Goal: Book appointment/travel/reservation

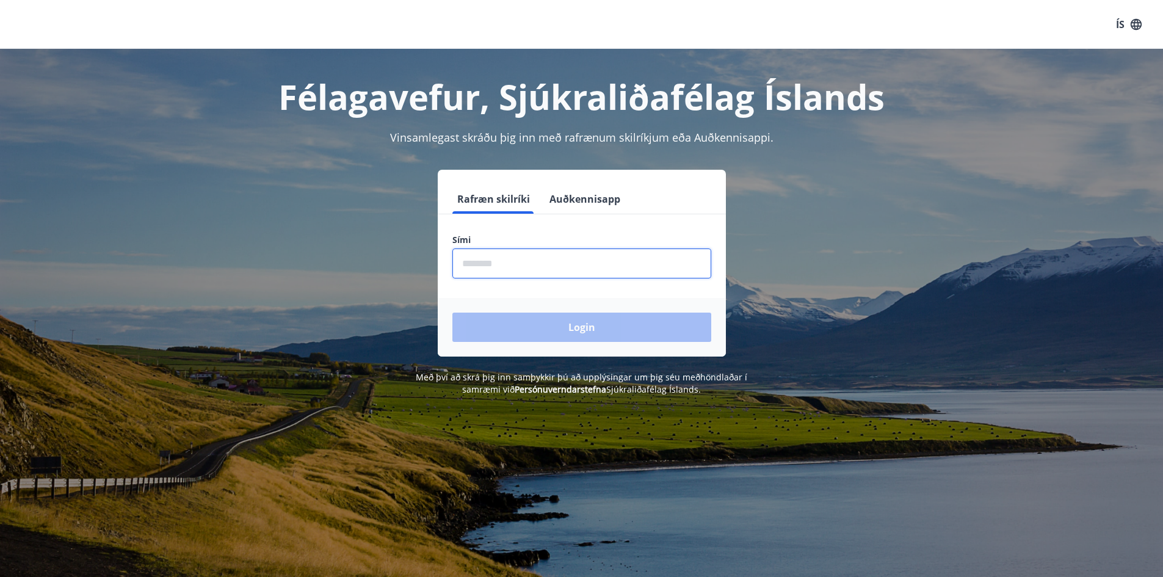
click at [475, 264] on input "phone" at bounding box center [581, 263] width 259 height 30
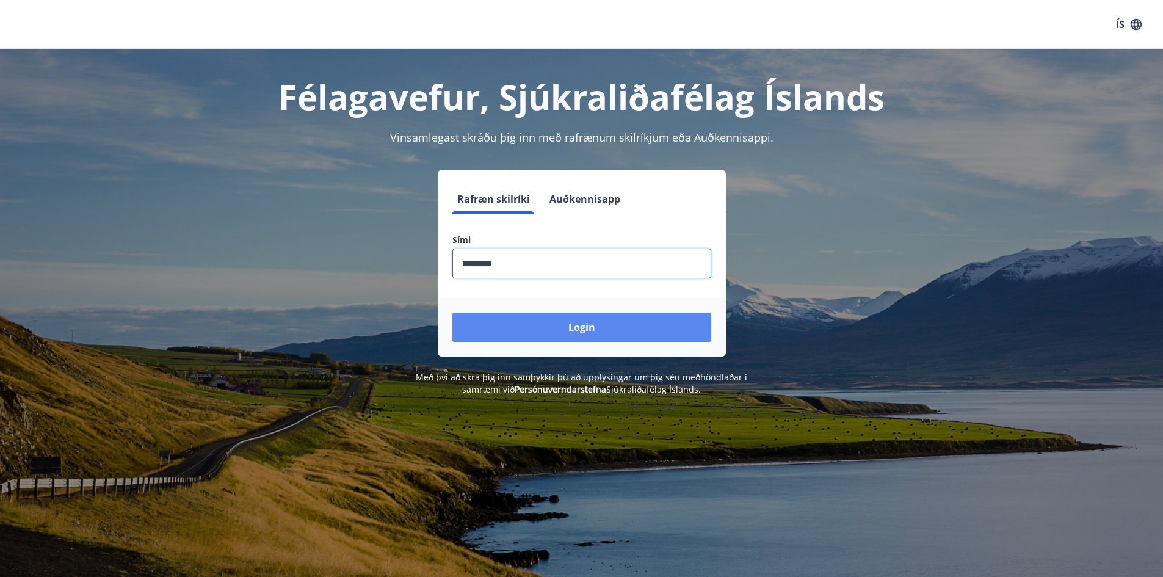
type input "********"
click at [528, 319] on button "Login" at bounding box center [581, 326] width 259 height 29
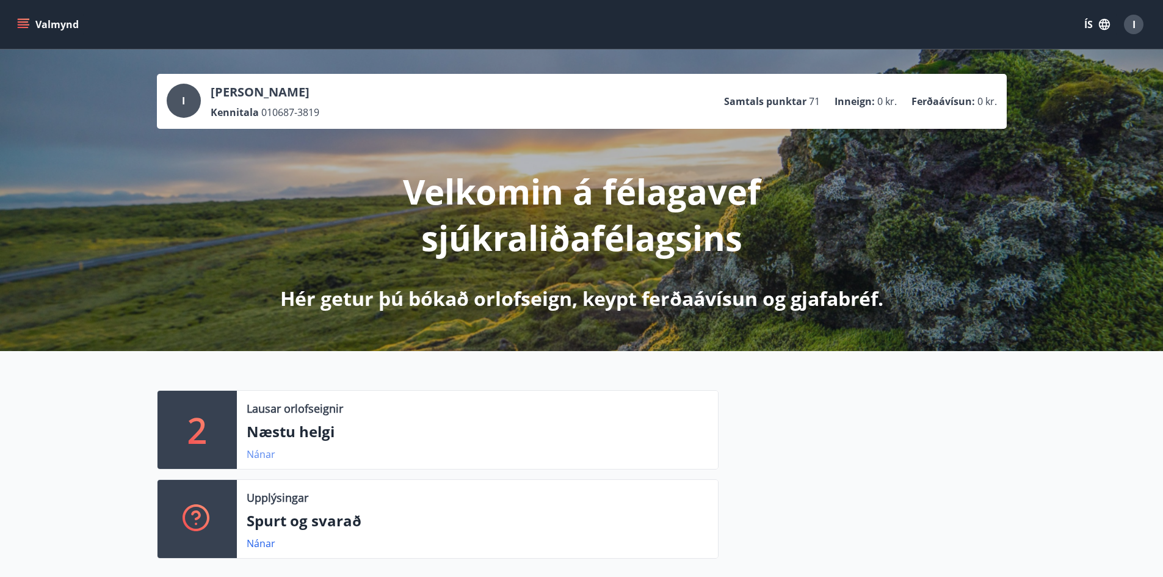
click at [262, 456] on link "Nánar" at bounding box center [261, 453] width 29 height 13
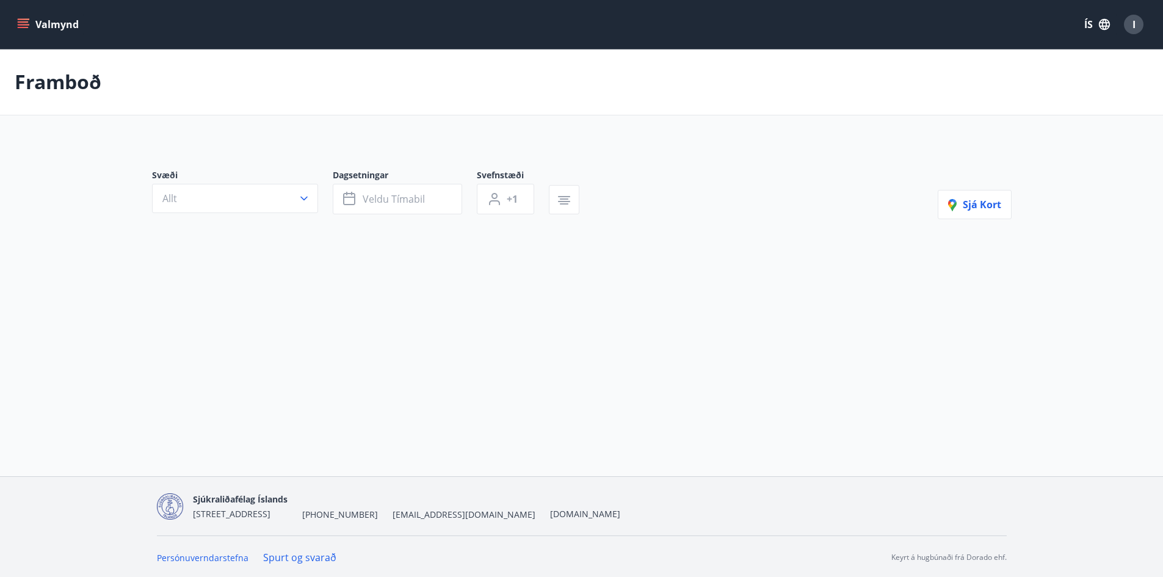
type input "*"
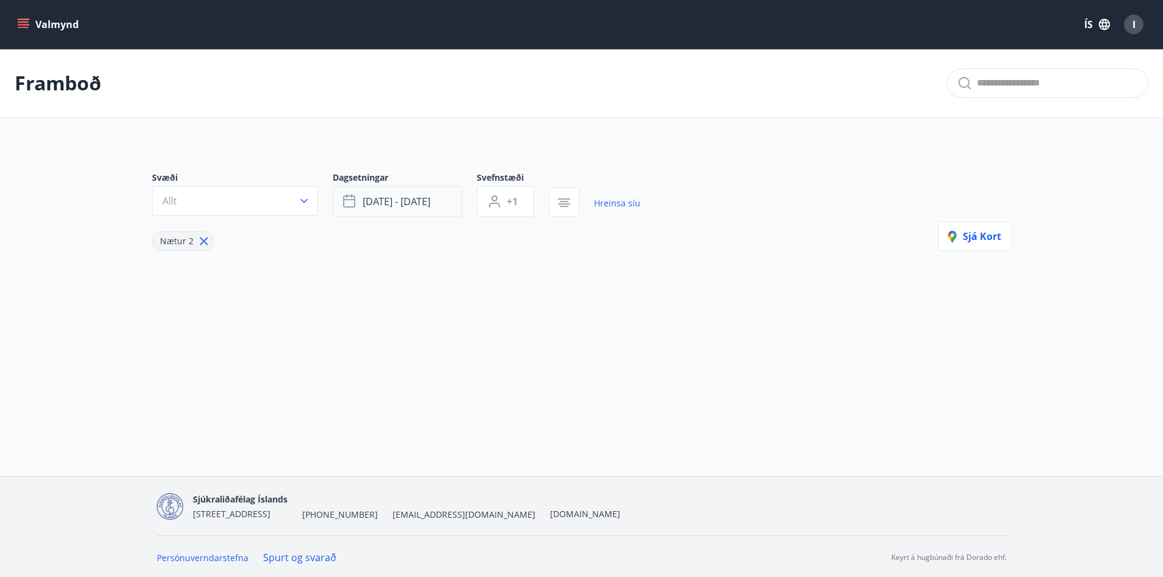
click at [415, 202] on span "ágú 15 - ágú 18" at bounding box center [397, 201] width 68 height 13
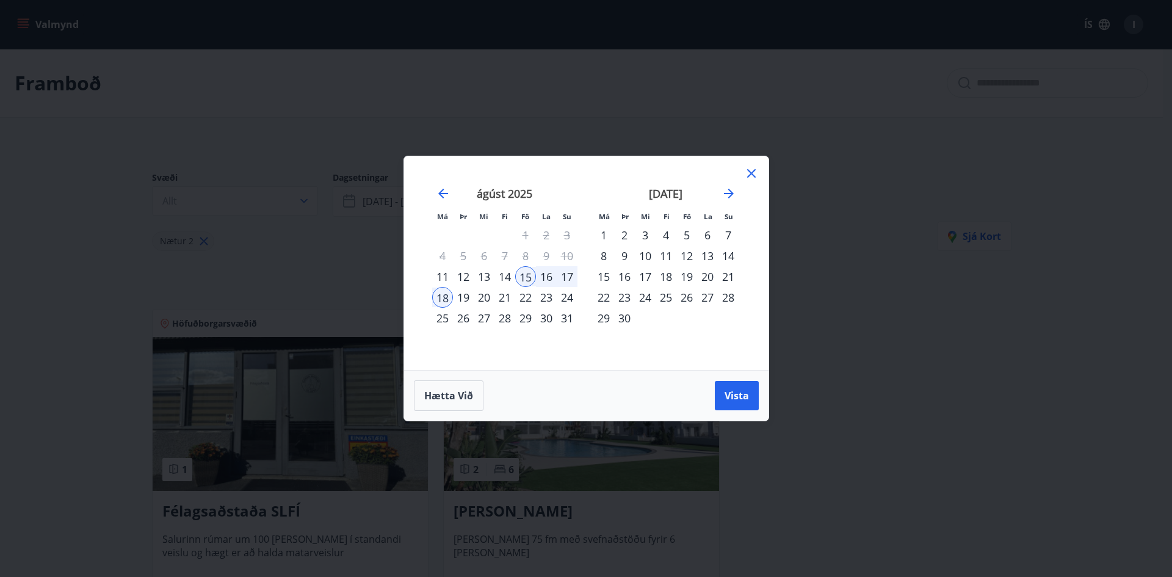
click at [680, 233] on div "5" at bounding box center [686, 235] width 21 height 21
click at [688, 251] on div "12" at bounding box center [686, 255] width 21 height 21
click at [731, 387] on button "Vista" at bounding box center [737, 395] width 44 height 29
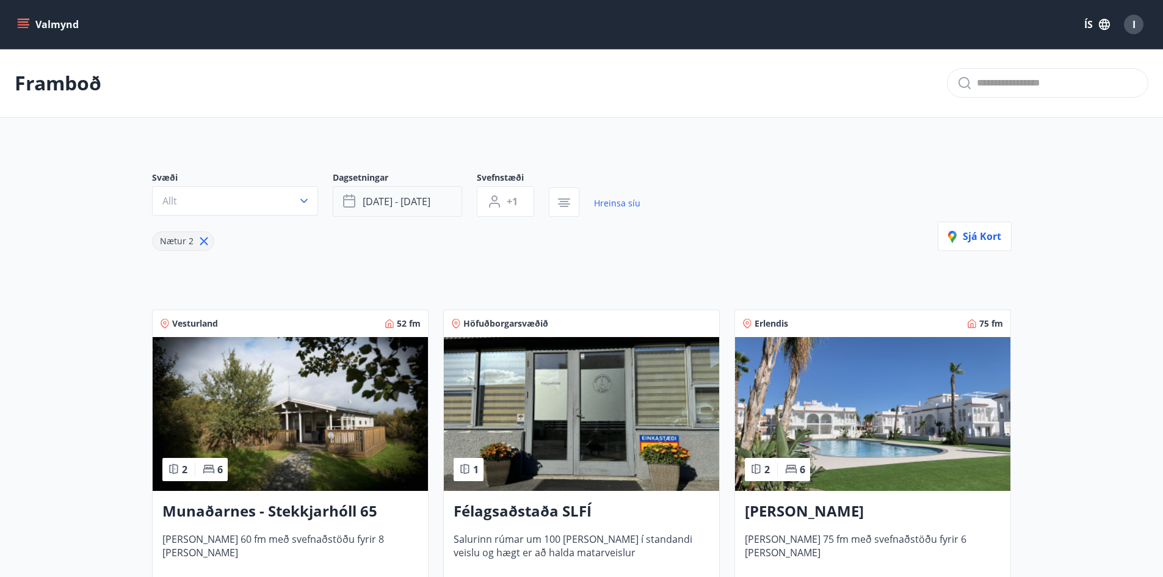
click at [373, 206] on span "sep 05 - sep 12" at bounding box center [397, 201] width 68 height 13
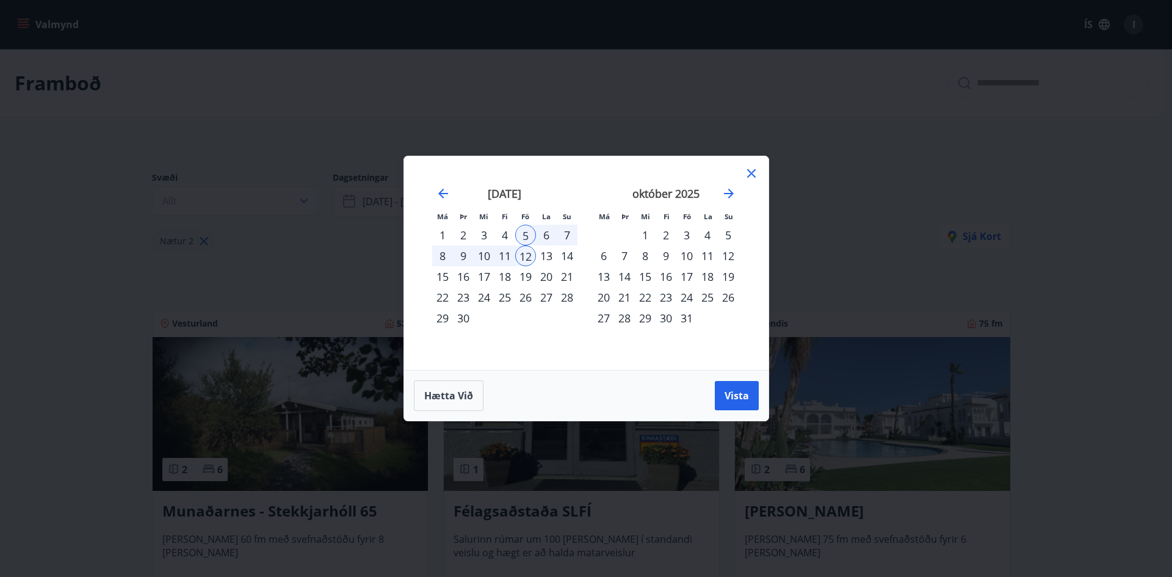
click at [504, 232] on div "4" at bounding box center [504, 235] width 21 height 21
click at [502, 256] on div "11" at bounding box center [504, 255] width 21 height 21
click at [744, 392] on span "Vista" at bounding box center [736, 395] width 24 height 13
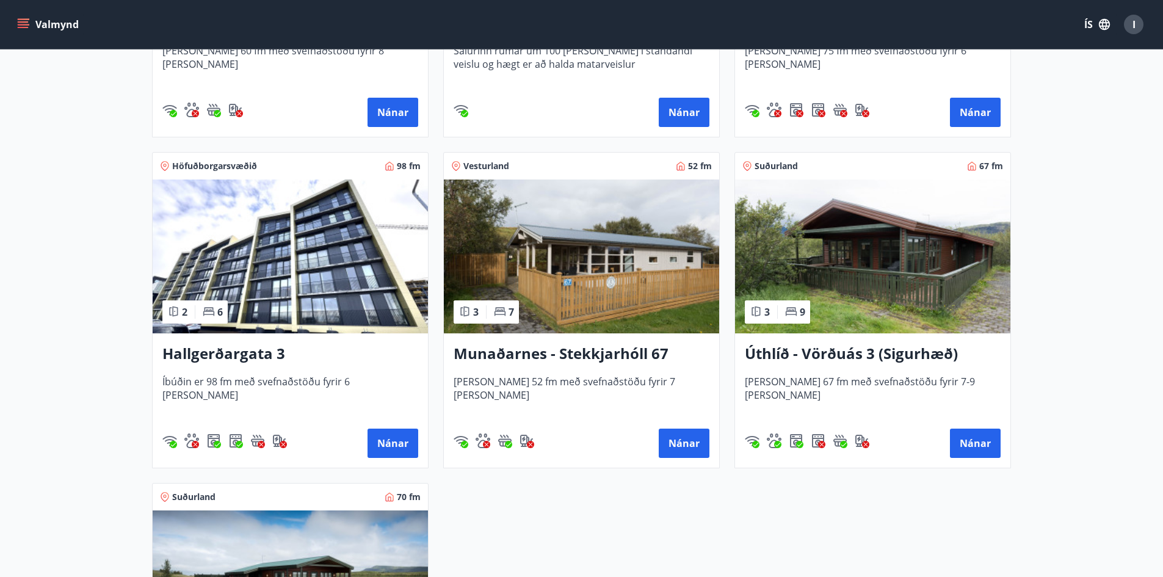
click at [306, 208] on img at bounding box center [290, 256] width 275 height 154
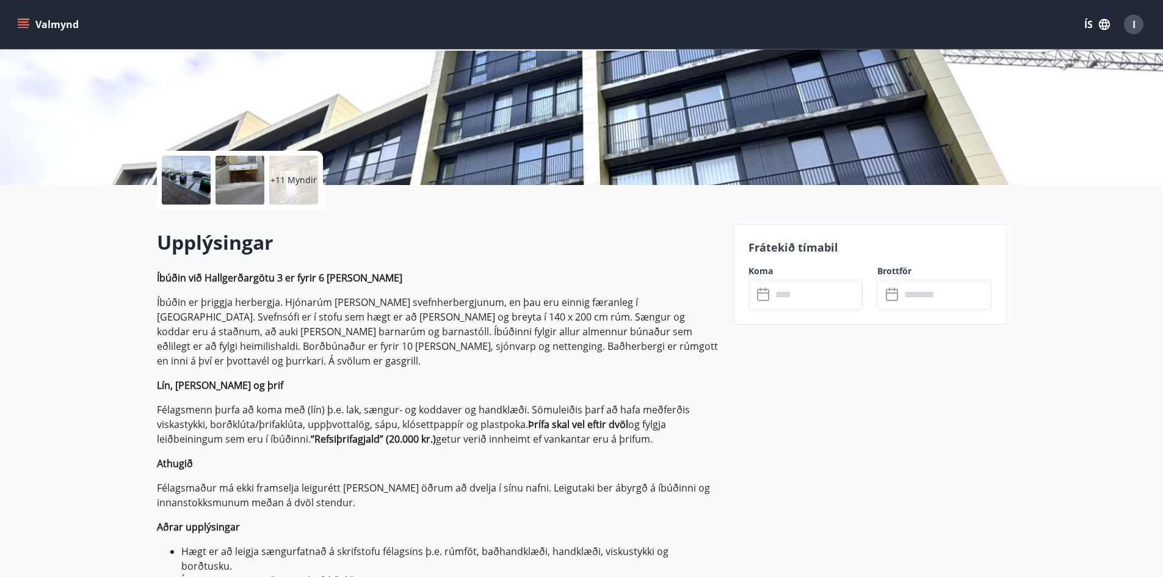
scroll to position [244, 0]
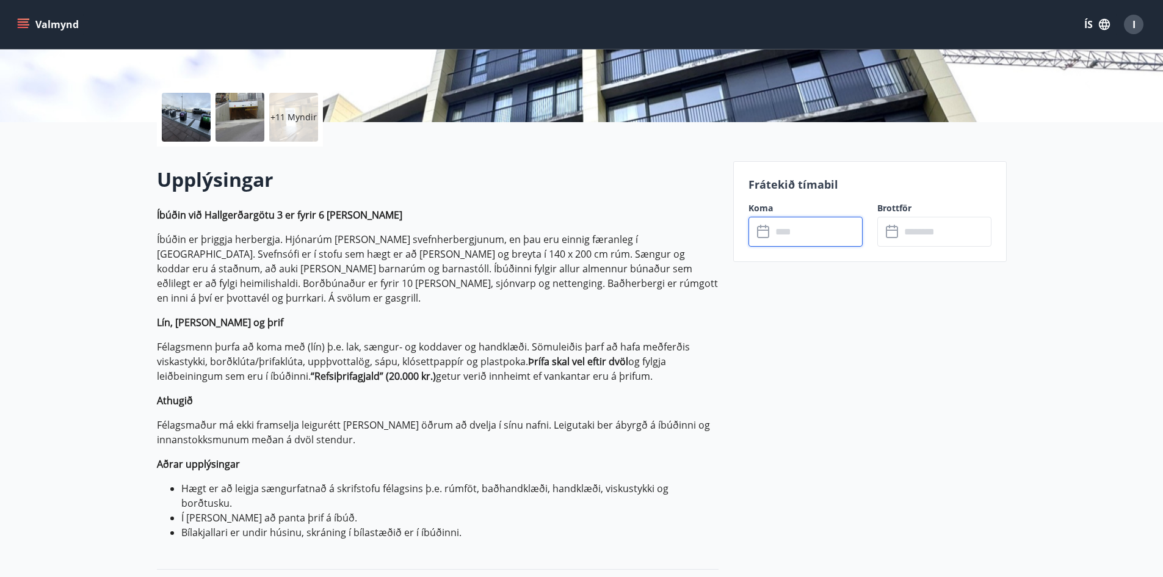
click at [817, 242] on input "text" at bounding box center [816, 232] width 91 height 30
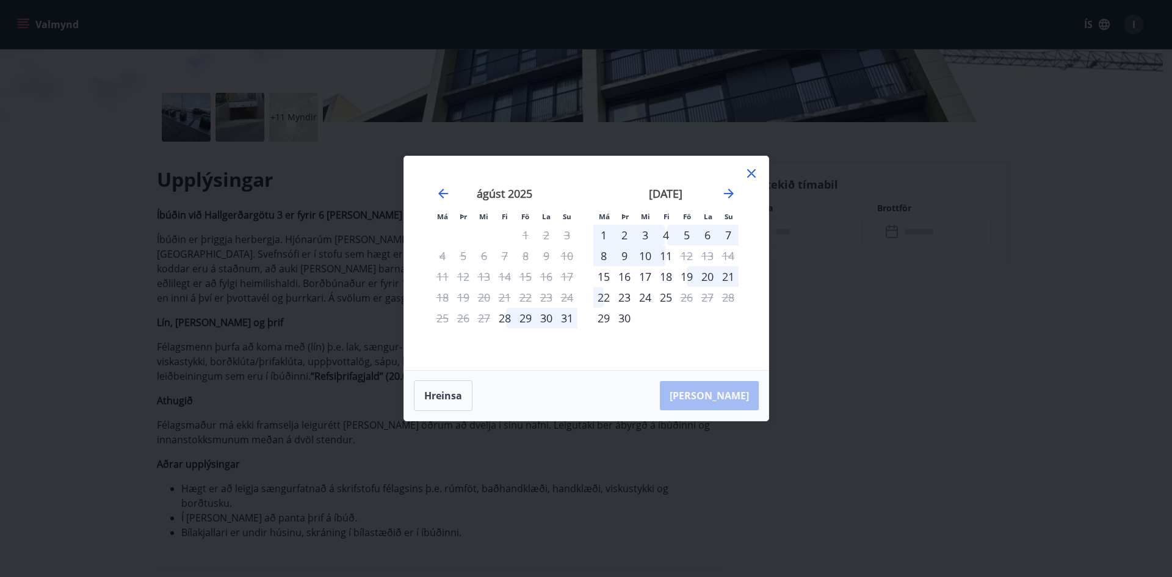
click at [667, 231] on div "4" at bounding box center [665, 235] width 21 height 21
click at [660, 254] on div "11" at bounding box center [665, 255] width 21 height 21
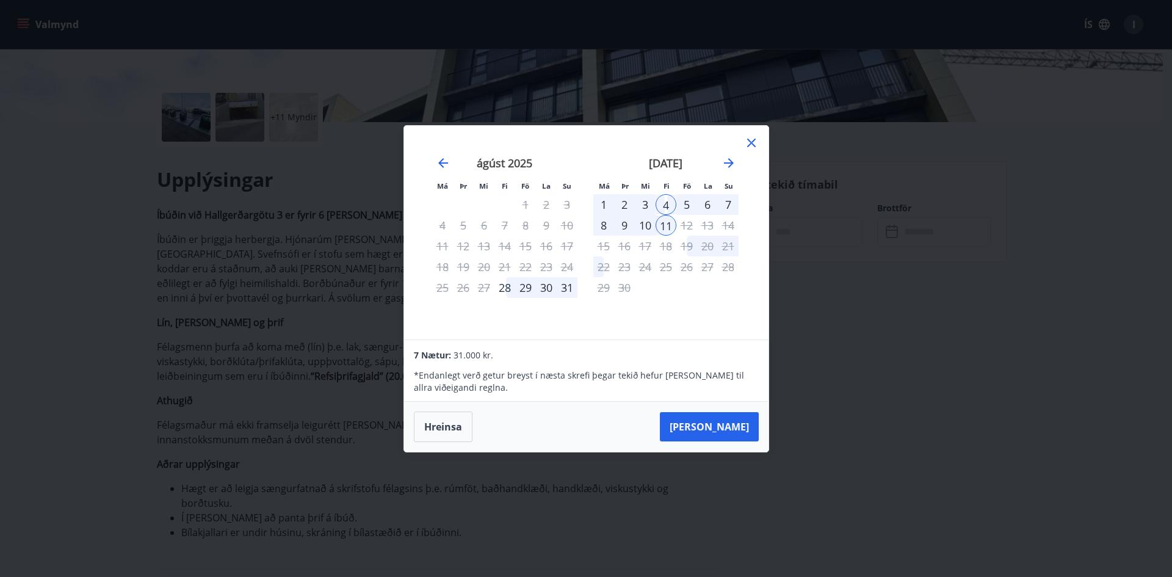
click at [751, 145] on icon at bounding box center [751, 142] width 15 height 15
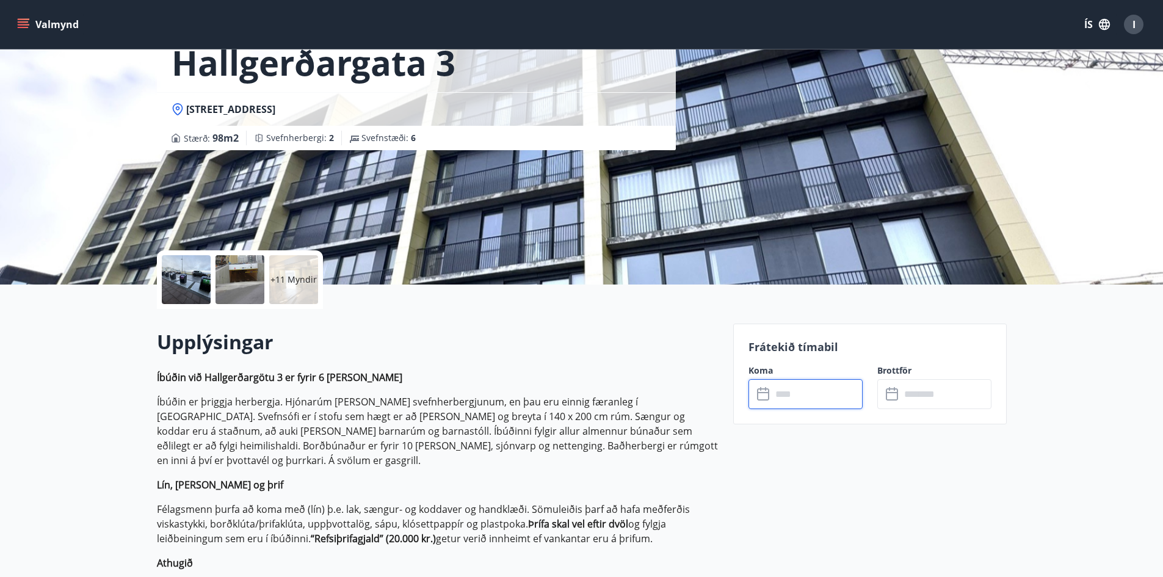
scroll to position [0, 0]
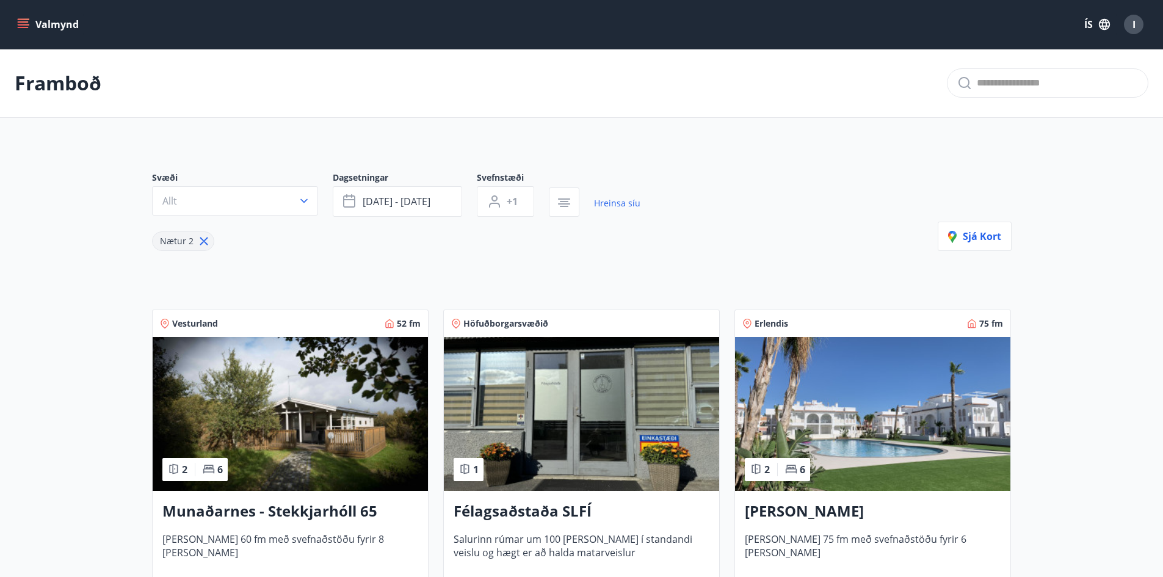
click at [202, 240] on icon at bounding box center [204, 241] width 8 height 8
type input "*"
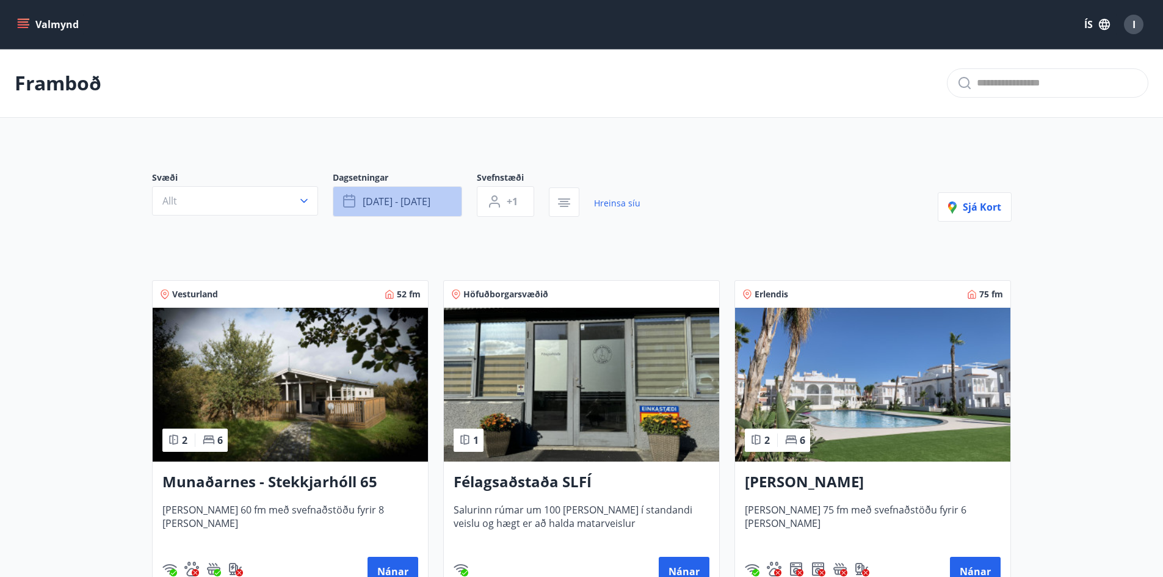
click at [398, 199] on span "sep 04 - sep 11" at bounding box center [397, 201] width 68 height 13
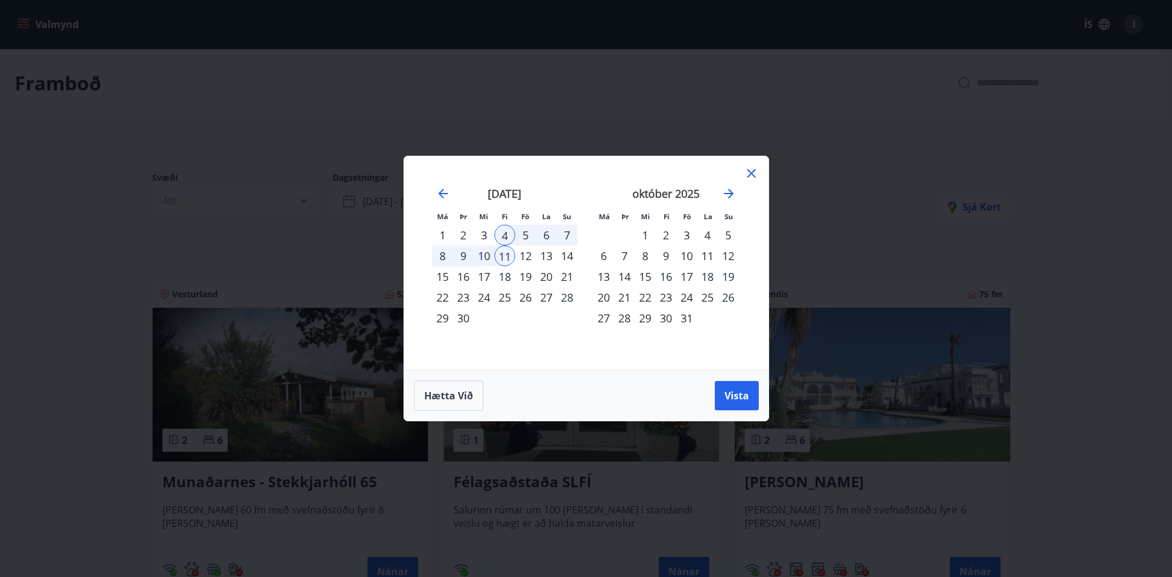
click at [751, 170] on icon at bounding box center [751, 173] width 15 height 15
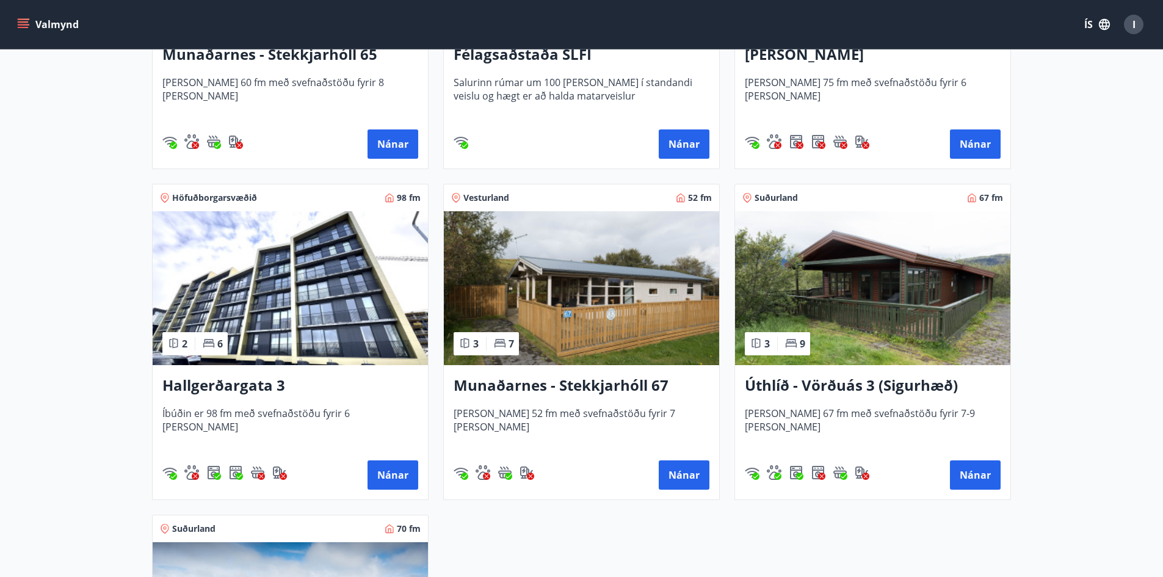
scroll to position [122, 0]
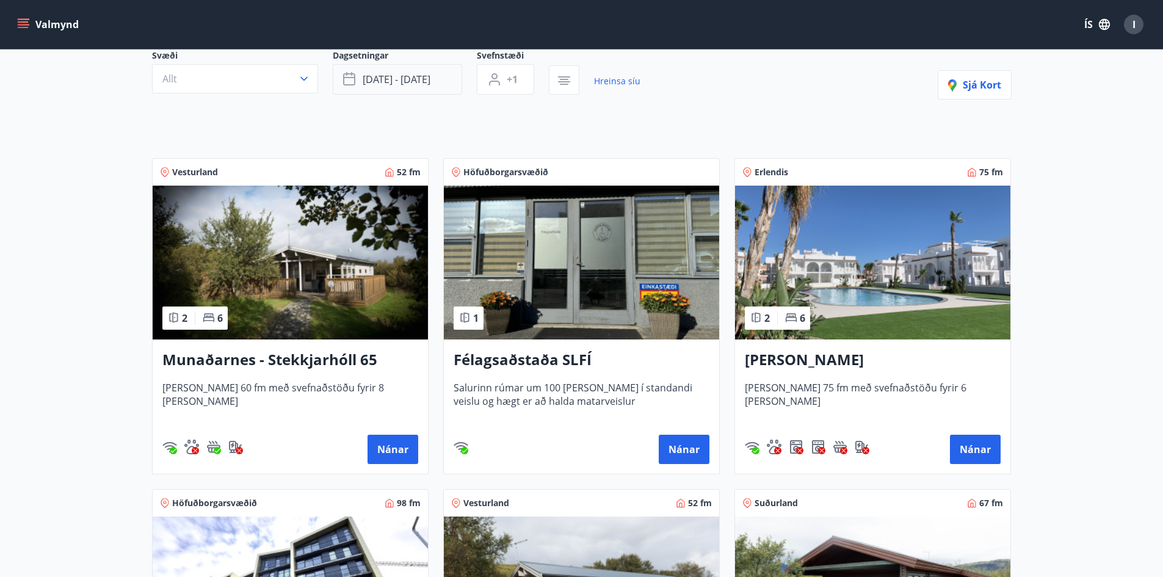
click at [409, 84] on span "sep 04 - sep 11" at bounding box center [397, 79] width 68 height 13
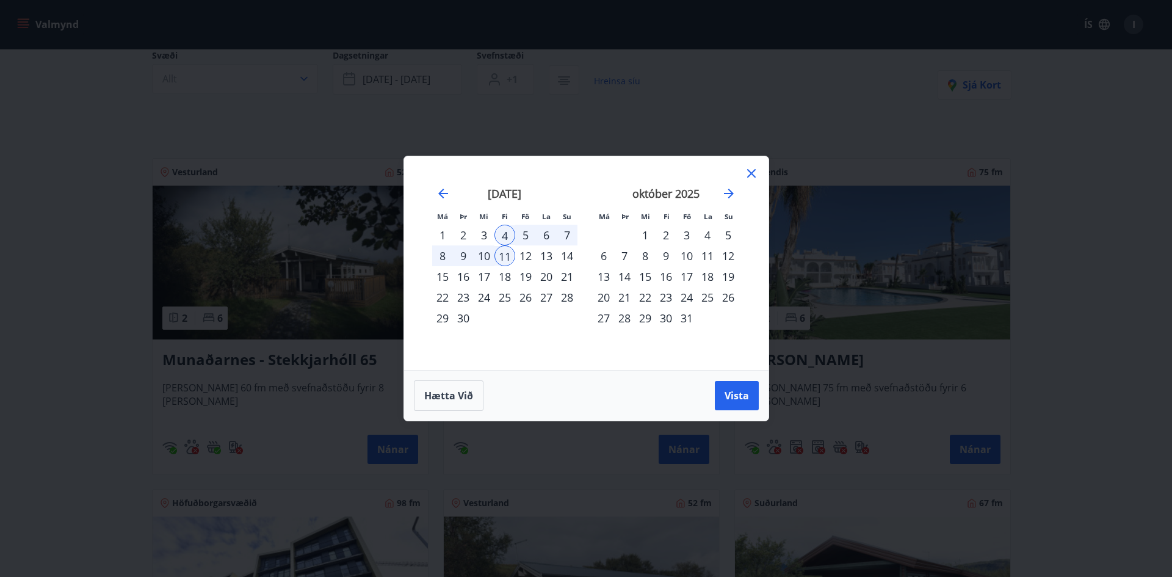
click at [504, 253] on div "11" at bounding box center [504, 255] width 21 height 21
click at [503, 273] on div "18" at bounding box center [504, 276] width 21 height 21
click at [735, 396] on span "Vista" at bounding box center [736, 395] width 24 height 13
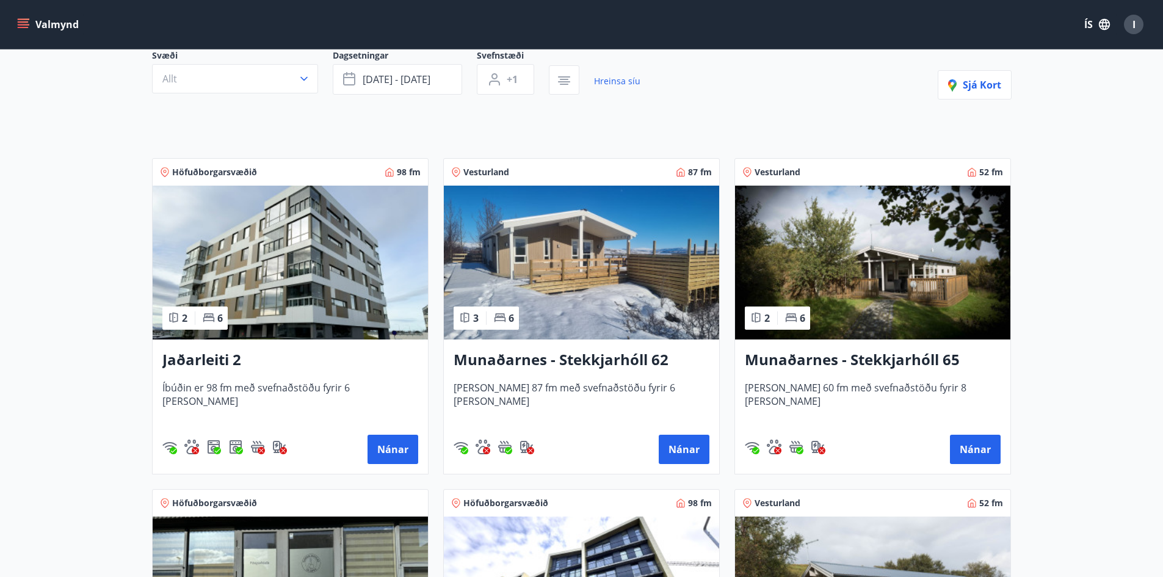
click at [356, 276] on img at bounding box center [290, 263] width 275 height 154
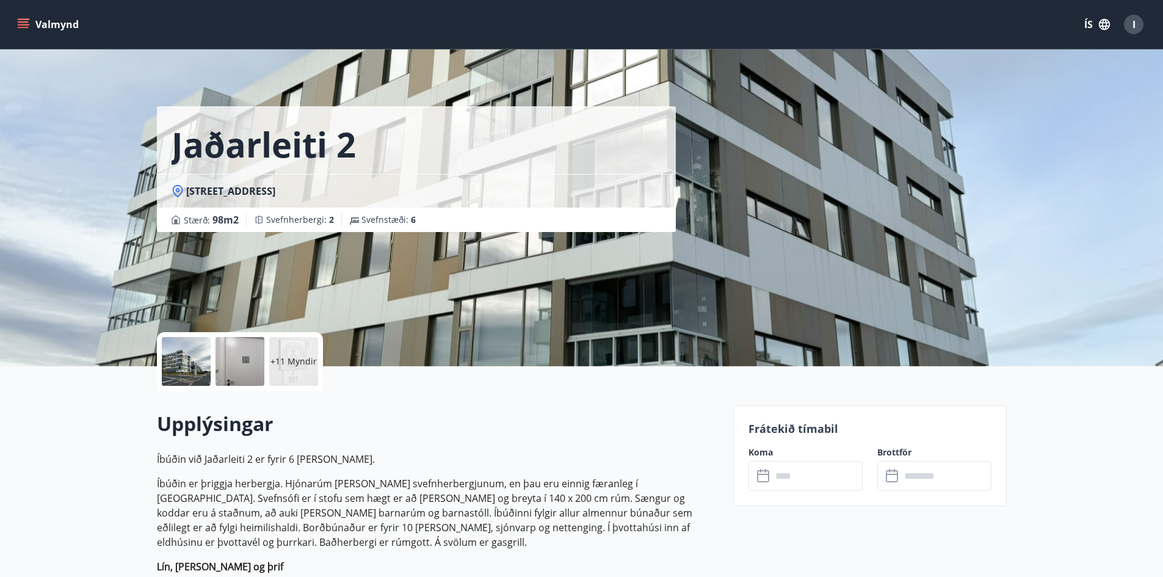
click at [806, 472] on input "text" at bounding box center [816, 476] width 91 height 30
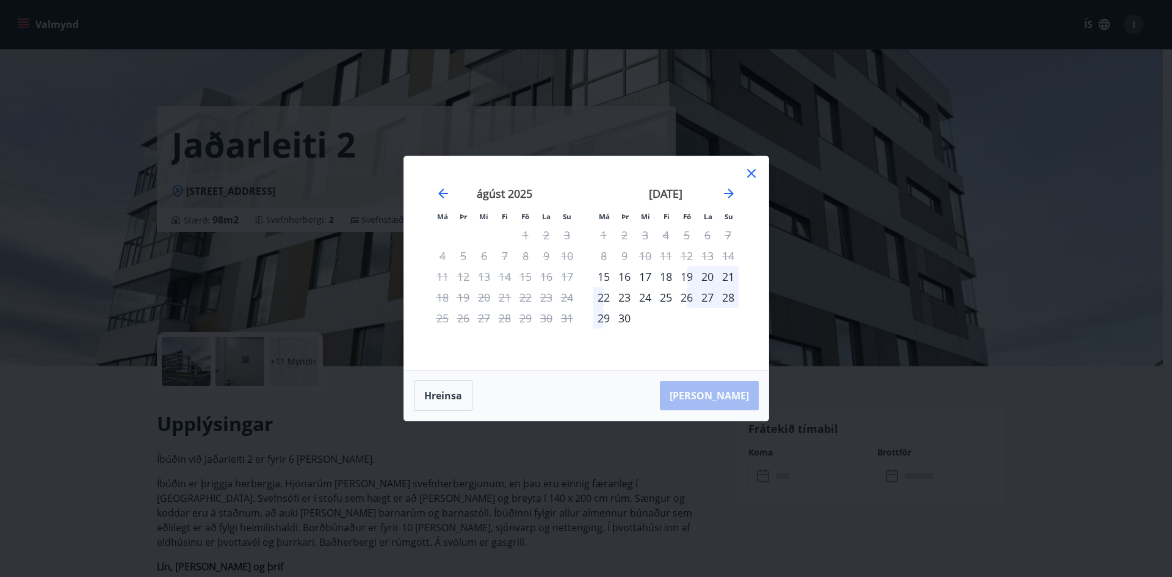
click at [754, 170] on icon at bounding box center [751, 173] width 9 height 9
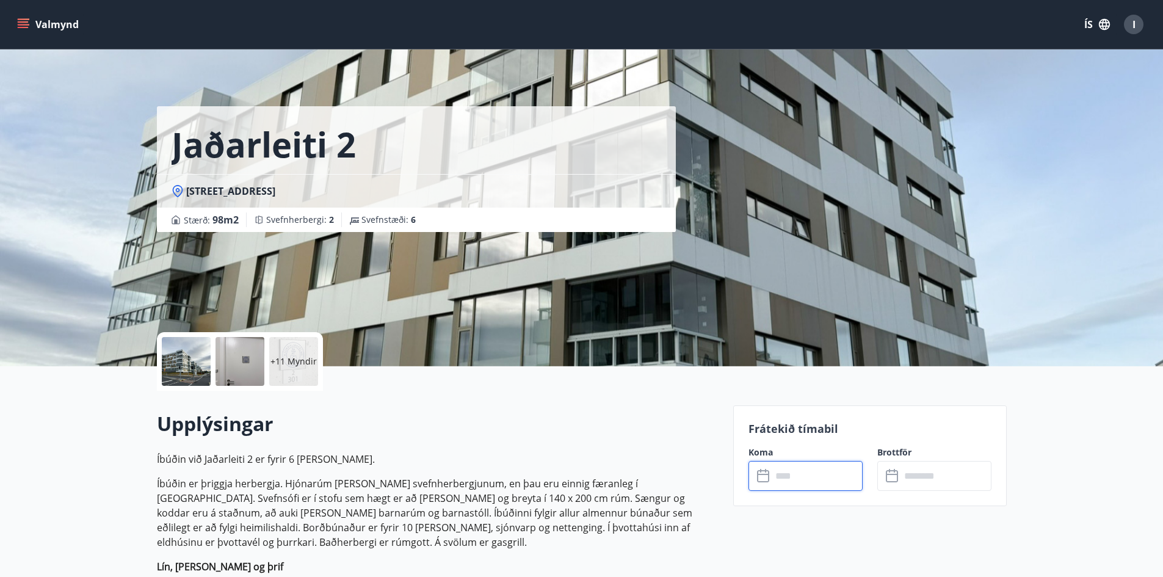
click at [805, 476] on input "text" at bounding box center [816, 476] width 91 height 30
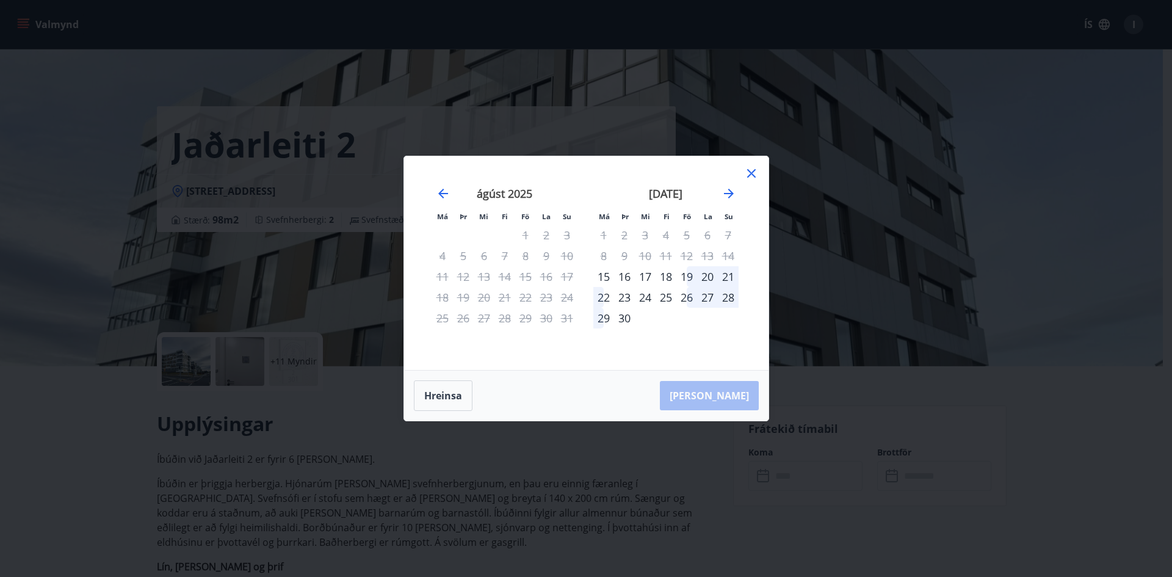
click at [754, 173] on icon at bounding box center [751, 173] width 15 height 15
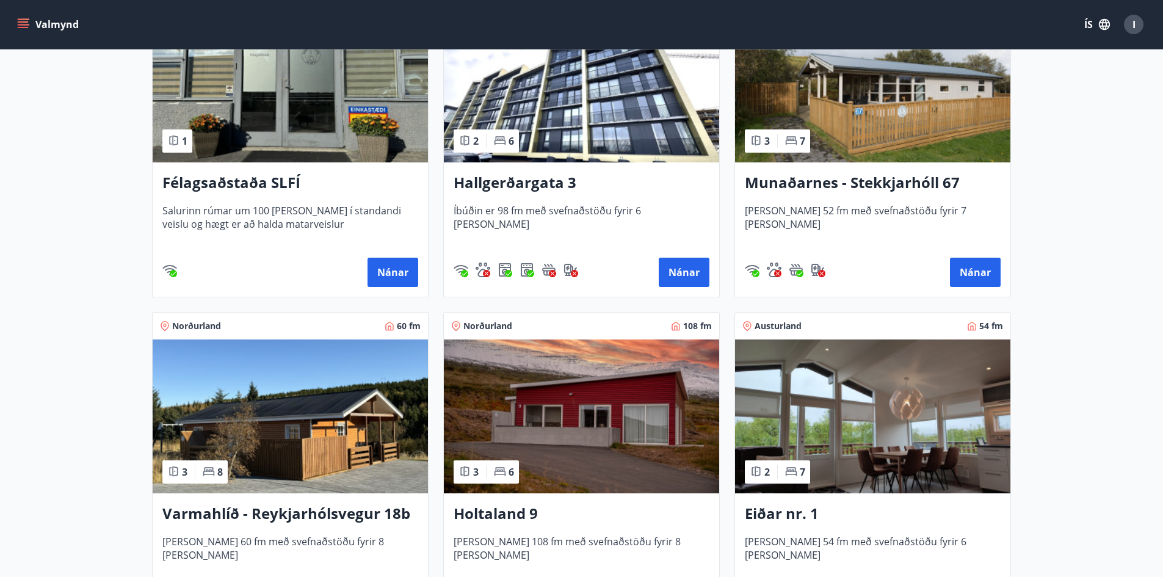
scroll to position [366, 0]
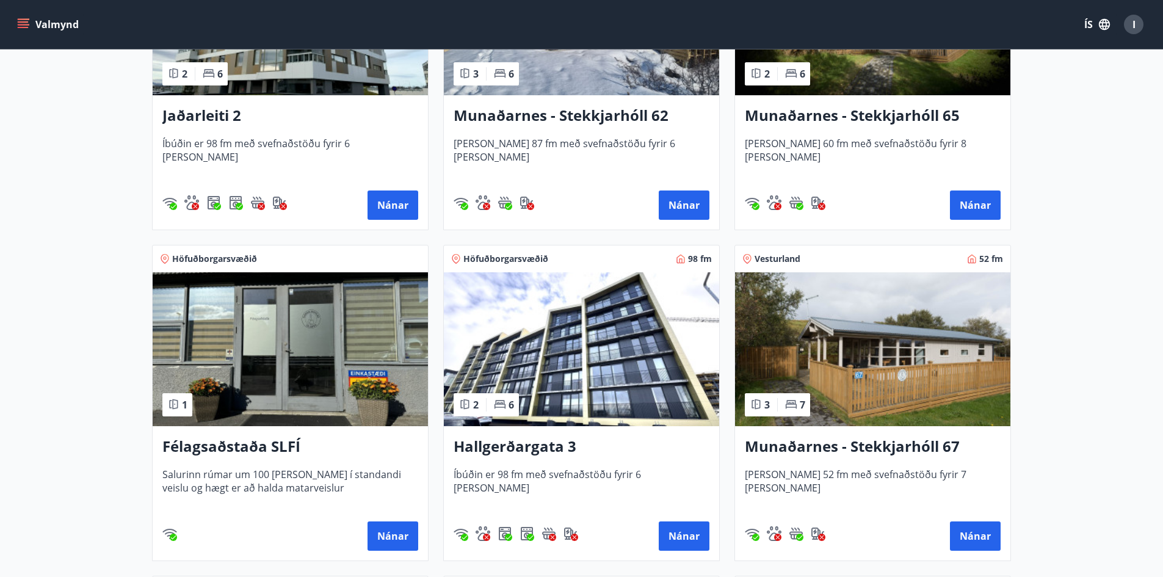
click at [570, 363] on img at bounding box center [581, 349] width 275 height 154
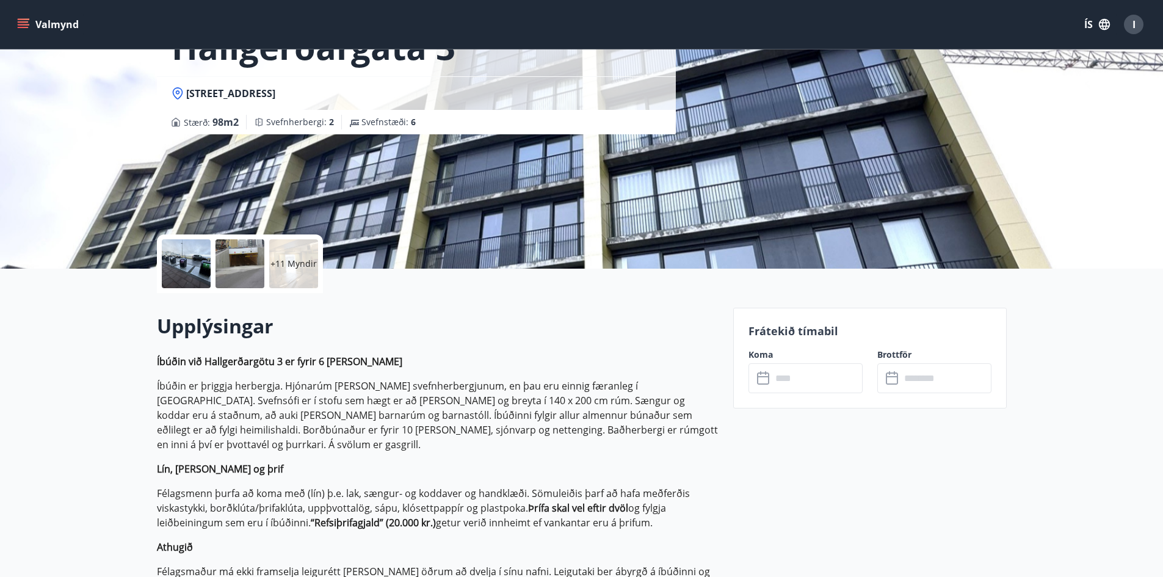
scroll to position [244, 0]
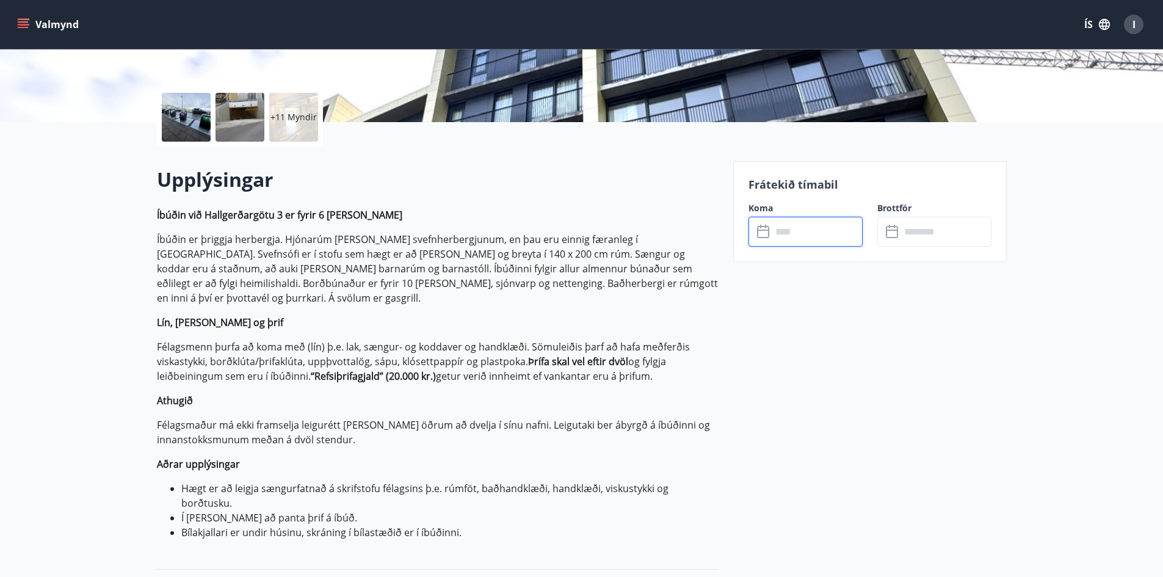
click at [809, 226] on input "text" at bounding box center [816, 232] width 91 height 30
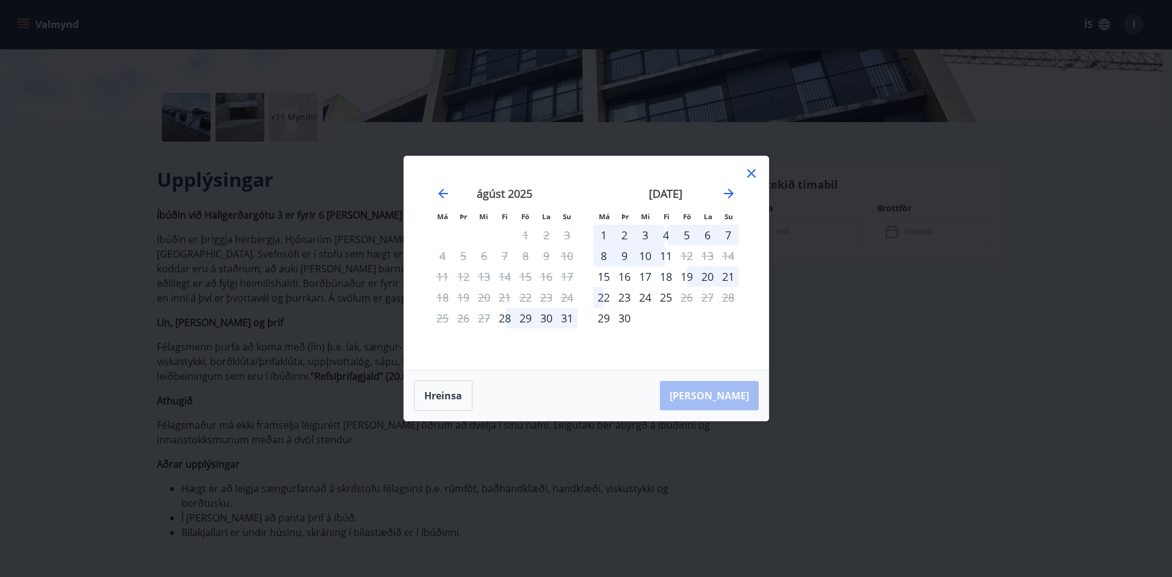
click at [669, 232] on div "4" at bounding box center [665, 235] width 21 height 21
click at [670, 254] on div "11" at bounding box center [665, 255] width 21 height 21
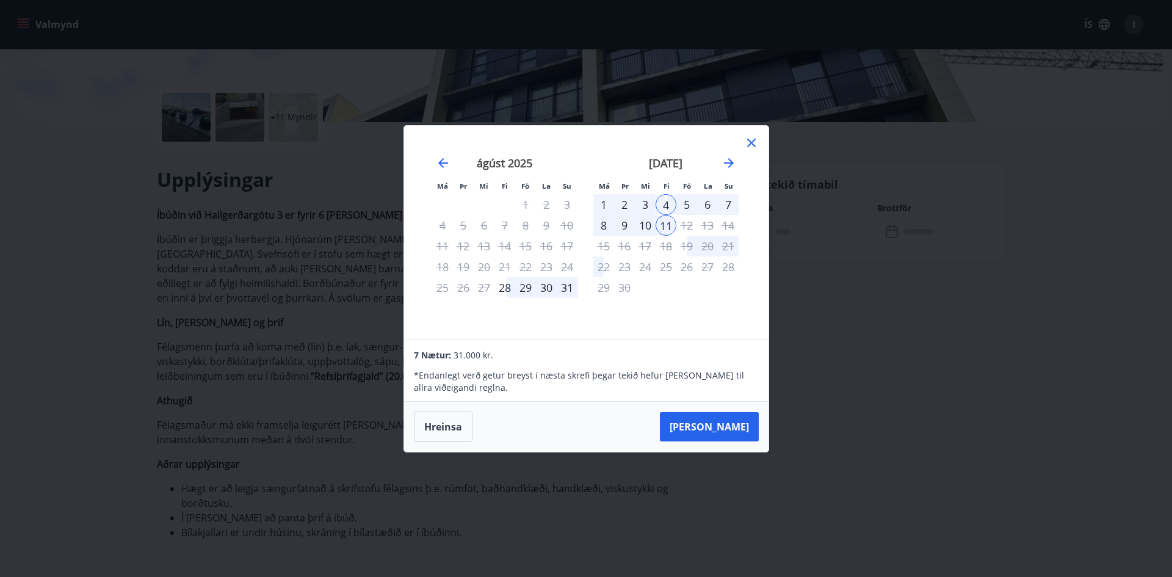
click at [749, 138] on icon at bounding box center [751, 142] width 15 height 15
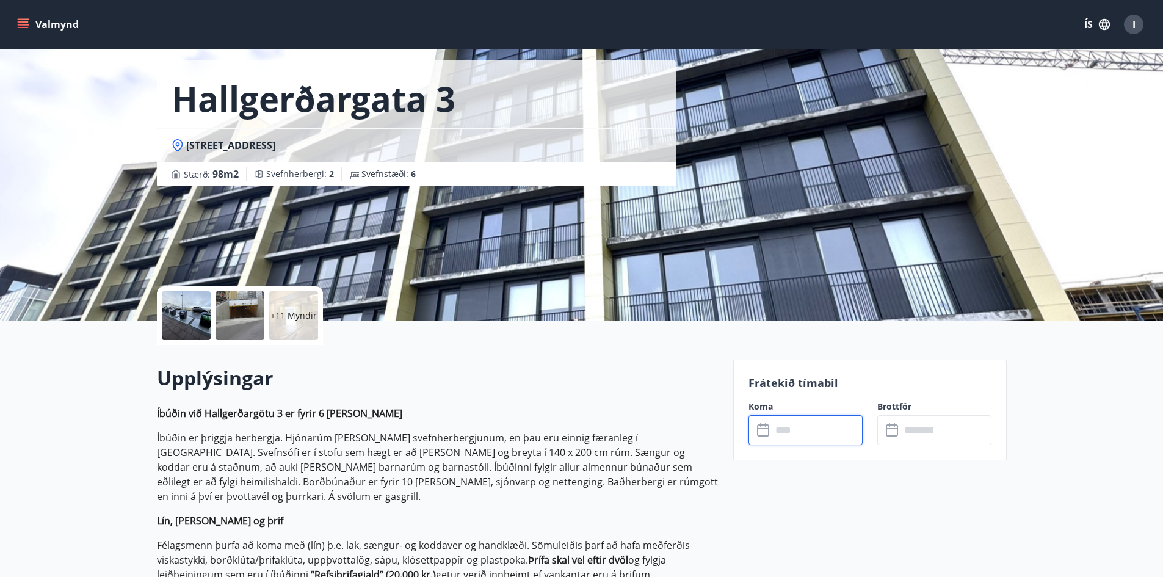
scroll to position [122, 0]
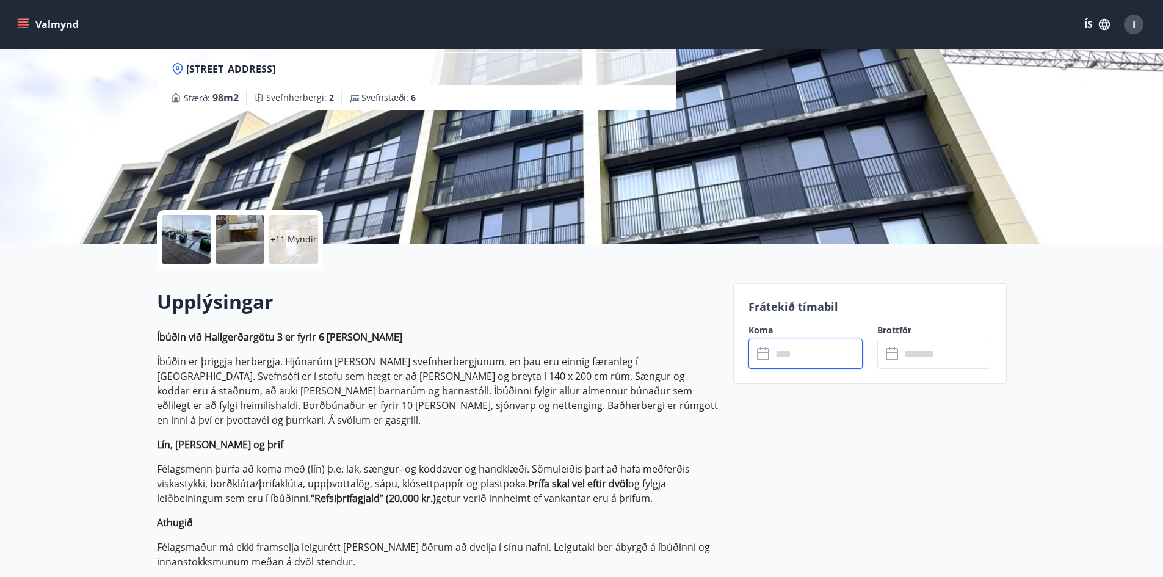
click at [810, 352] on input "text" at bounding box center [816, 354] width 91 height 30
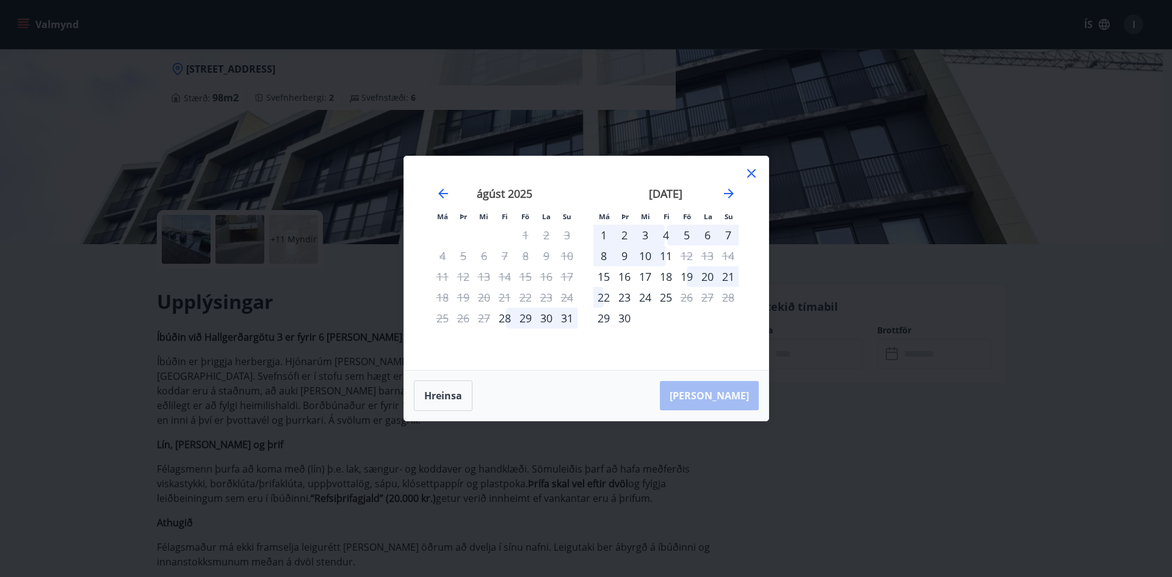
click at [624, 231] on div "2" at bounding box center [624, 235] width 21 height 21
click at [622, 250] on div "9" at bounding box center [624, 255] width 21 height 21
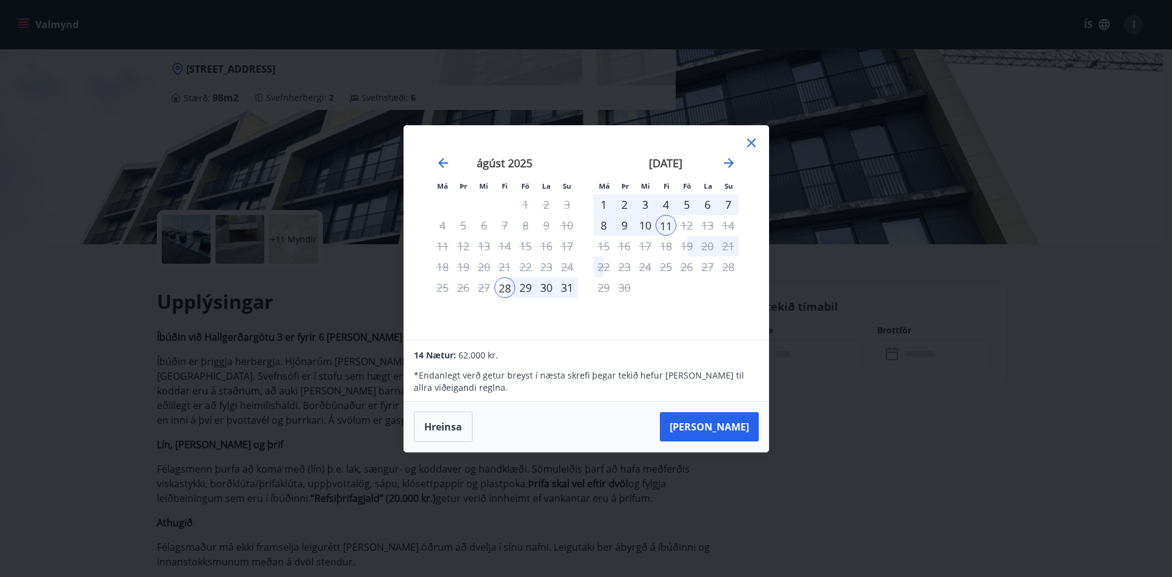
click at [616, 201] on div "2" at bounding box center [624, 204] width 21 height 21
click at [565, 289] on div "31" at bounding box center [567, 287] width 21 height 21
click at [624, 203] on div "2" at bounding box center [624, 204] width 21 height 21
drag, startPoint x: 627, startPoint y: 224, endPoint x: 660, endPoint y: 207, distance: 37.7
click at [627, 224] on div "9" at bounding box center [624, 225] width 21 height 21
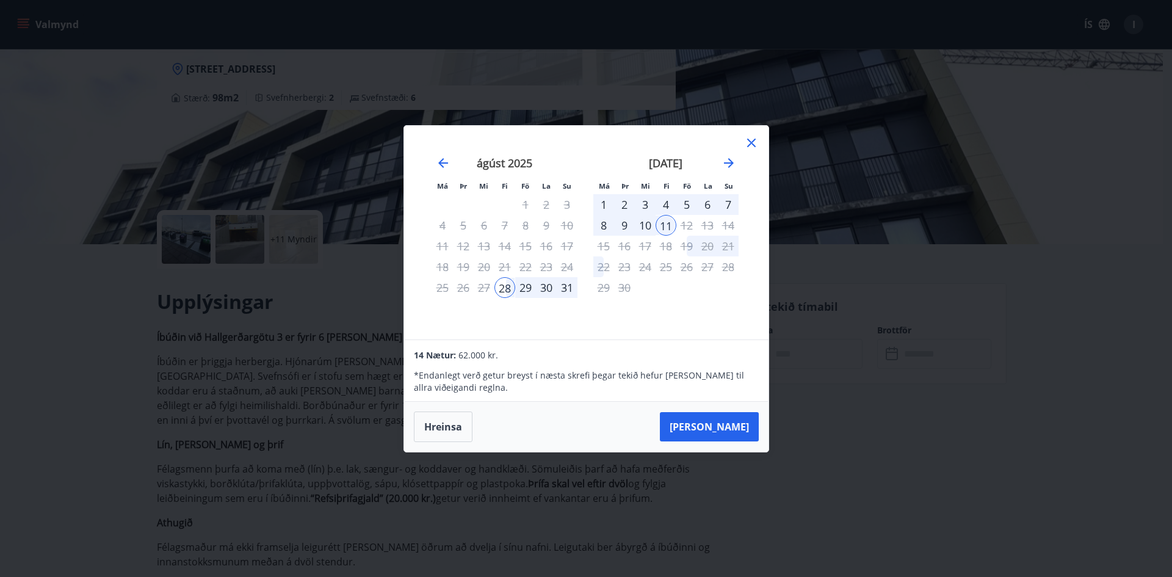
click at [664, 204] on div "4" at bounding box center [665, 204] width 21 height 21
click at [618, 206] on div "2" at bounding box center [624, 204] width 21 height 21
click at [622, 194] on div "september 2025" at bounding box center [665, 167] width 145 height 54
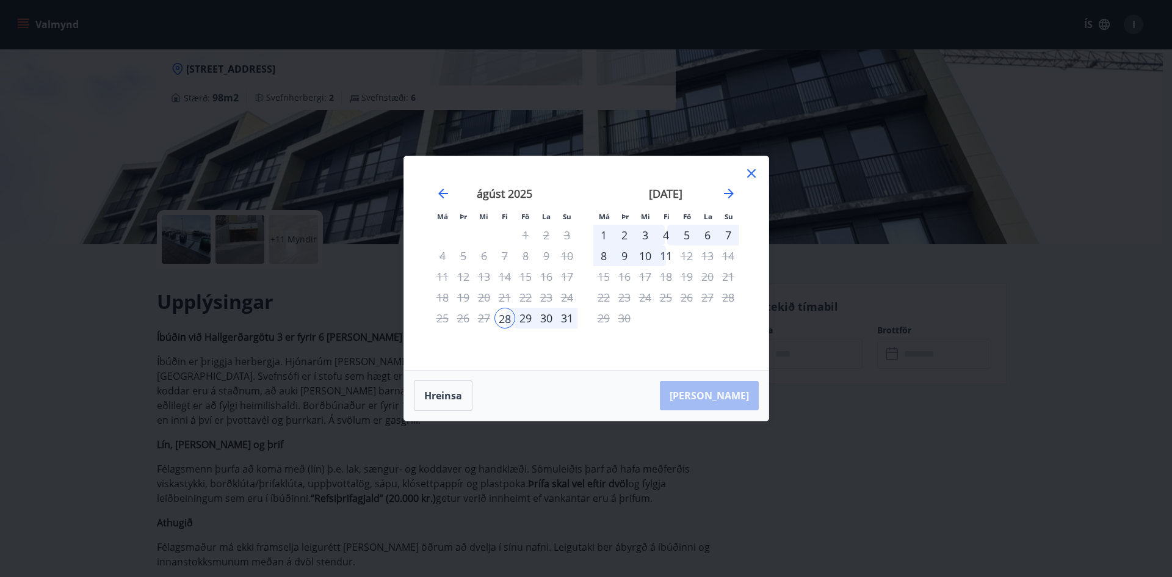
click at [623, 233] on div "2" at bounding box center [624, 235] width 21 height 21
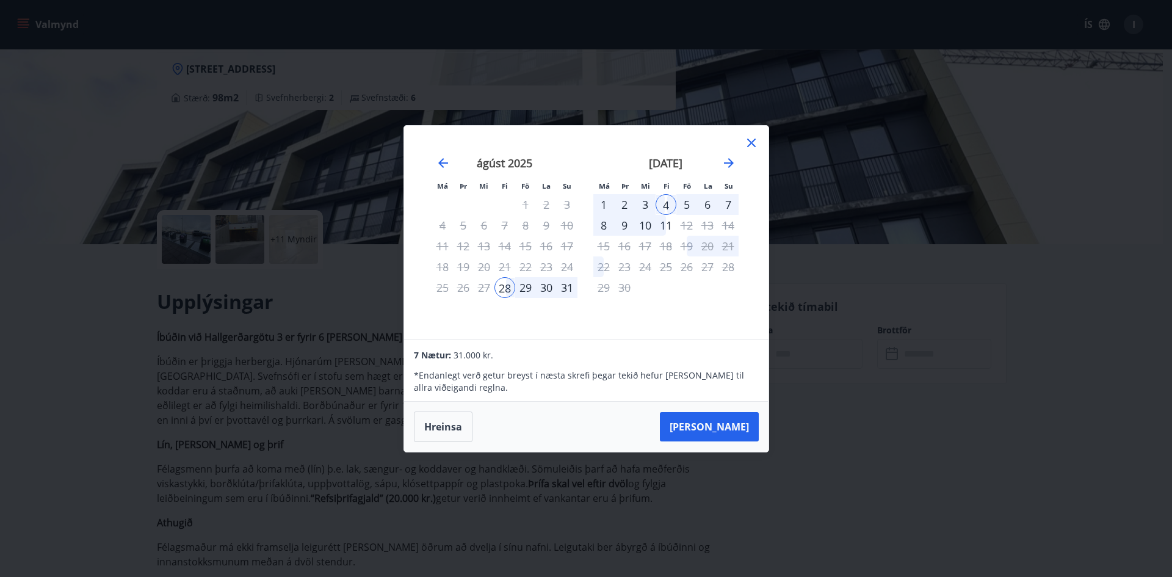
click at [668, 219] on div "11" at bounding box center [665, 225] width 21 height 21
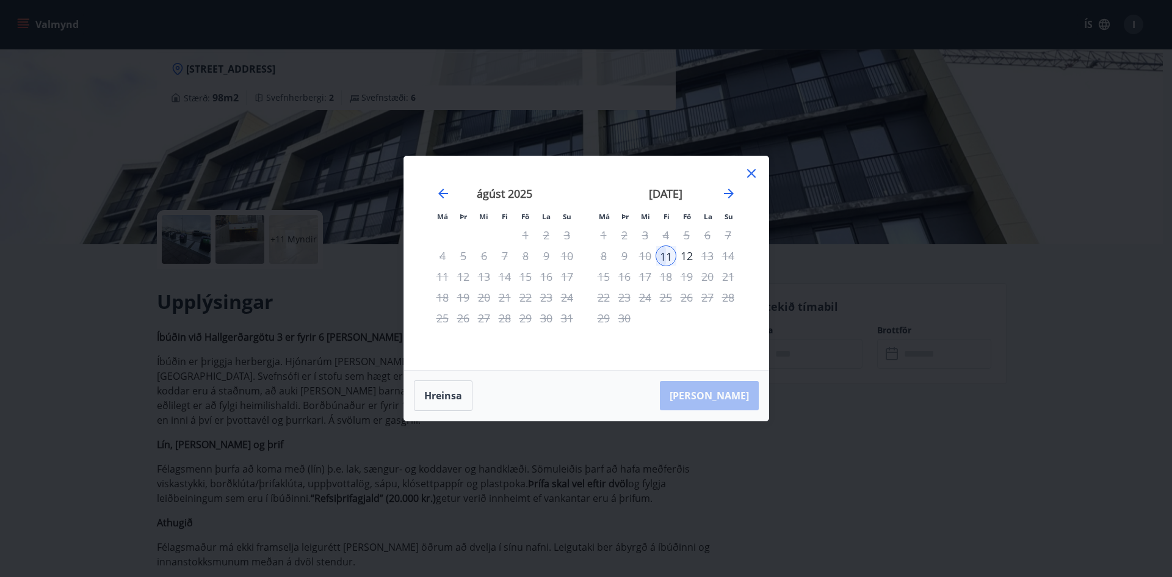
click at [750, 177] on icon at bounding box center [751, 173] width 15 height 15
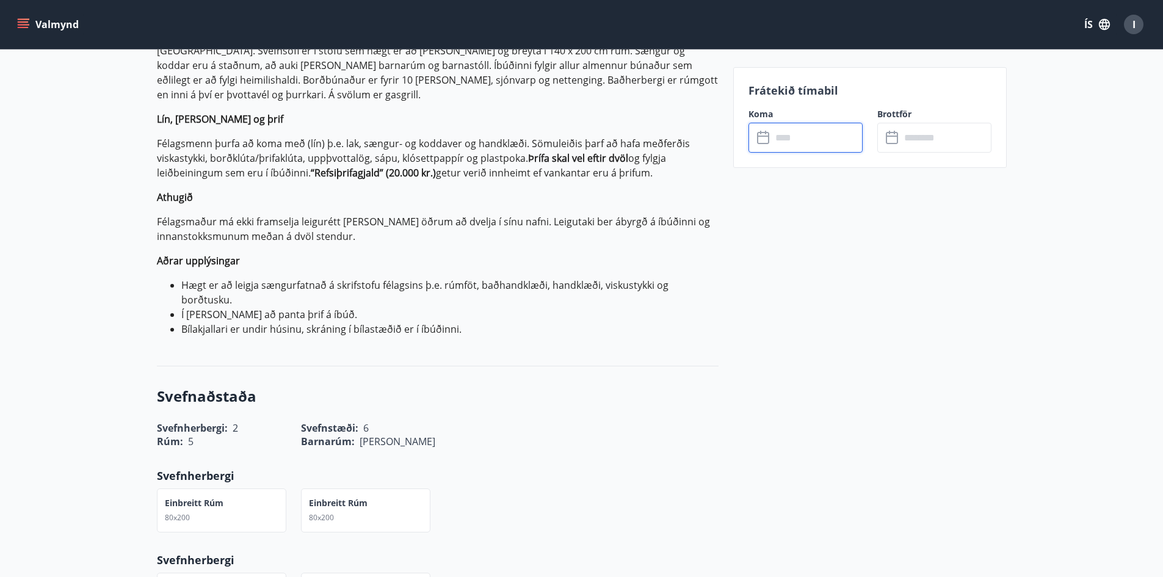
scroll to position [244, 0]
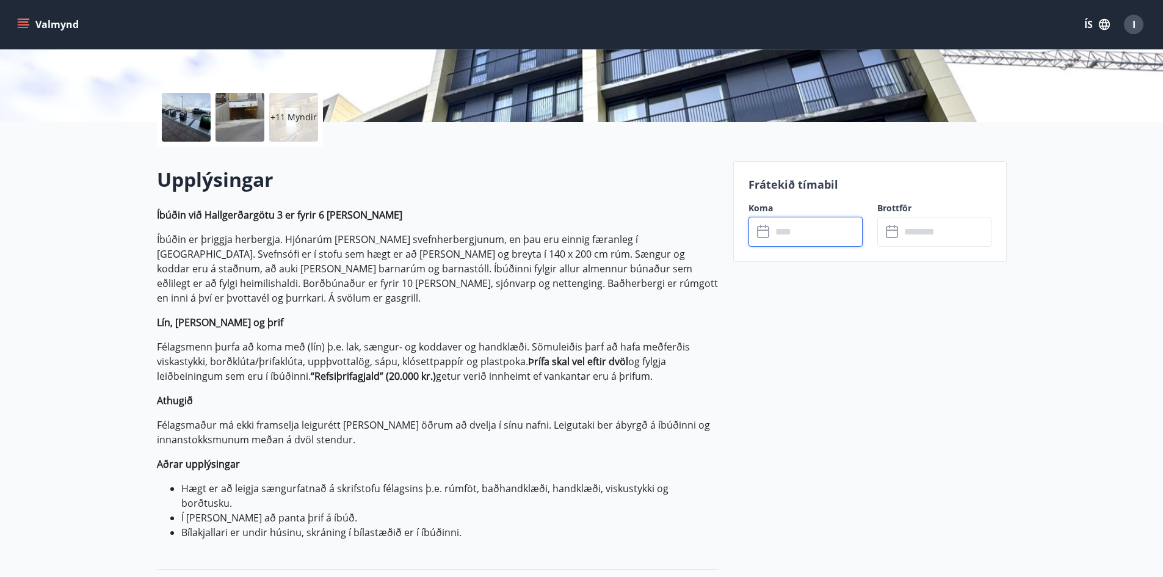
click at [806, 225] on input "text" at bounding box center [816, 232] width 91 height 30
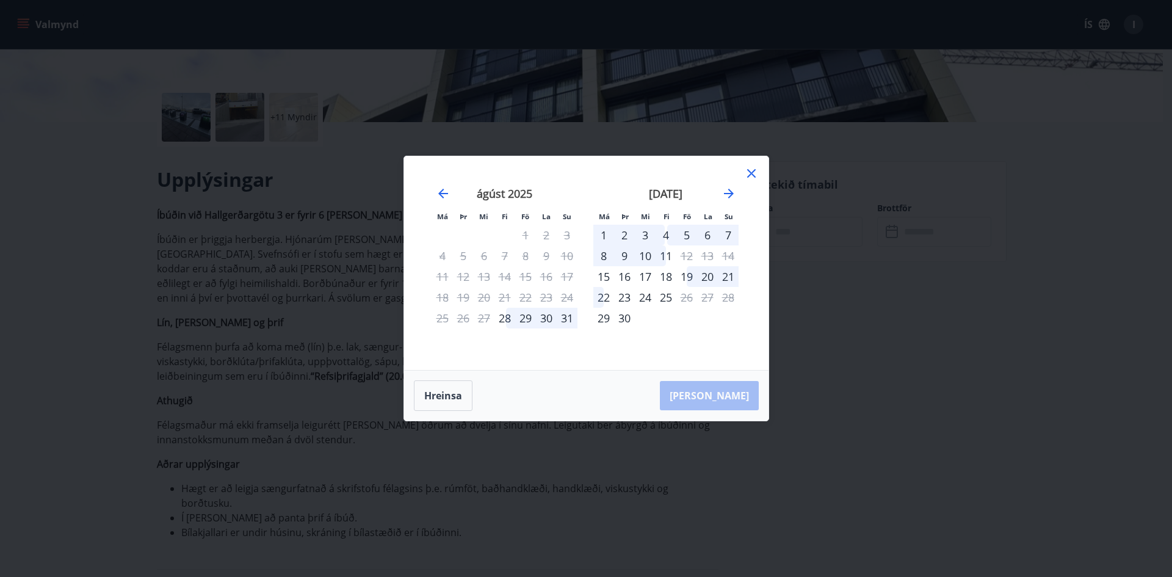
click at [754, 168] on icon at bounding box center [751, 173] width 15 height 15
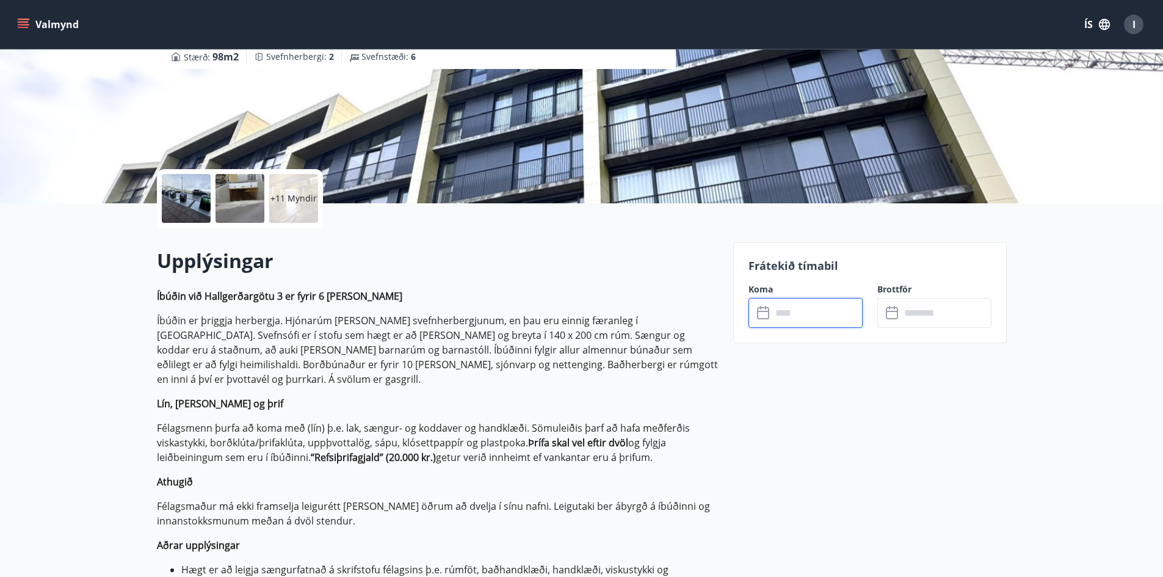
scroll to position [0, 0]
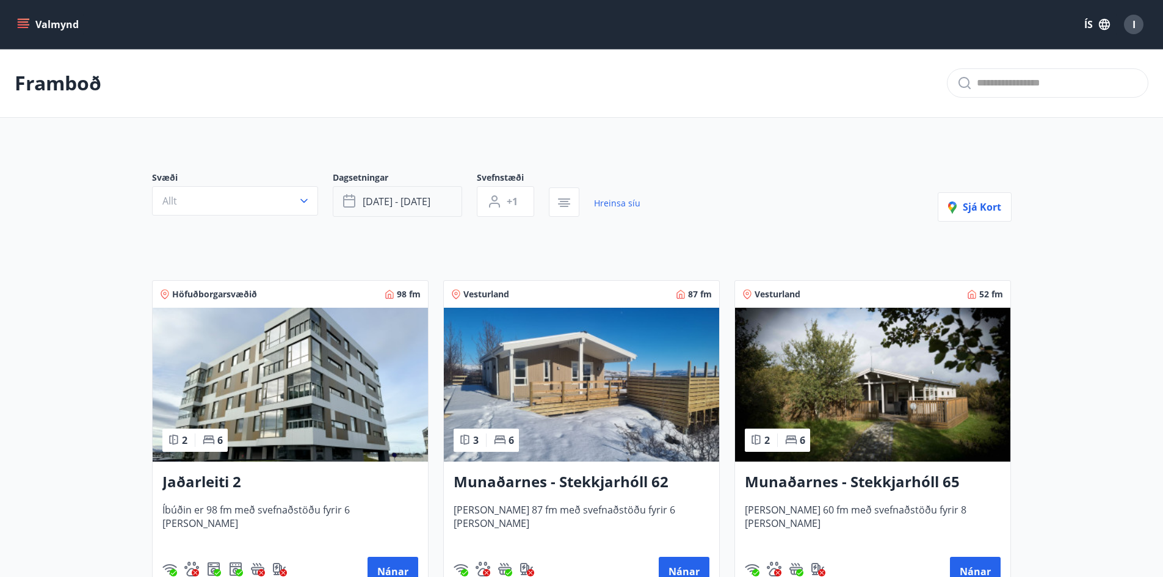
click at [425, 207] on span "sep 11 - sep 18" at bounding box center [397, 201] width 68 height 13
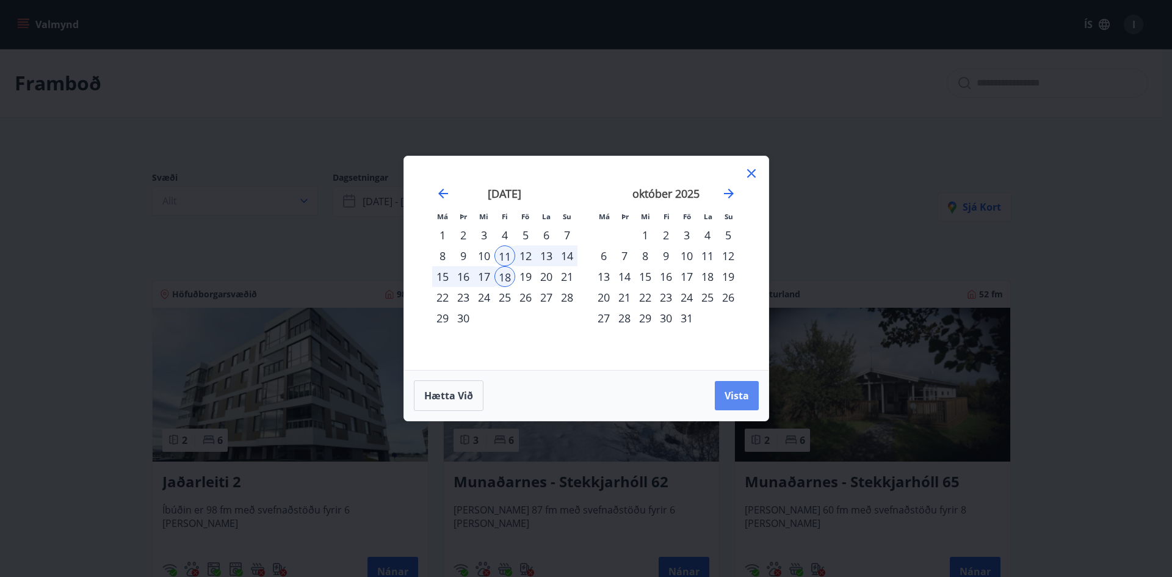
click at [735, 396] on span "Vista" at bounding box center [736, 395] width 24 height 13
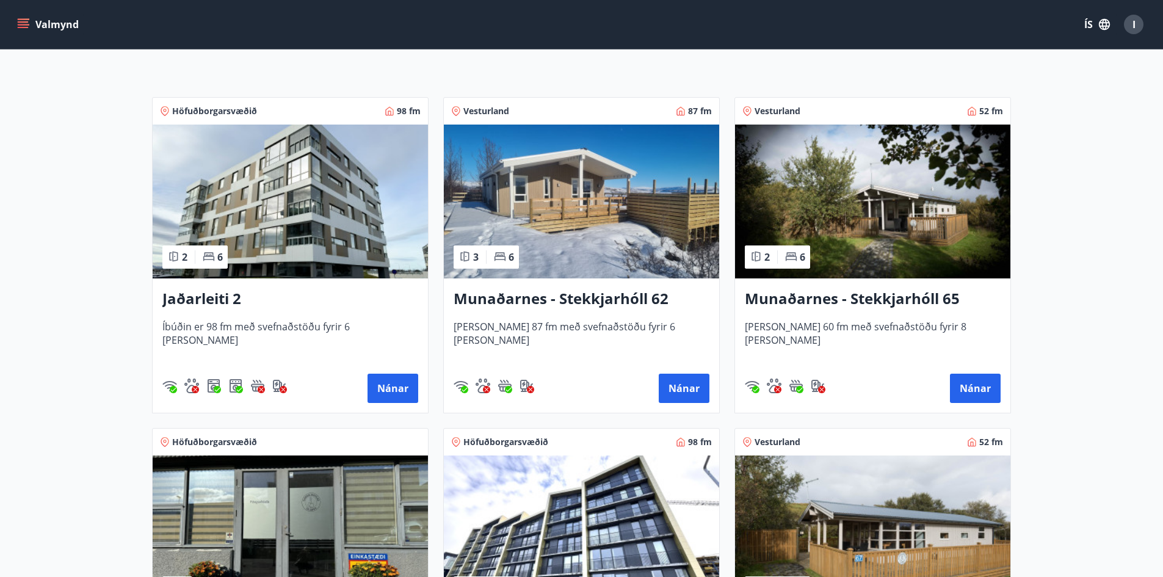
click at [341, 232] on img at bounding box center [290, 202] width 275 height 154
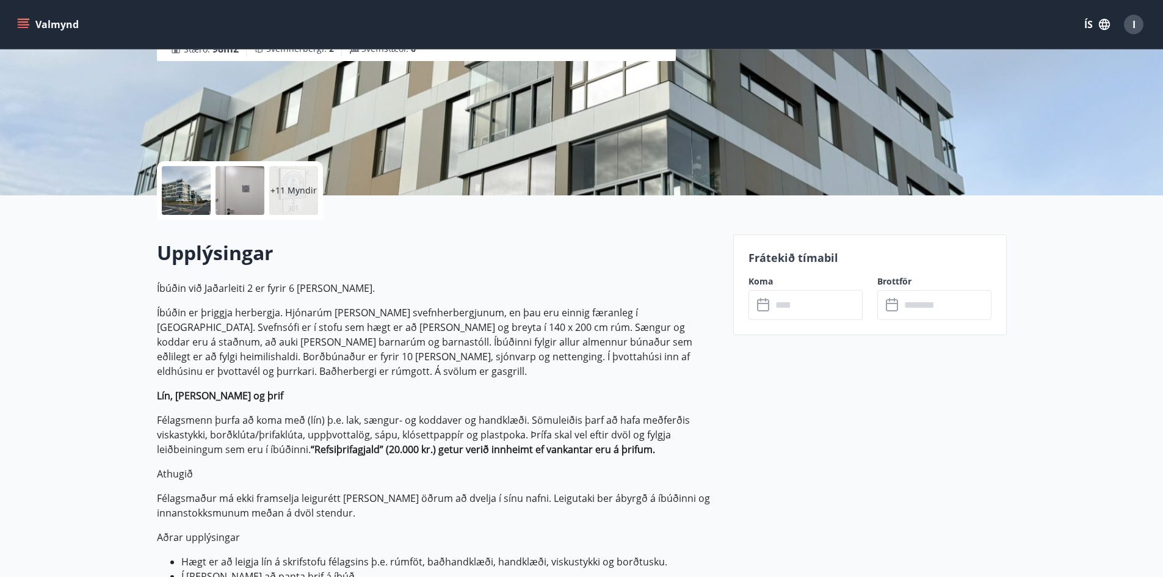
scroll to position [427, 0]
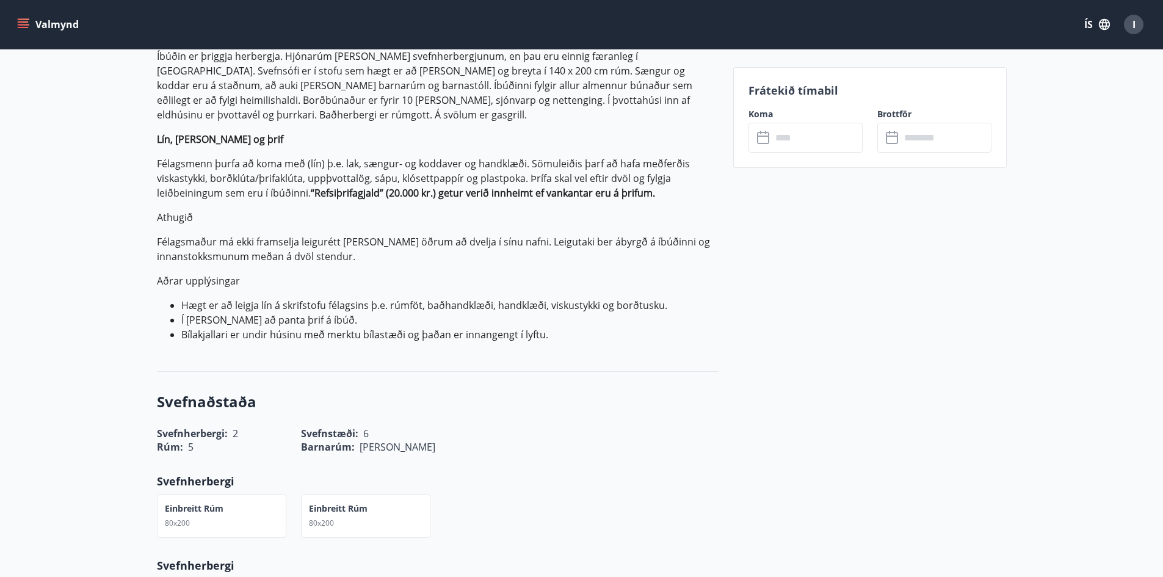
click at [770, 139] on icon at bounding box center [764, 138] width 15 height 15
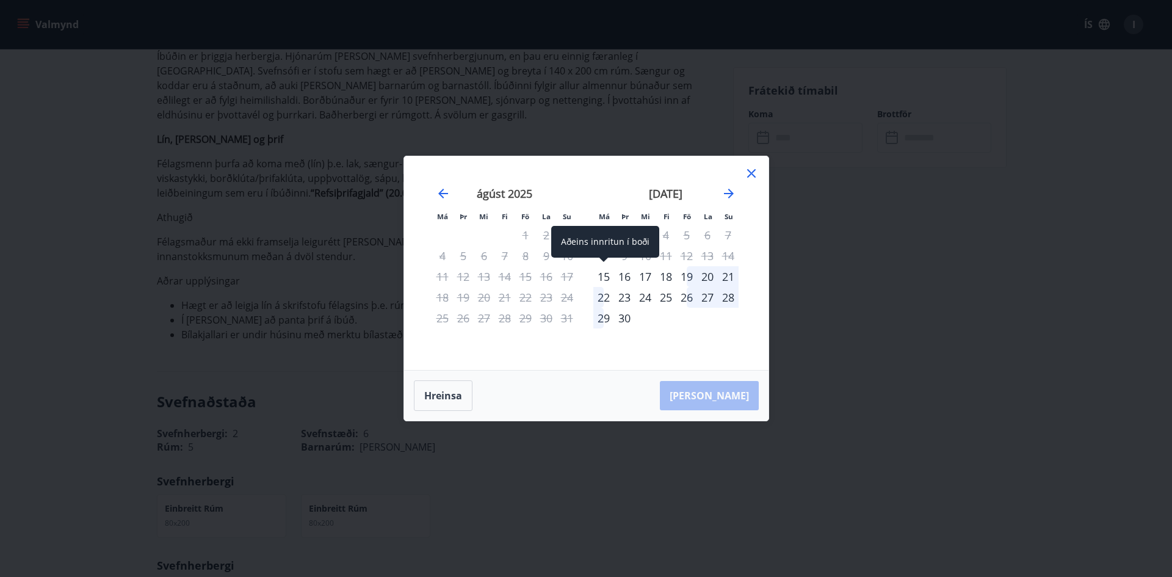
click at [602, 276] on div "15" at bounding box center [603, 276] width 21 height 21
click at [601, 275] on div "15" at bounding box center [603, 276] width 21 height 21
click at [601, 274] on div "15" at bounding box center [603, 276] width 21 height 21
drag, startPoint x: 604, startPoint y: 272, endPoint x: 614, endPoint y: 270, distance: 10.1
click at [608, 271] on div "15" at bounding box center [603, 276] width 21 height 21
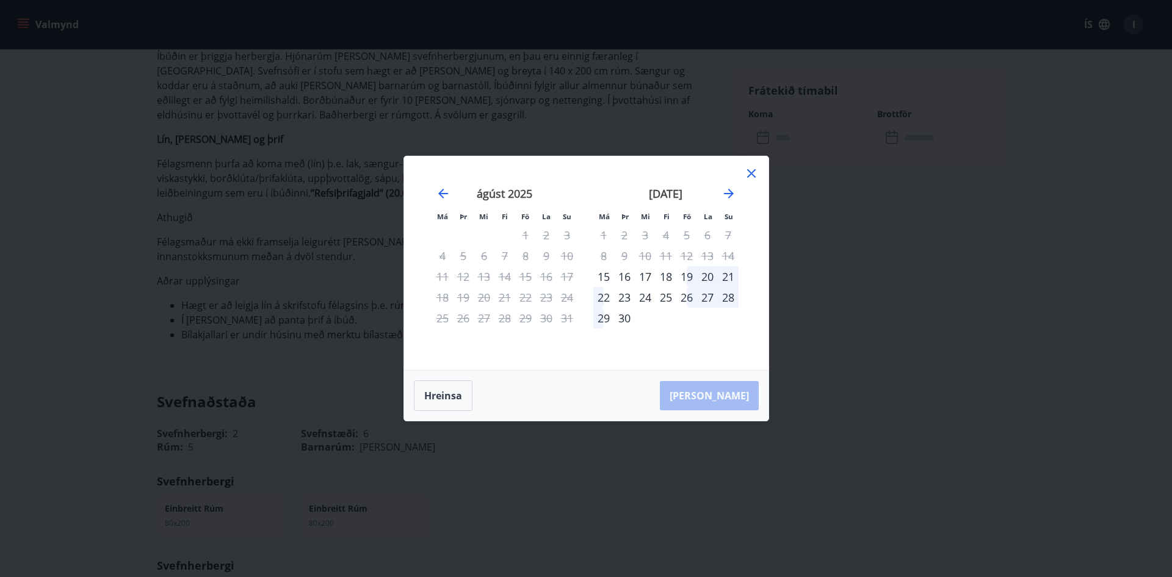
click at [690, 274] on div "19" at bounding box center [686, 276] width 21 height 21
click at [689, 274] on div "19" at bounding box center [686, 276] width 21 height 21
click at [684, 274] on div "19" at bounding box center [686, 276] width 21 height 21
click at [685, 274] on div "19" at bounding box center [686, 276] width 21 height 21
click at [604, 298] on div "22" at bounding box center [603, 297] width 21 height 21
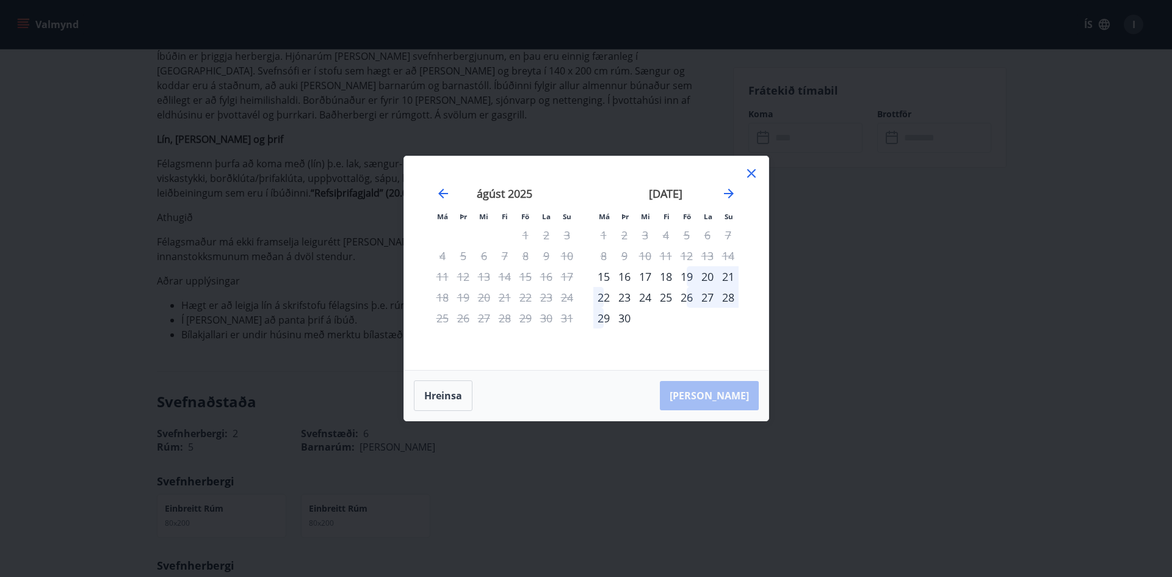
drag, startPoint x: 716, startPoint y: 269, endPoint x: 721, endPoint y: 273, distance: 6.5
click at [716, 269] on div "20" at bounding box center [707, 276] width 21 height 21
drag, startPoint x: 729, startPoint y: 272, endPoint x: 713, endPoint y: 276, distance: 17.0
click at [730, 272] on div "21" at bounding box center [728, 276] width 21 height 21
click at [691, 282] on div "19" at bounding box center [686, 276] width 21 height 21
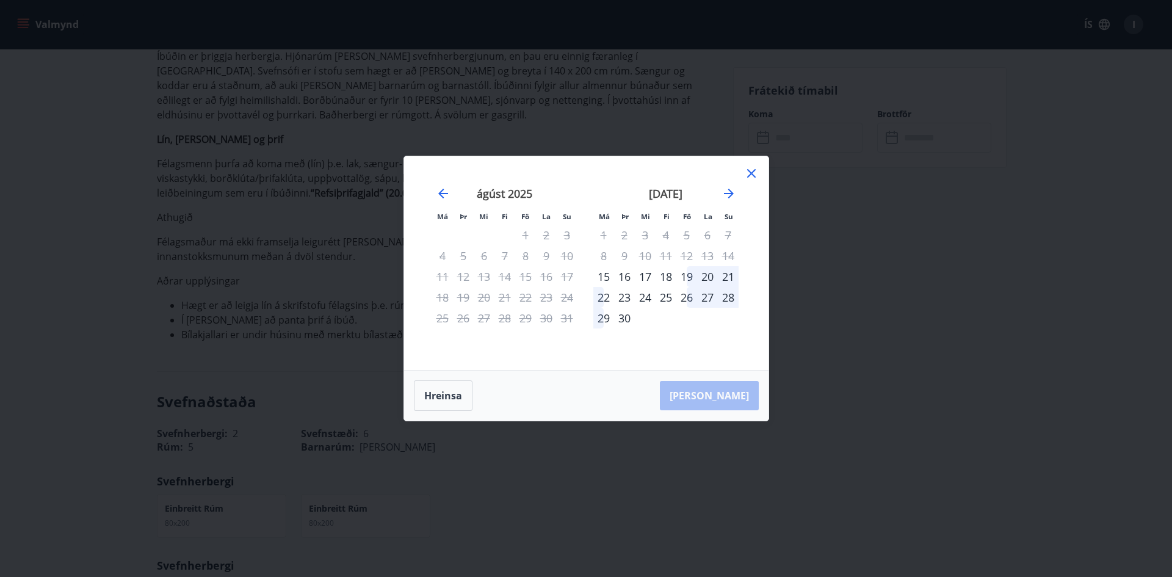
click at [691, 282] on div "19" at bounding box center [686, 276] width 21 height 21
click at [706, 293] on div "27" at bounding box center [707, 297] width 21 height 21
click at [753, 176] on icon at bounding box center [751, 173] width 15 height 15
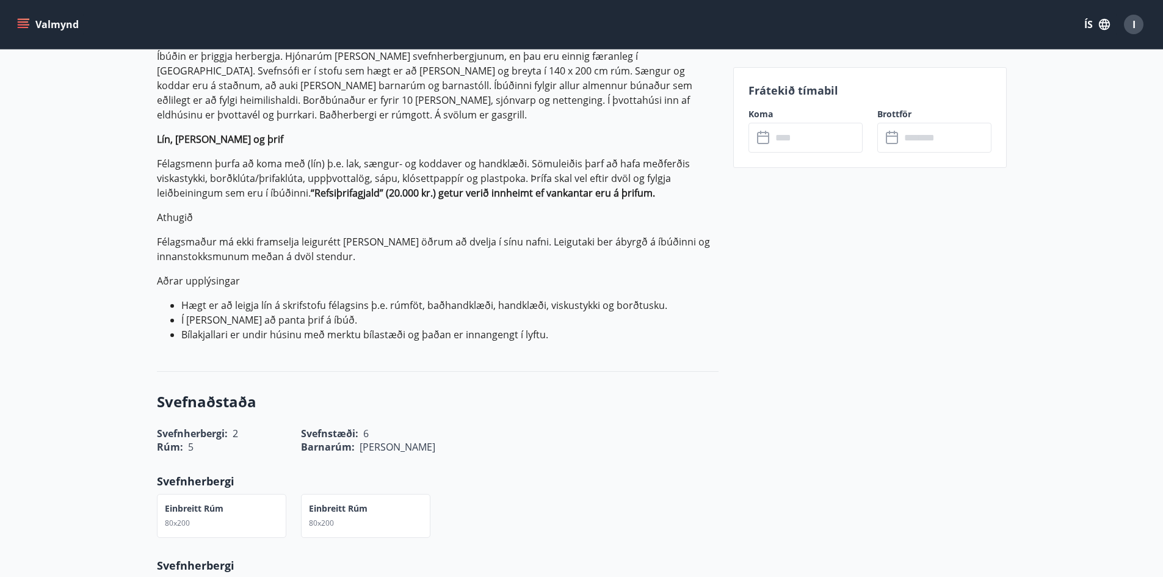
click at [781, 135] on input "text" at bounding box center [816, 138] width 91 height 30
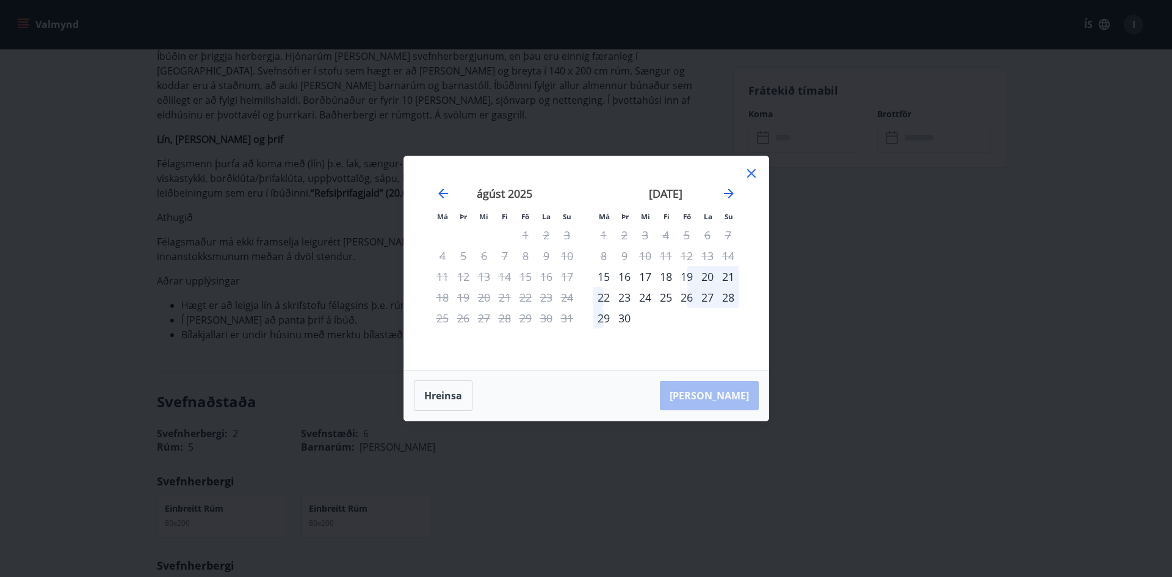
click at [691, 274] on div "19" at bounding box center [686, 276] width 21 height 21
click at [690, 301] on div "26" at bounding box center [686, 297] width 21 height 21
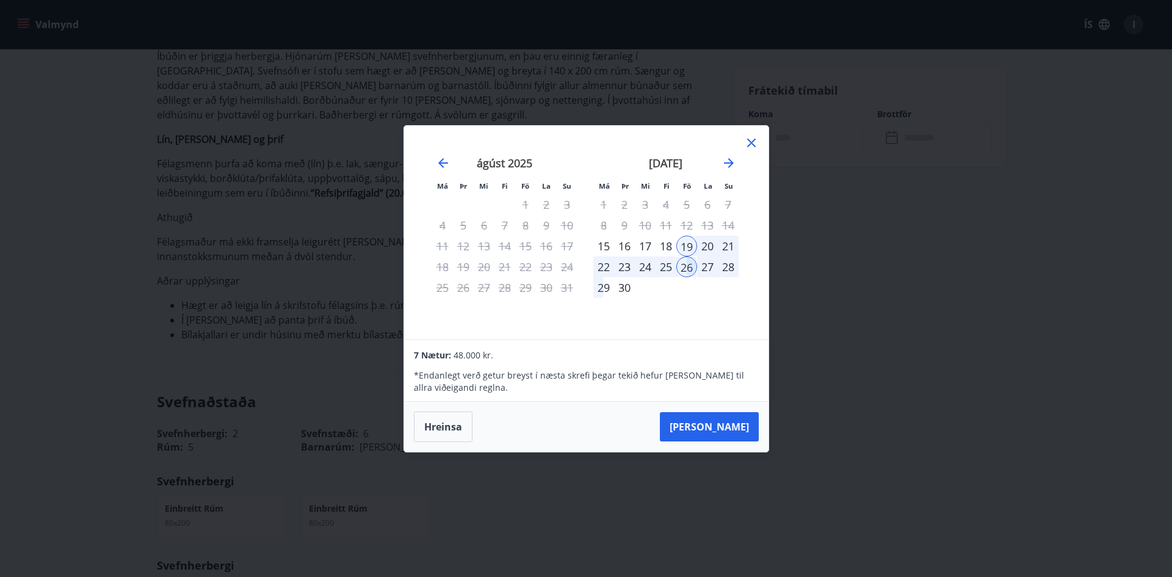
click at [687, 245] on div "19" at bounding box center [686, 246] width 21 height 21
click at [667, 245] on div "18" at bounding box center [665, 246] width 21 height 21
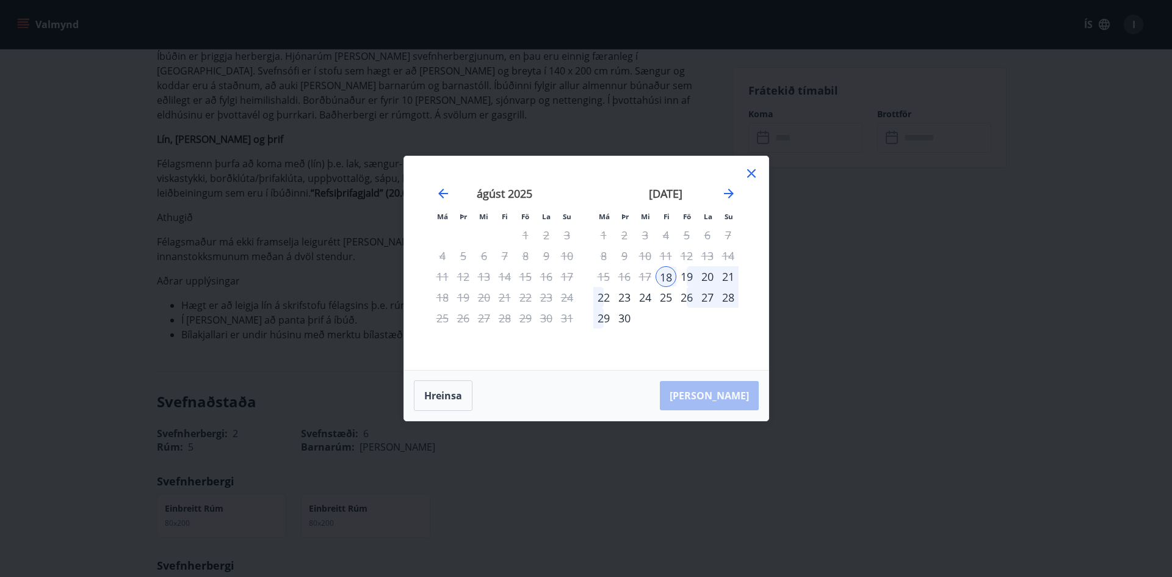
click at [666, 295] on div "25" at bounding box center [665, 297] width 21 height 21
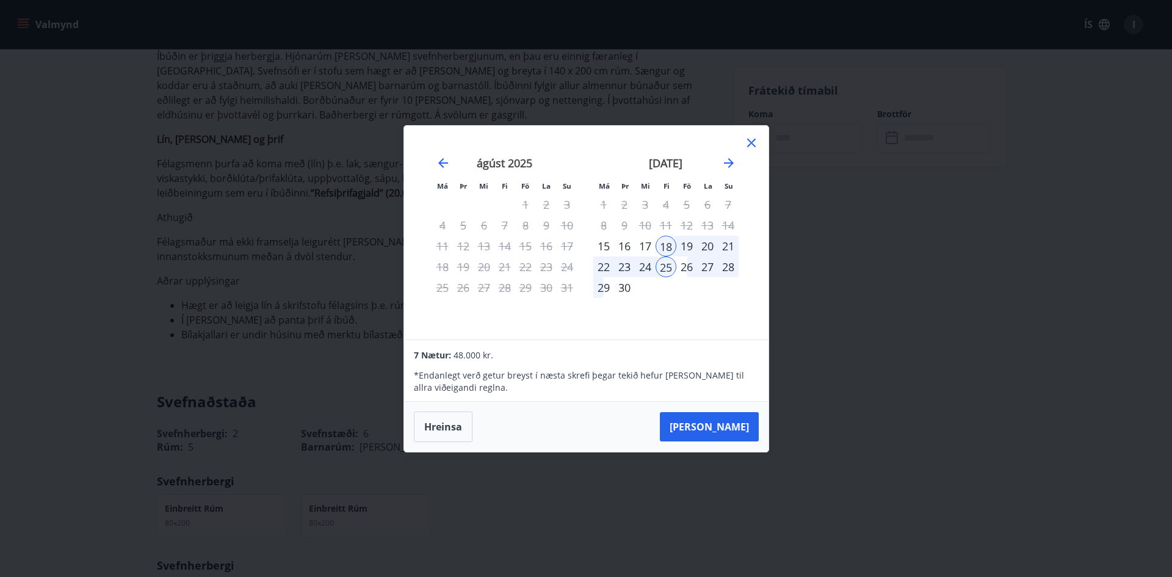
click at [726, 406] on div "Hreinsa Taka Frá" at bounding box center [586, 427] width 364 height 50
click at [727, 418] on button "Taka Frá" at bounding box center [709, 426] width 99 height 29
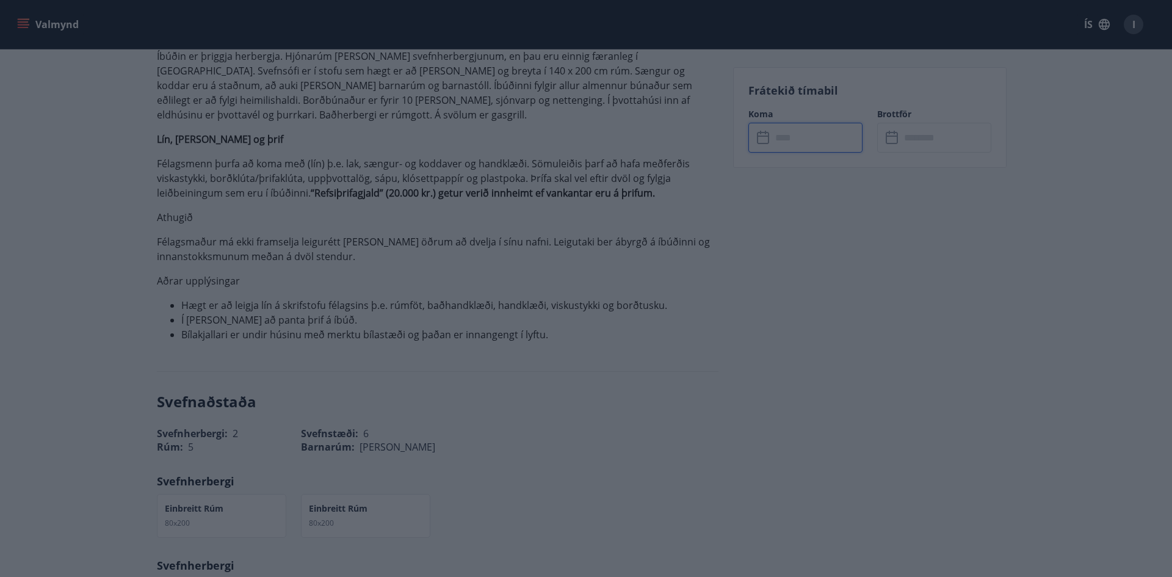
type input "******"
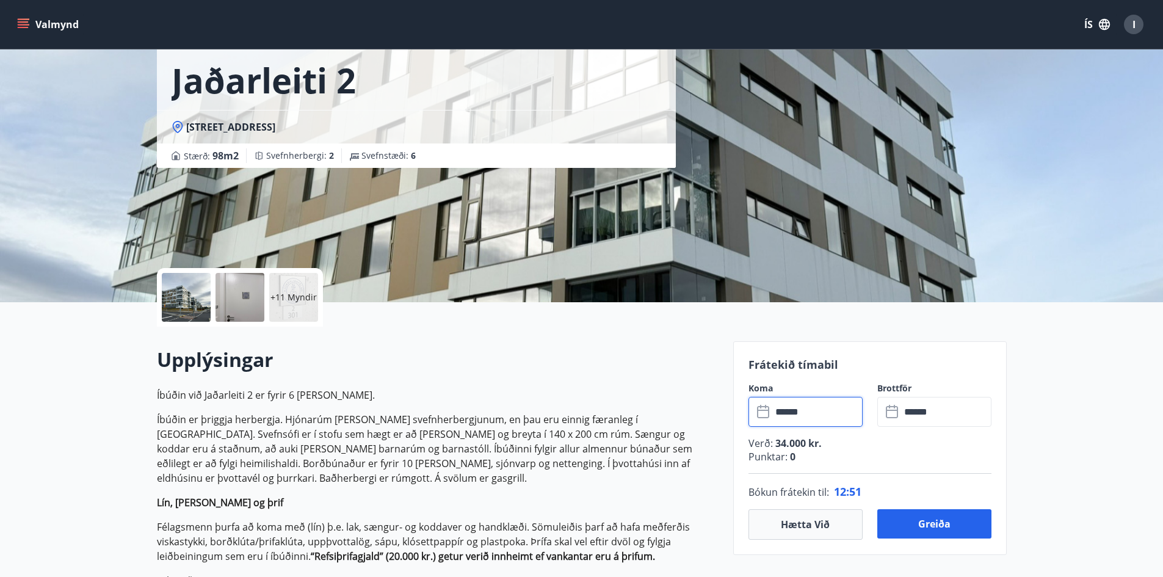
scroll to position [122, 0]
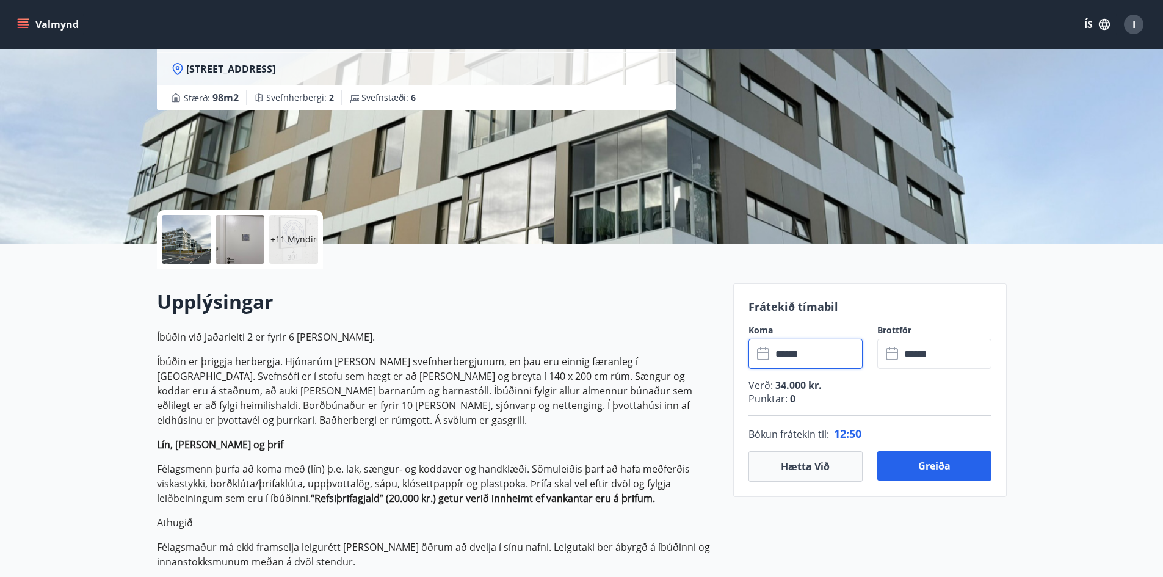
click at [784, 358] on input "******" at bounding box center [816, 354] width 91 height 30
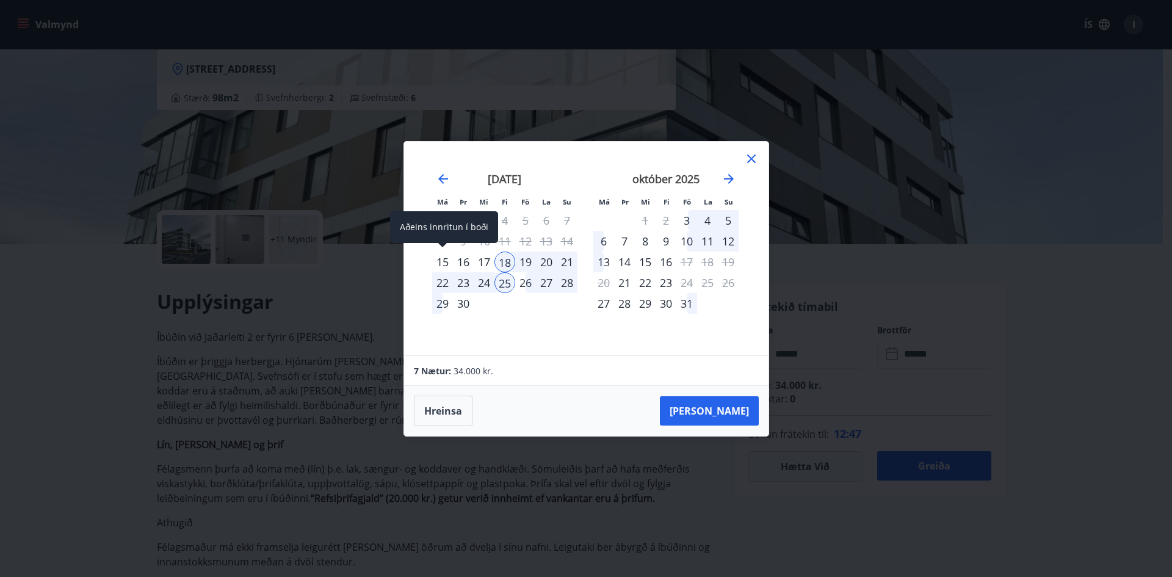
click at [441, 259] on div "15" at bounding box center [442, 261] width 21 height 21
click at [444, 282] on div "22" at bounding box center [442, 282] width 21 height 21
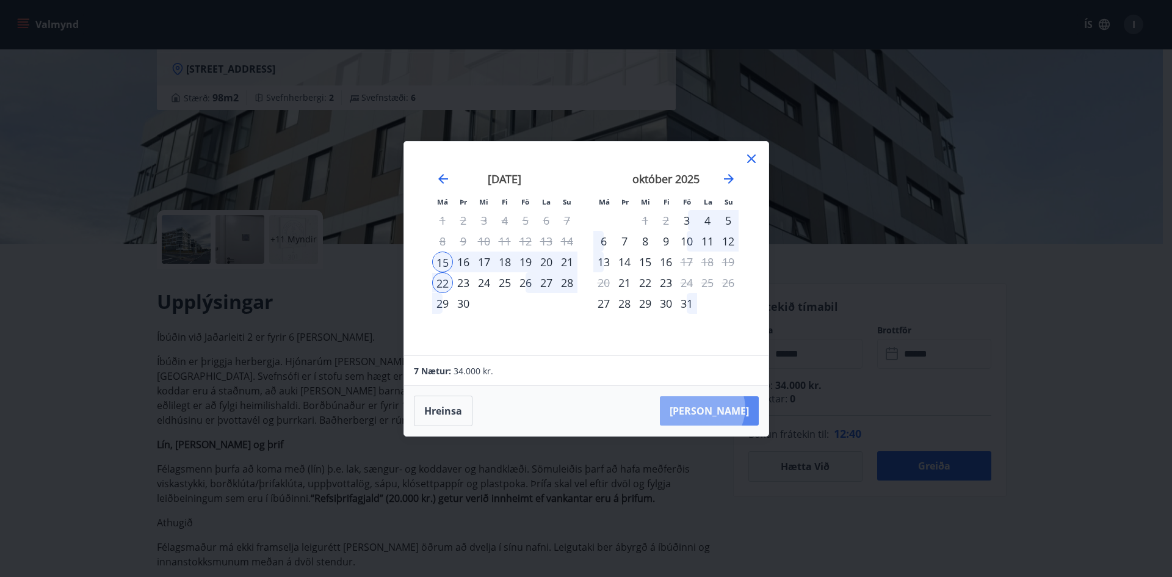
click at [739, 408] on button "Taka Frá" at bounding box center [709, 410] width 99 height 29
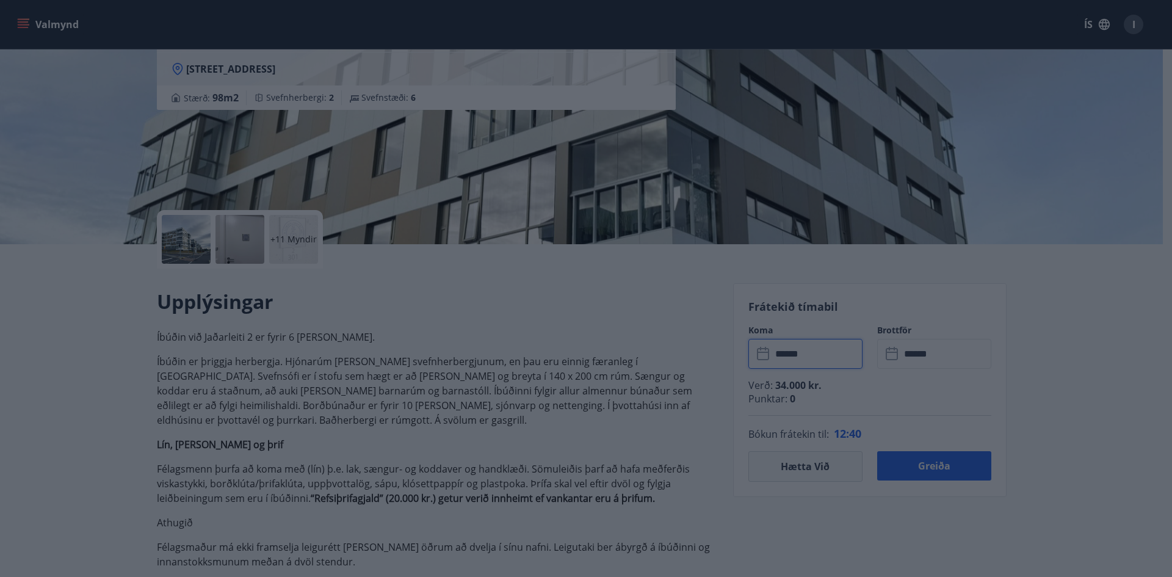
type input "******"
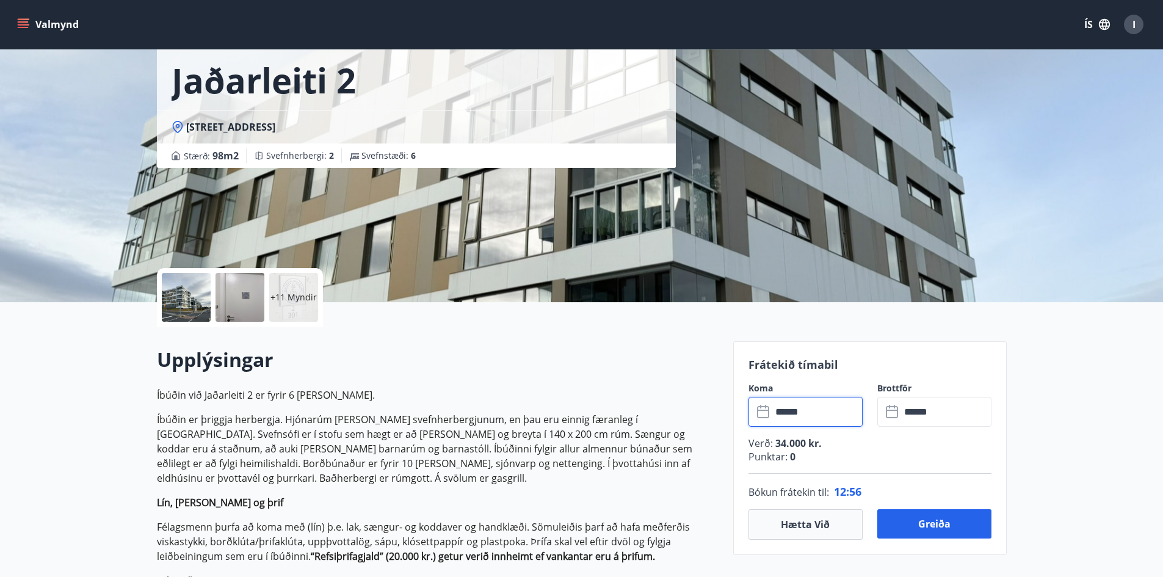
scroll to position [183, 0]
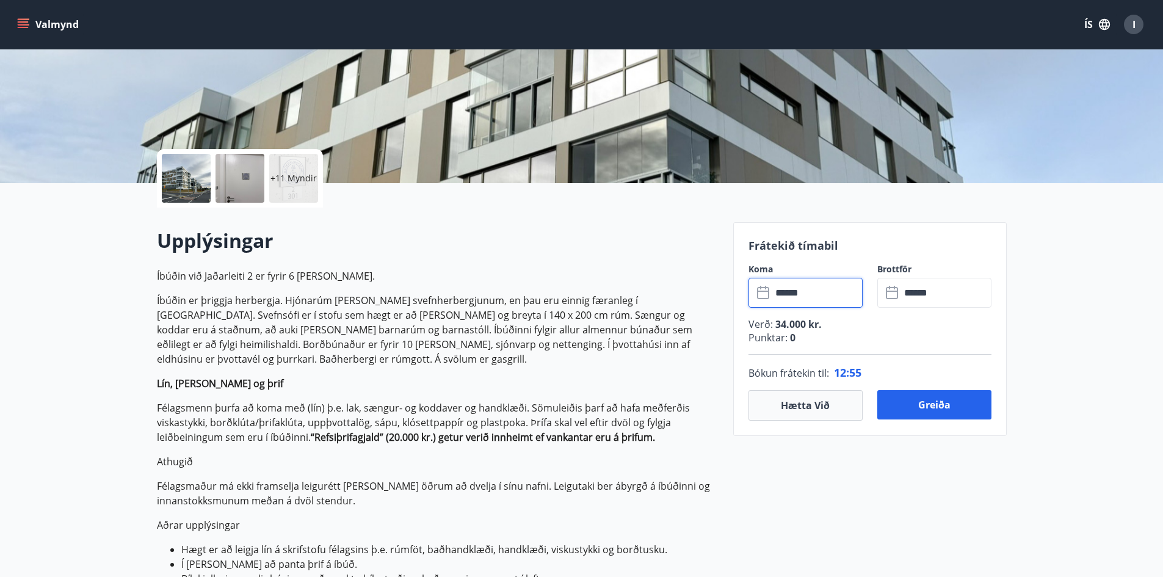
click at [827, 293] on input "******" at bounding box center [816, 293] width 91 height 30
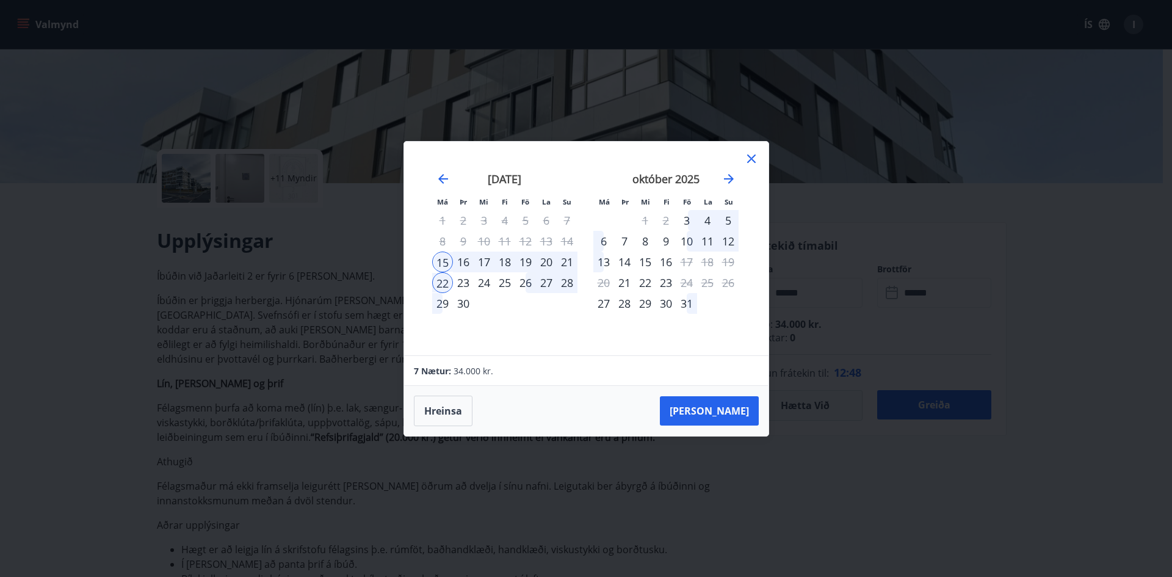
click at [504, 259] on div "18" at bounding box center [504, 261] width 21 height 21
click at [442, 283] on div "22" at bounding box center [442, 282] width 21 height 21
click at [724, 407] on button "Taka Frá" at bounding box center [709, 410] width 99 height 29
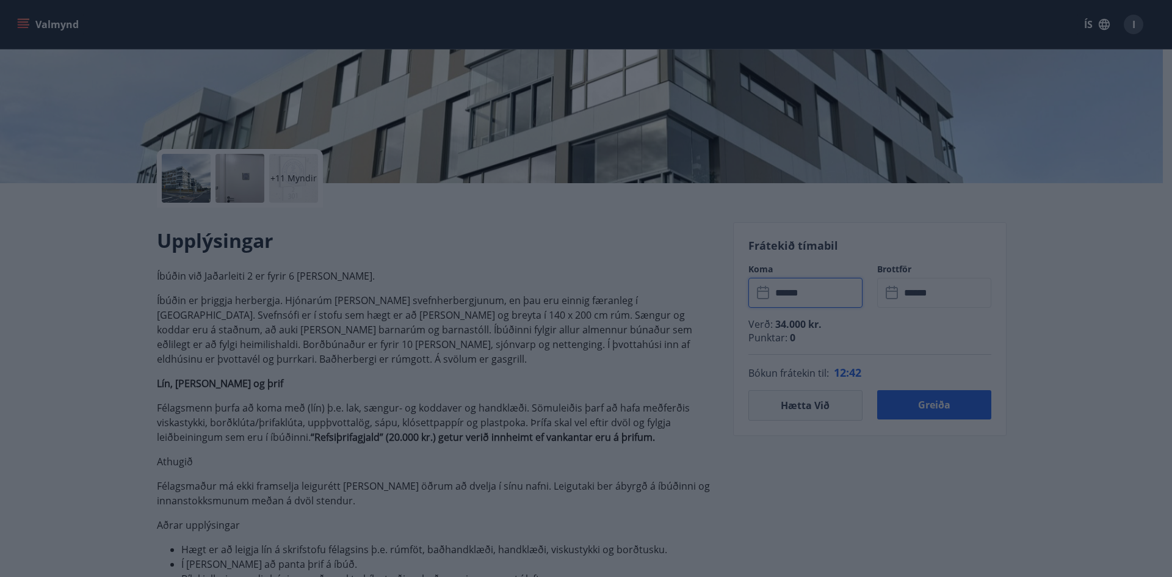
type input "******"
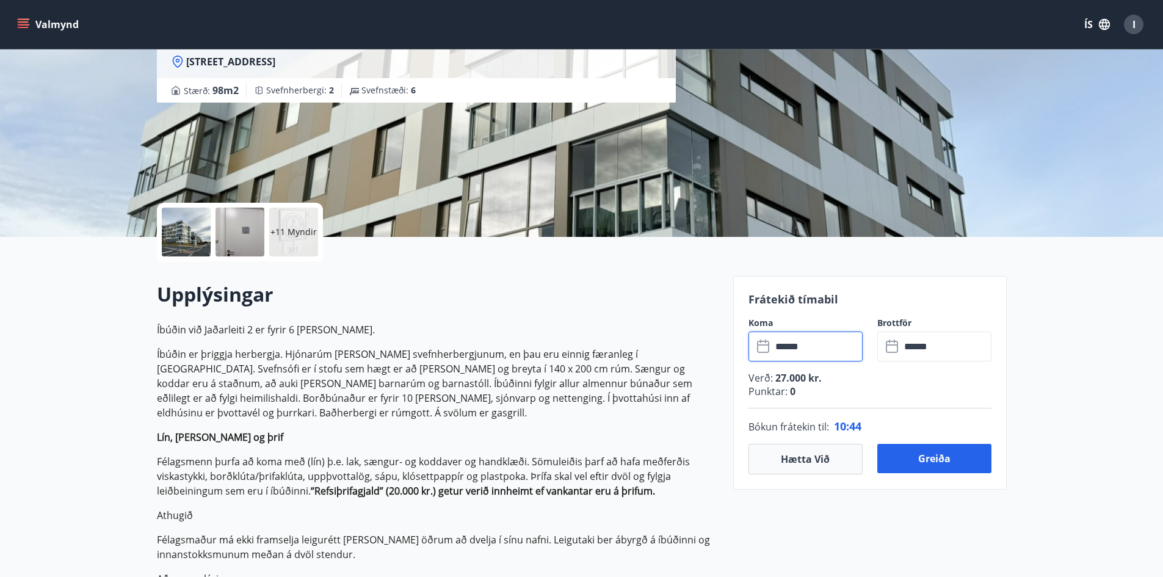
scroll to position [305, 0]
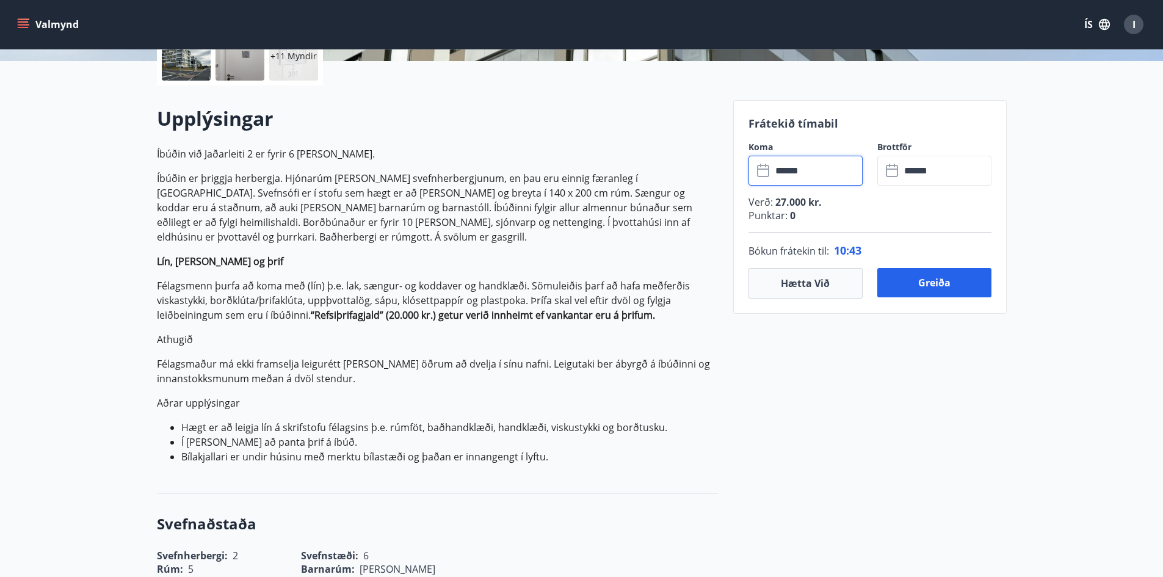
click at [825, 175] on input "******" at bounding box center [816, 171] width 91 height 30
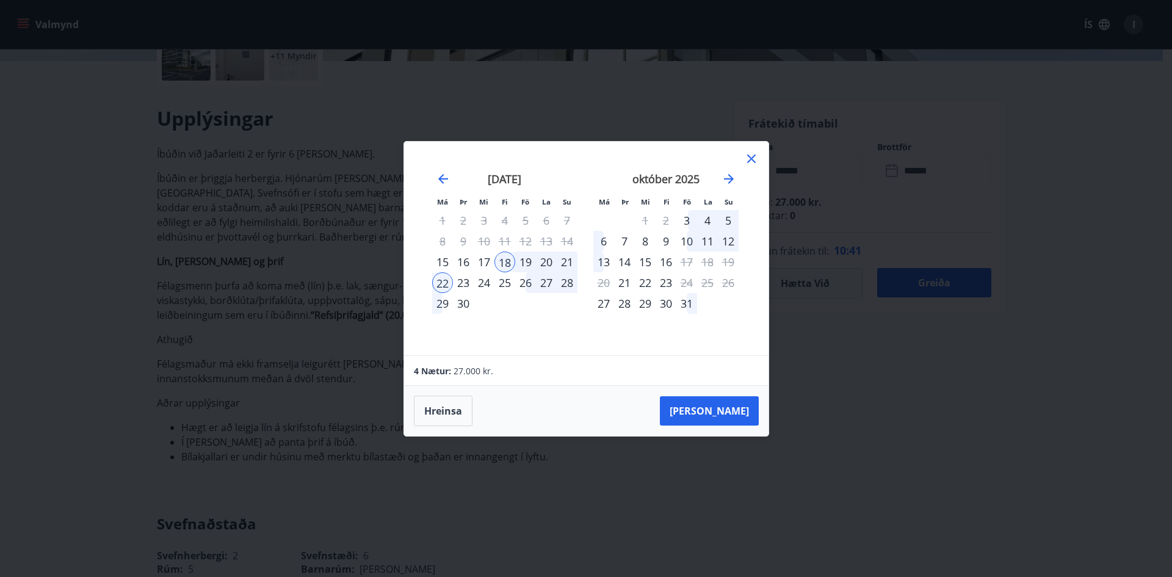
click at [748, 159] on icon at bounding box center [751, 158] width 15 height 15
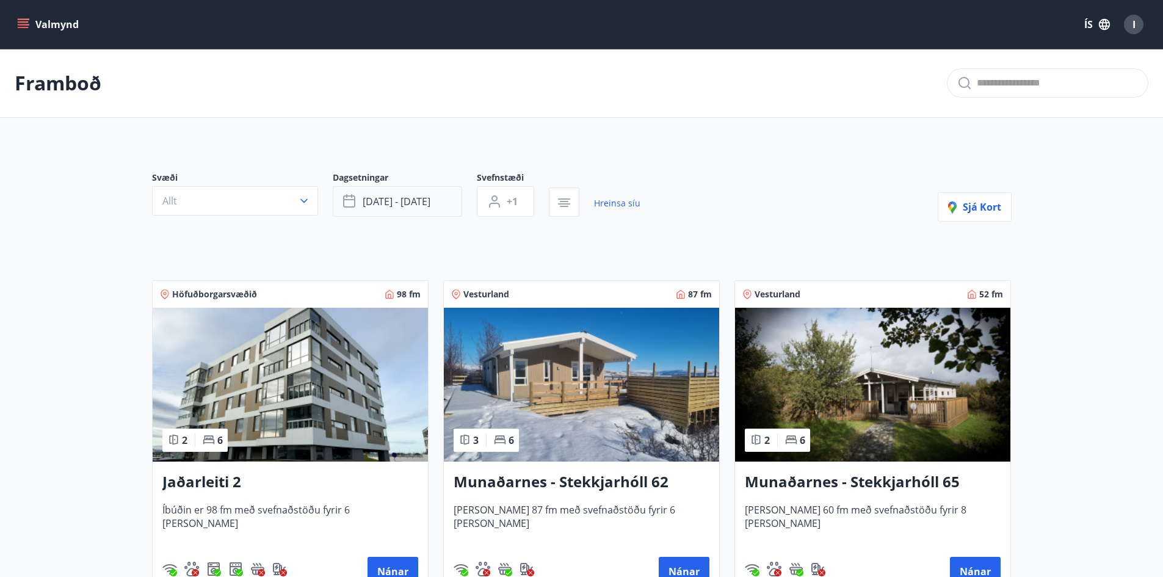
click at [428, 203] on span "sep 11 - sep 18" at bounding box center [397, 201] width 68 height 13
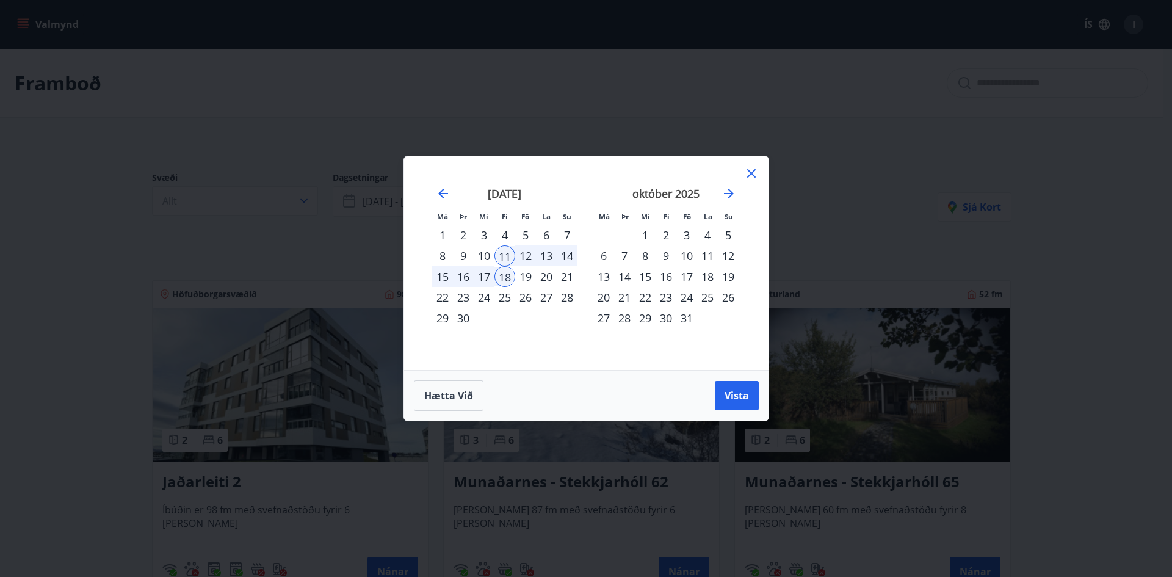
click at [498, 232] on div "4" at bounding box center [504, 235] width 21 height 21
click at [499, 253] on div "11" at bounding box center [504, 255] width 21 height 21
click at [732, 398] on span "Vista" at bounding box center [736, 395] width 24 height 13
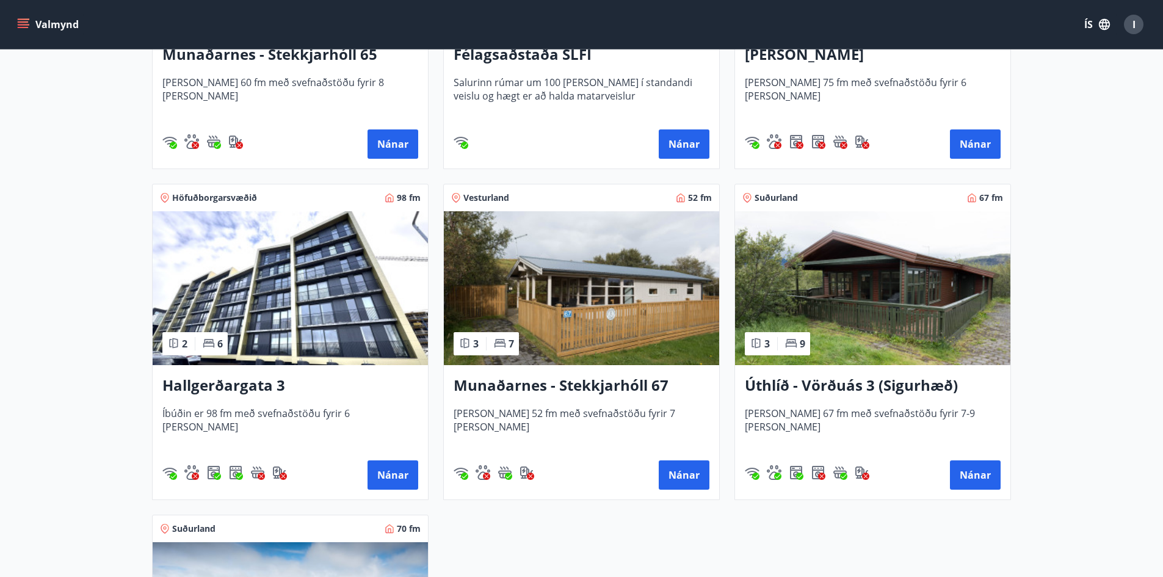
click at [236, 268] on img at bounding box center [290, 288] width 275 height 154
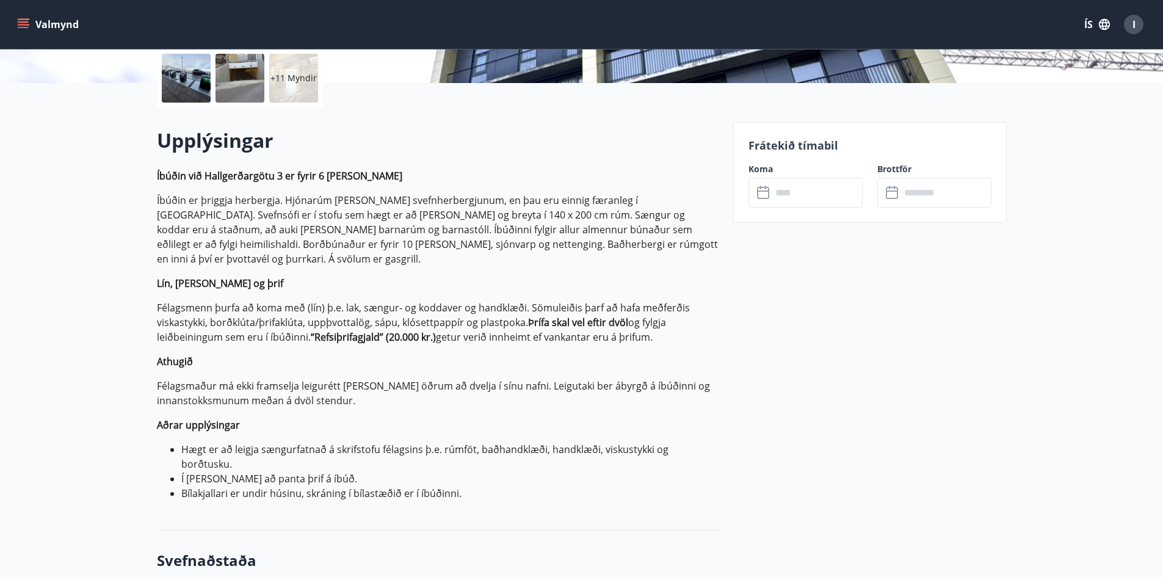
scroll to position [305, 0]
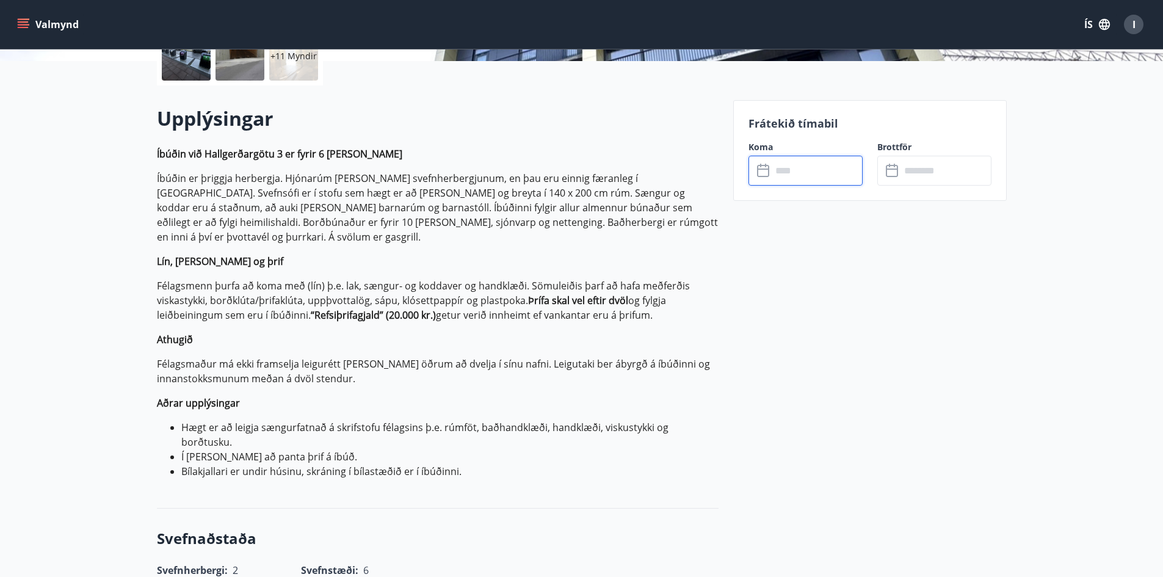
click at [810, 168] on input "text" at bounding box center [816, 171] width 91 height 30
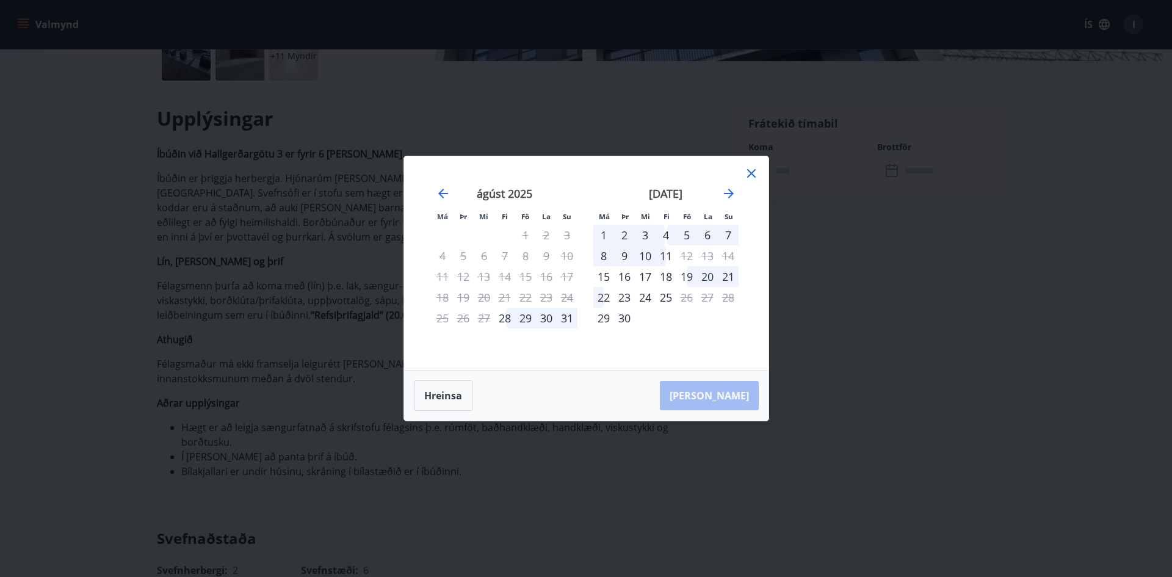
click at [668, 229] on div "4" at bounding box center [665, 235] width 21 height 21
click at [666, 253] on div "11" at bounding box center [665, 255] width 21 height 21
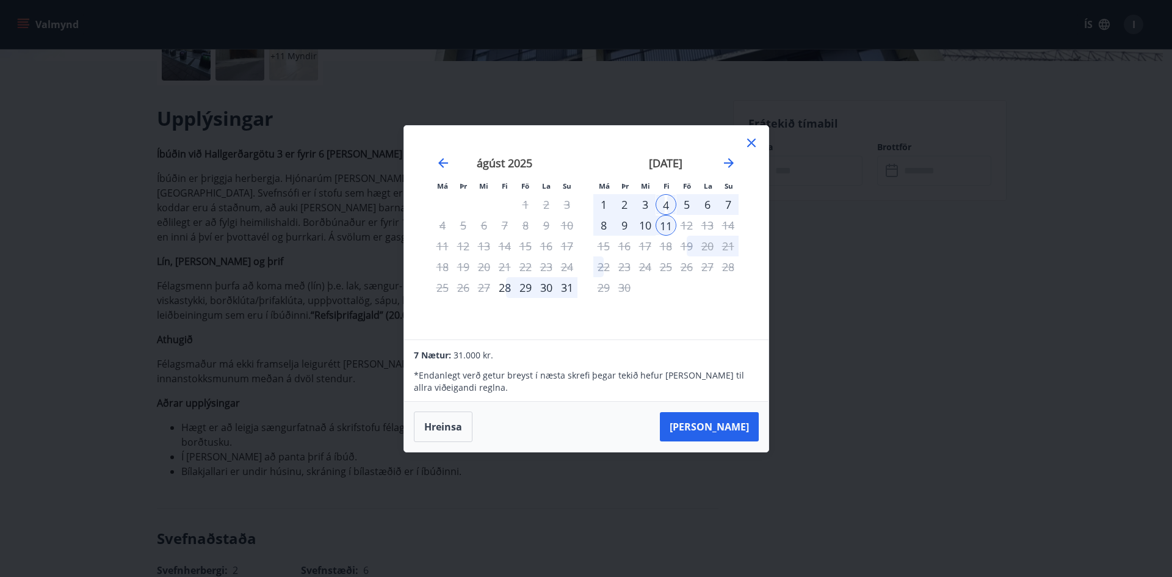
click at [1047, 245] on div "Má Þr Mi Fi Fö La Su Má Þr Mi Fi Fö La Su júlí 2025 1 2 3 4 5 6 7 8 9 10 11 12 …" at bounding box center [586, 288] width 1172 height 577
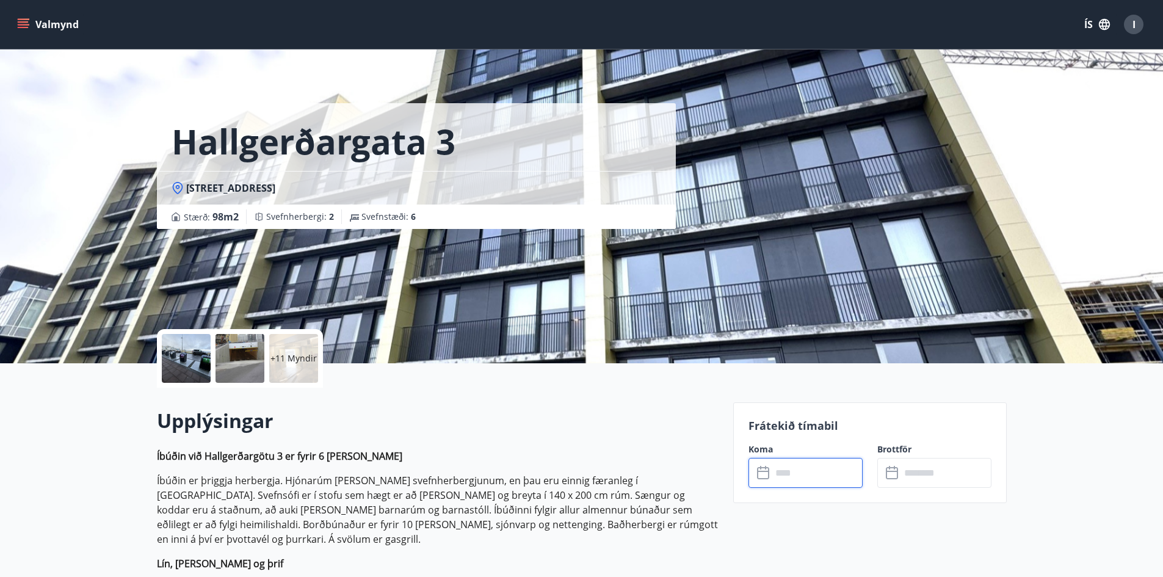
scroll to position [0, 0]
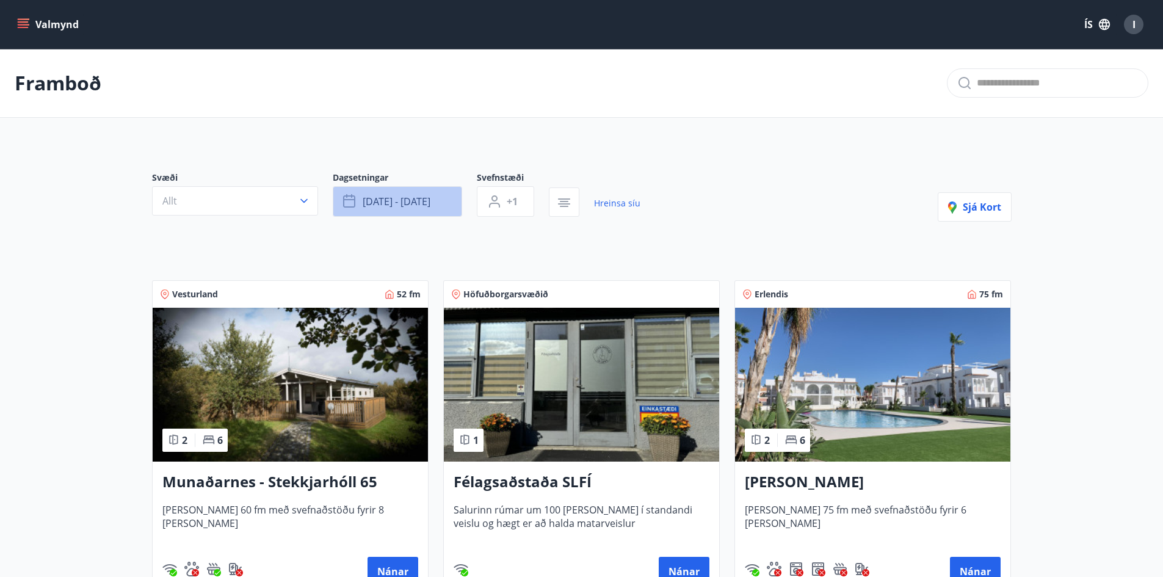
click at [394, 191] on button "sep 04 - sep 11" at bounding box center [397, 201] width 129 height 31
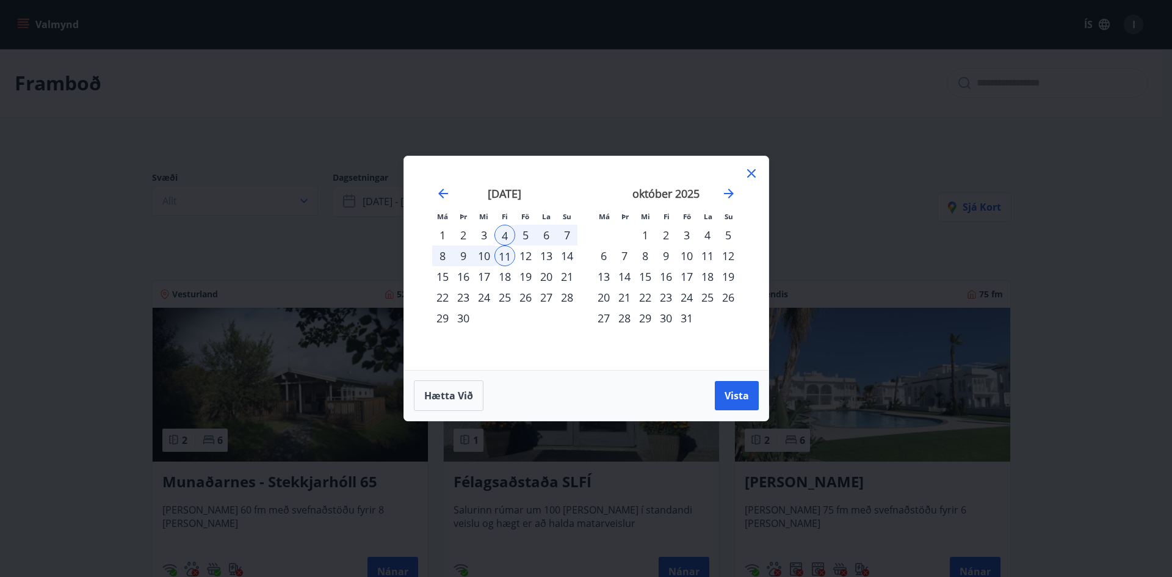
click at [482, 233] on div "3" at bounding box center [484, 235] width 21 height 21
click at [742, 394] on span "Vista" at bounding box center [736, 395] width 24 height 13
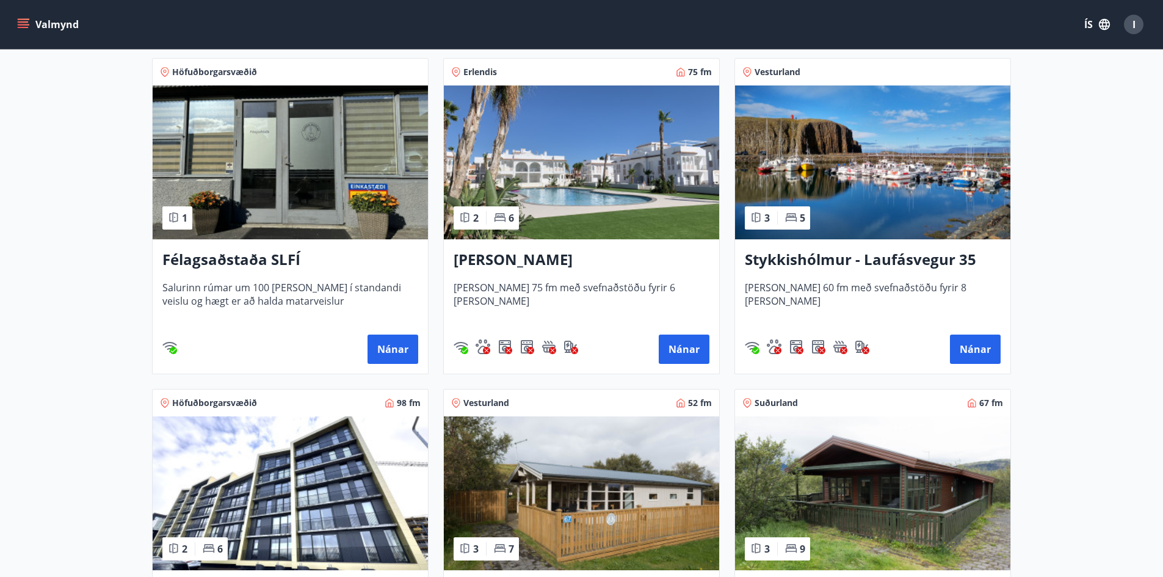
scroll to position [793, 0]
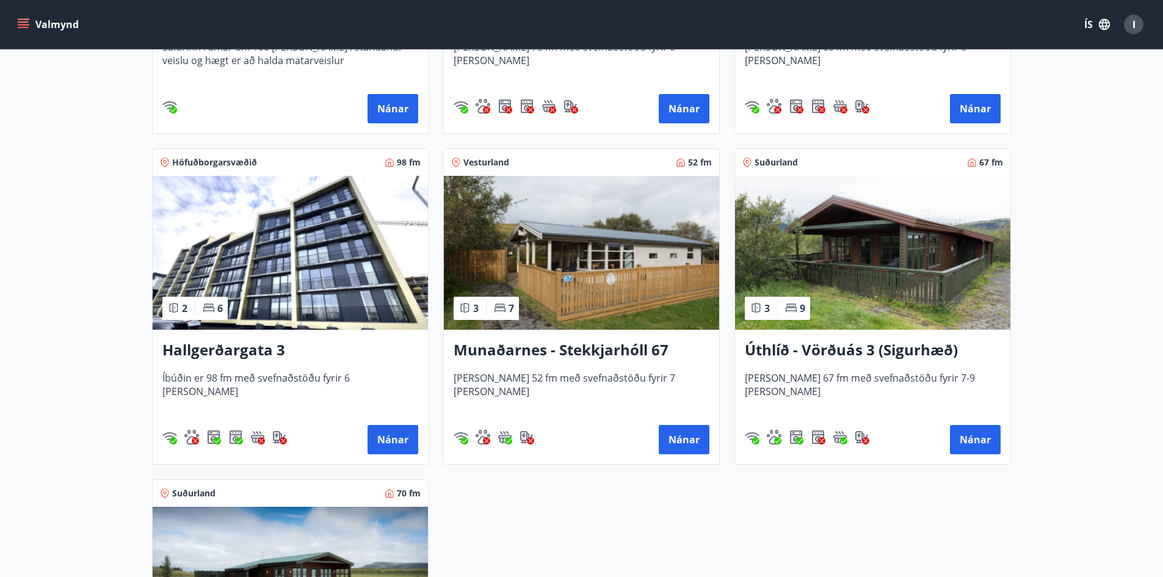
click at [223, 245] on img at bounding box center [290, 253] width 275 height 154
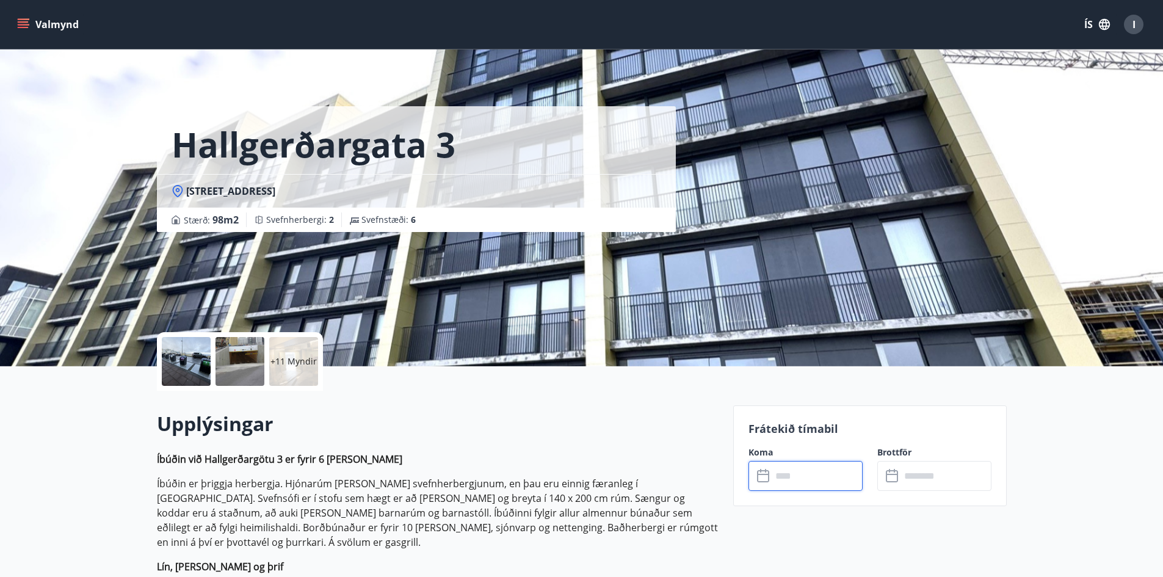
click at [823, 477] on input "text" at bounding box center [816, 476] width 91 height 30
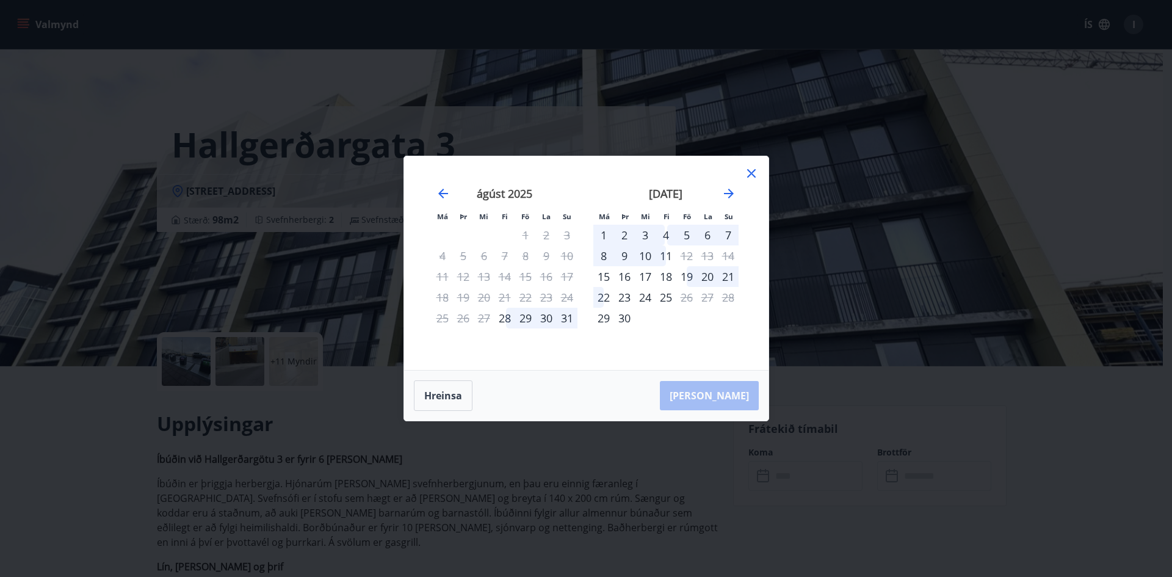
click at [752, 173] on icon at bounding box center [751, 173] width 9 height 9
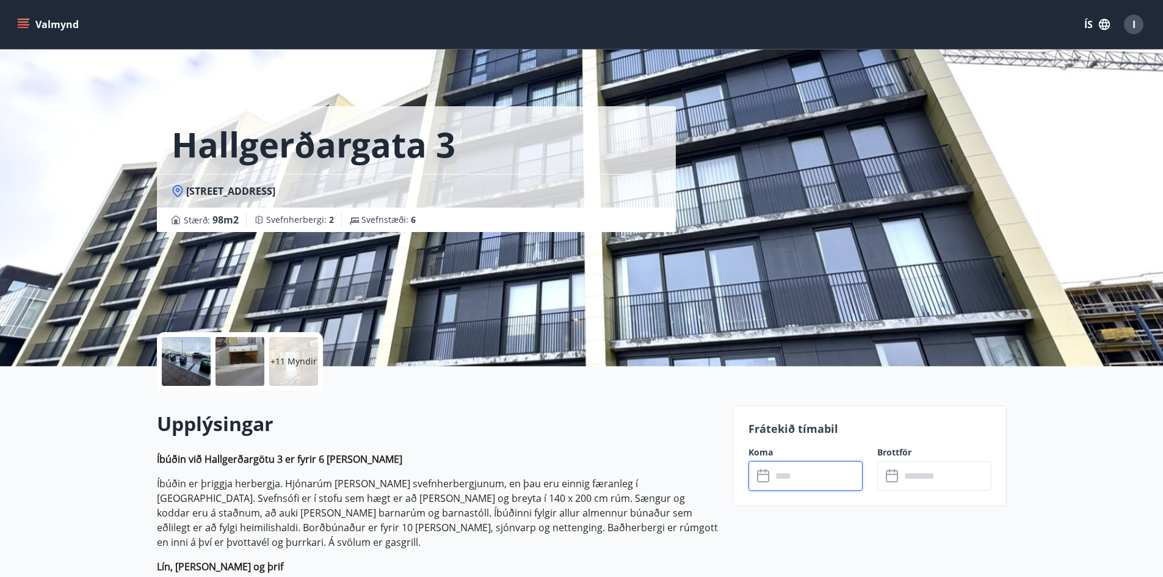
click at [832, 476] on input "text" at bounding box center [816, 476] width 91 height 30
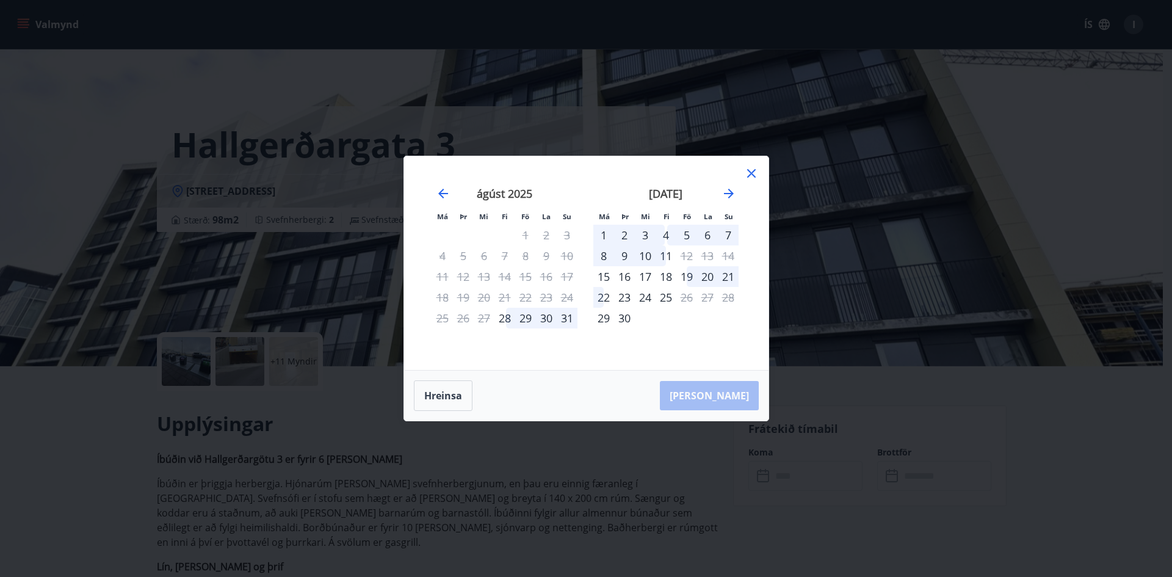
click at [645, 232] on div "3" at bounding box center [645, 235] width 21 height 21
click at [666, 254] on div "11" at bounding box center [665, 255] width 21 height 21
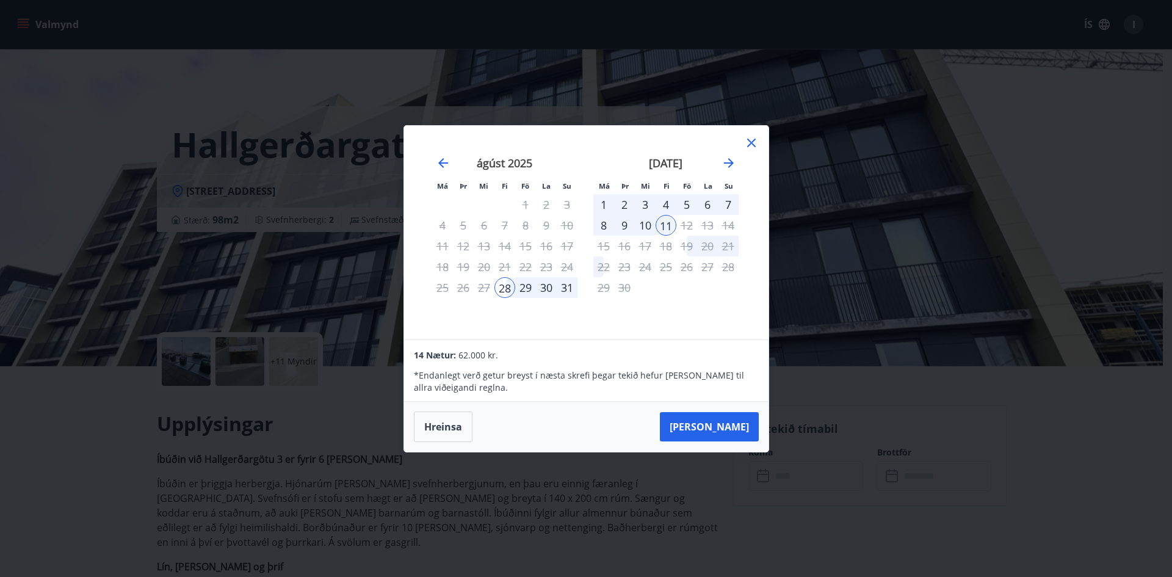
click at [641, 200] on div "3" at bounding box center [645, 204] width 21 height 21
click at [644, 201] on div "3" at bounding box center [645, 204] width 21 height 21
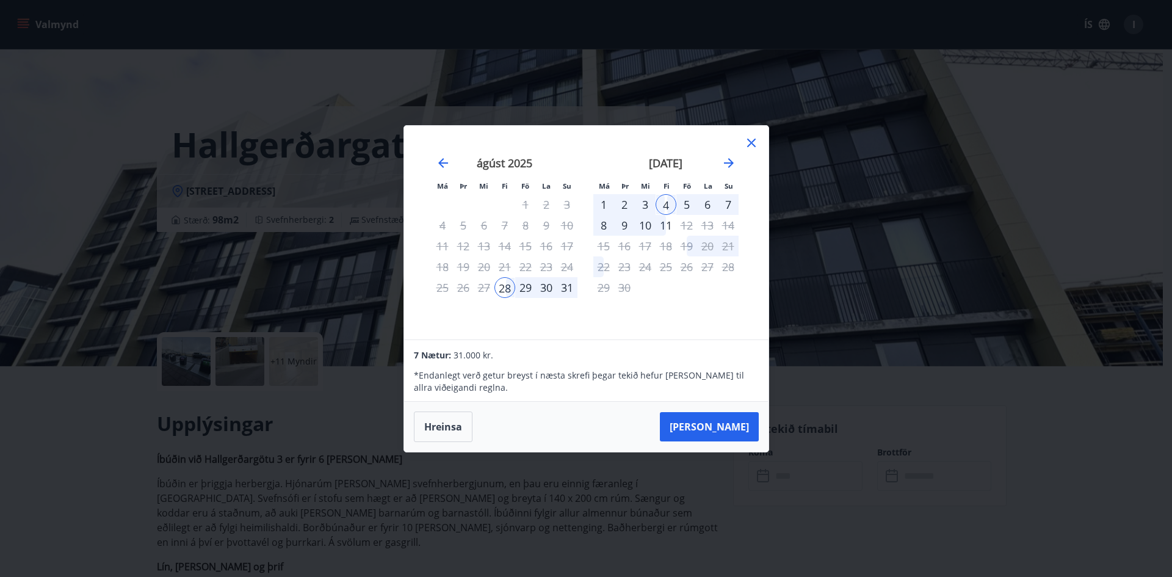
click at [662, 201] on div "4" at bounding box center [665, 204] width 21 height 21
click at [665, 224] on div "11" at bounding box center [665, 225] width 21 height 21
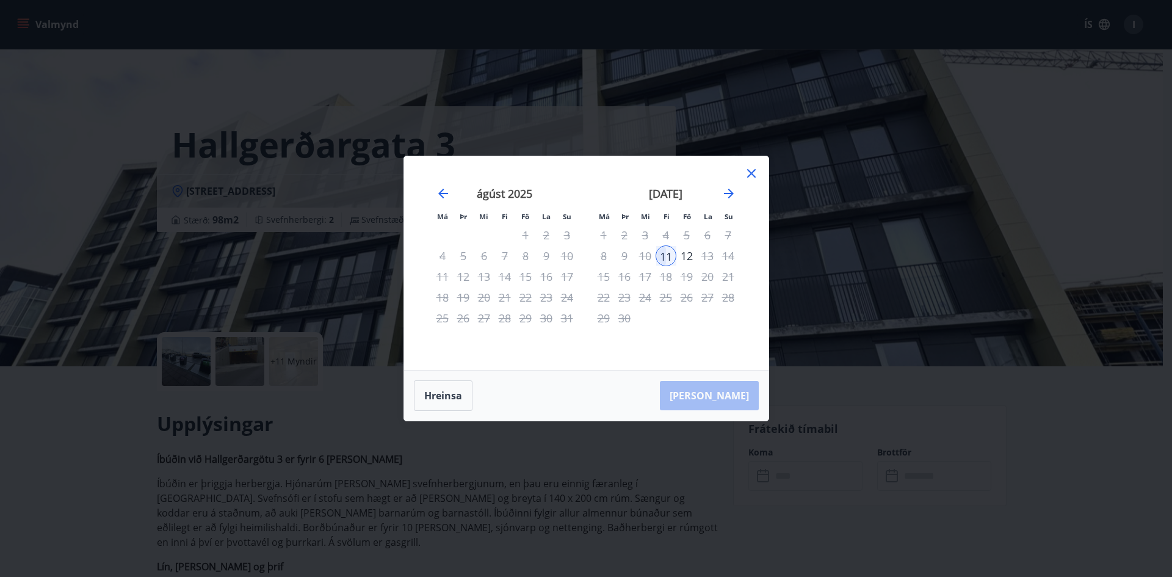
click at [753, 167] on icon at bounding box center [751, 173] width 15 height 15
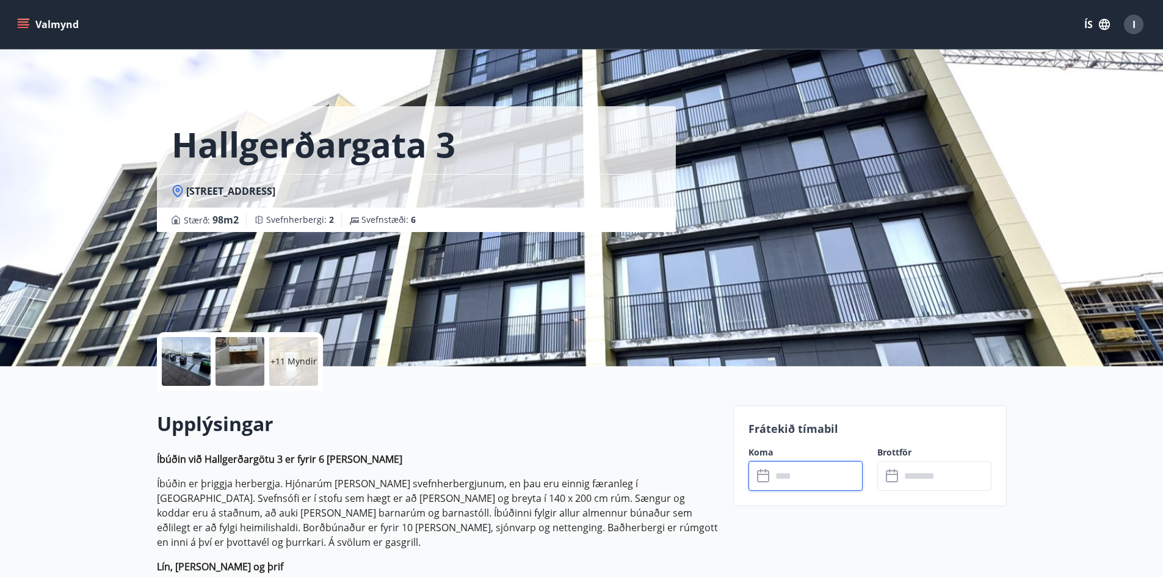
click at [828, 478] on input "text" at bounding box center [816, 476] width 91 height 30
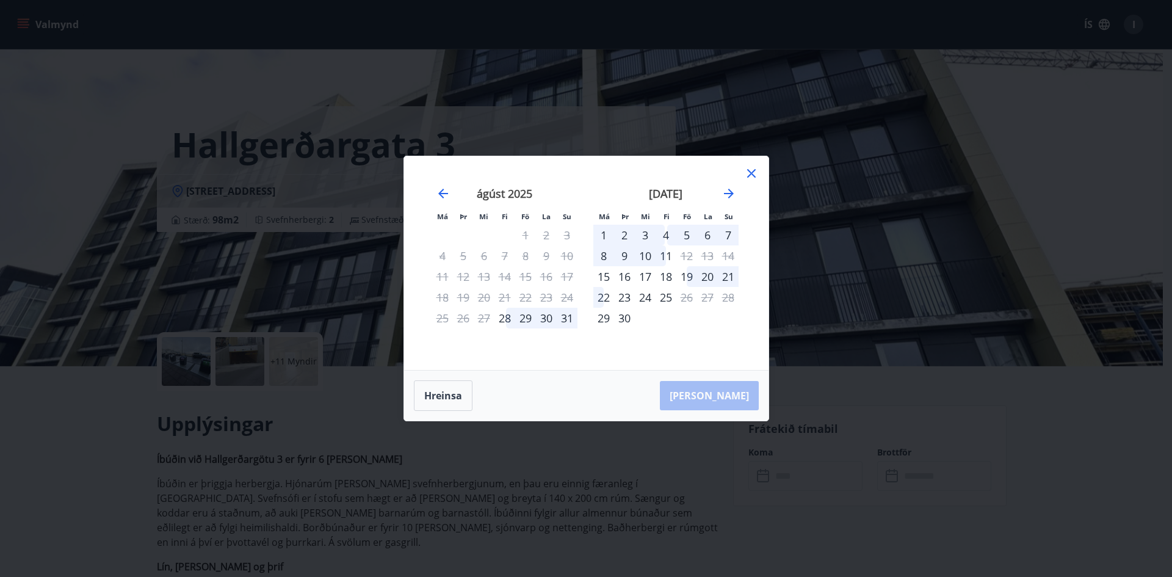
click at [751, 168] on icon at bounding box center [751, 173] width 15 height 15
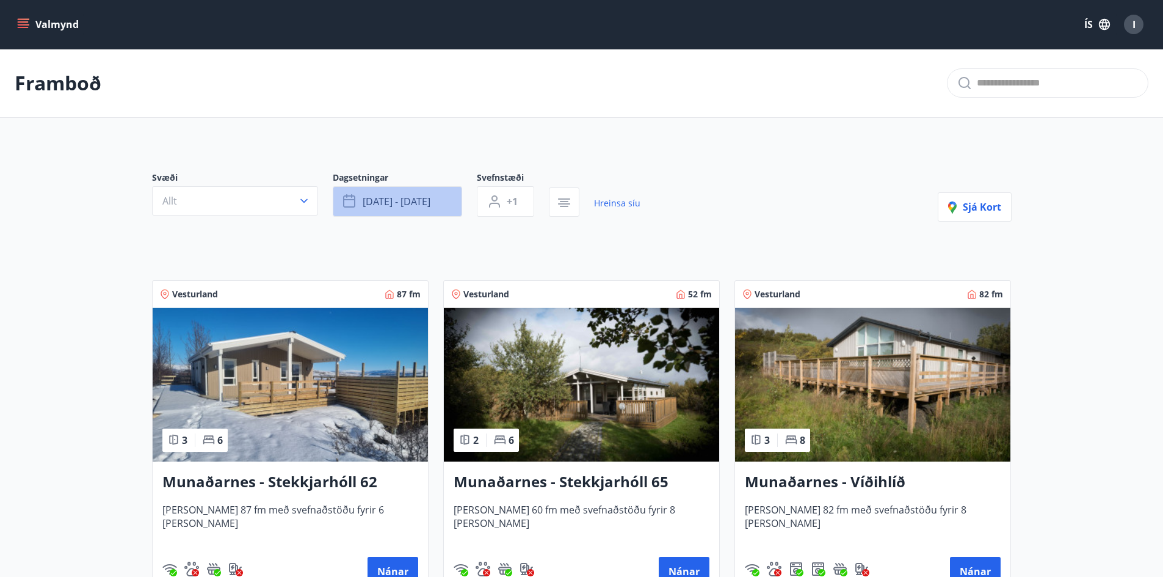
click at [398, 199] on span "sep 03 - sep 11" at bounding box center [397, 201] width 68 height 13
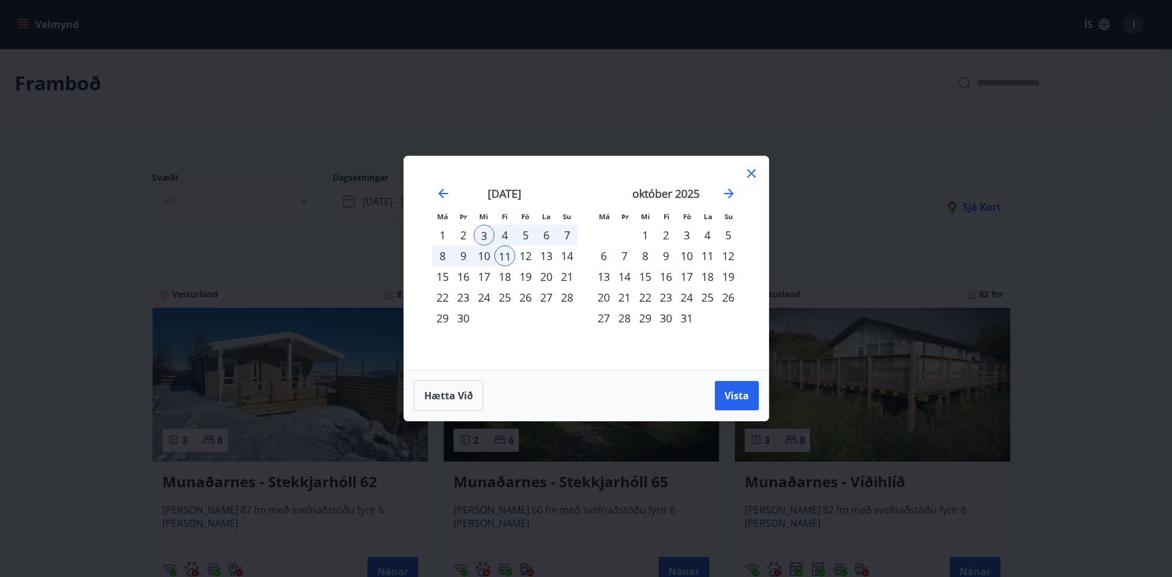
click at [510, 230] on div "4" at bounding box center [504, 235] width 21 height 21
click at [737, 399] on span "Vista" at bounding box center [736, 395] width 24 height 13
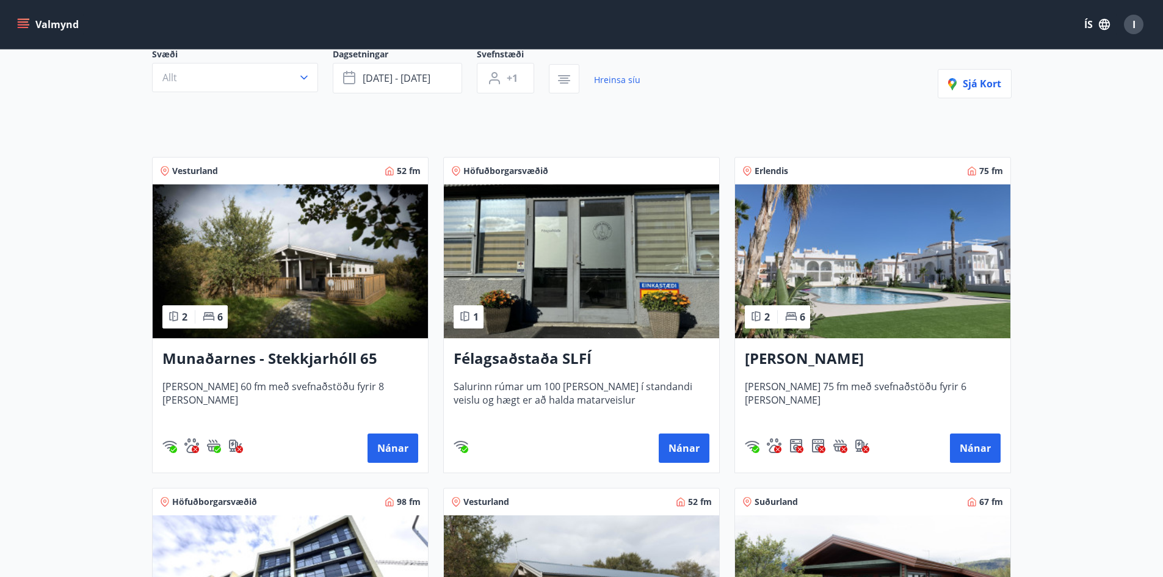
scroll to position [305, 0]
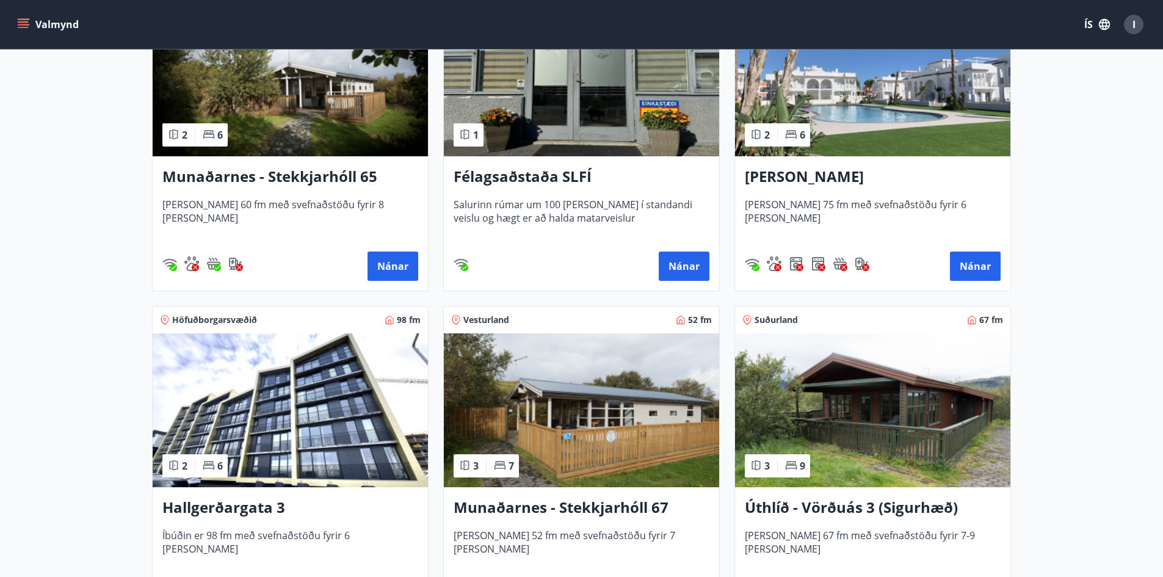
click at [356, 388] on img at bounding box center [290, 410] width 275 height 154
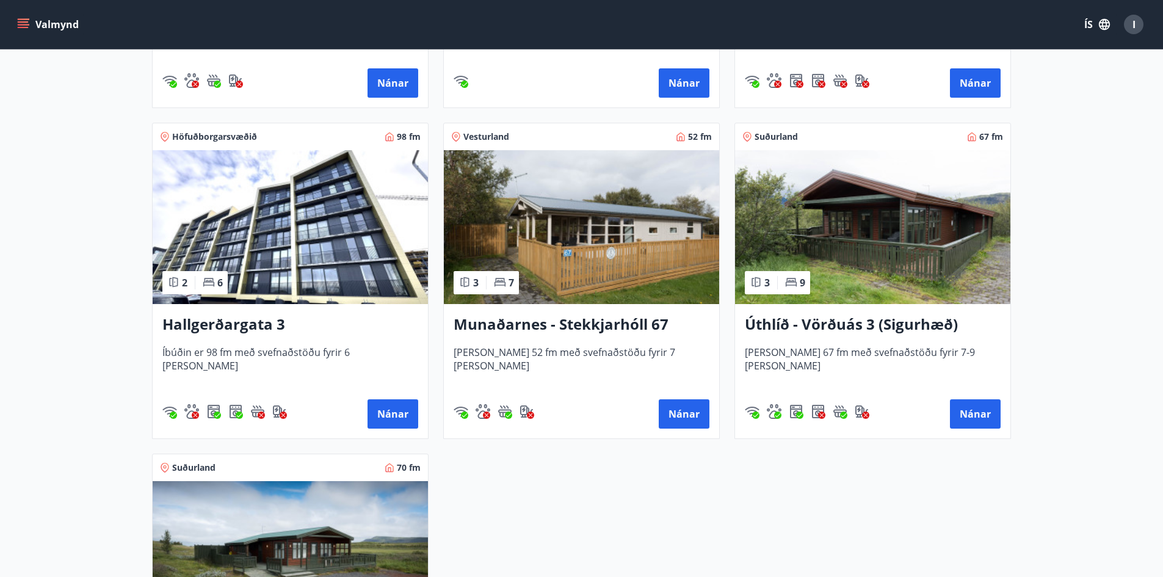
scroll to position [671, 0]
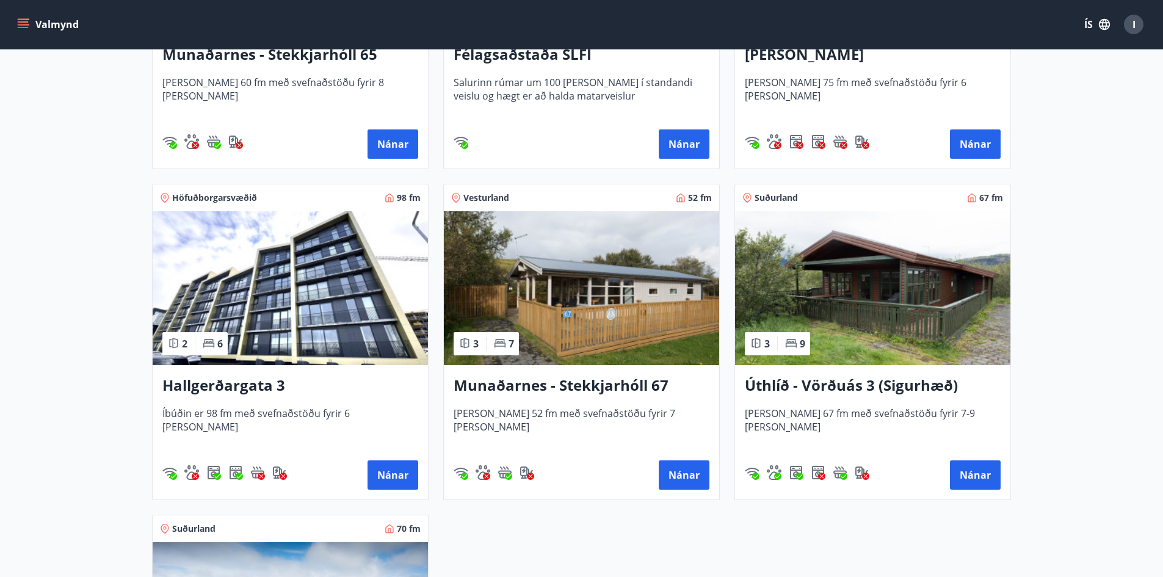
click at [283, 298] on img at bounding box center [290, 288] width 275 height 154
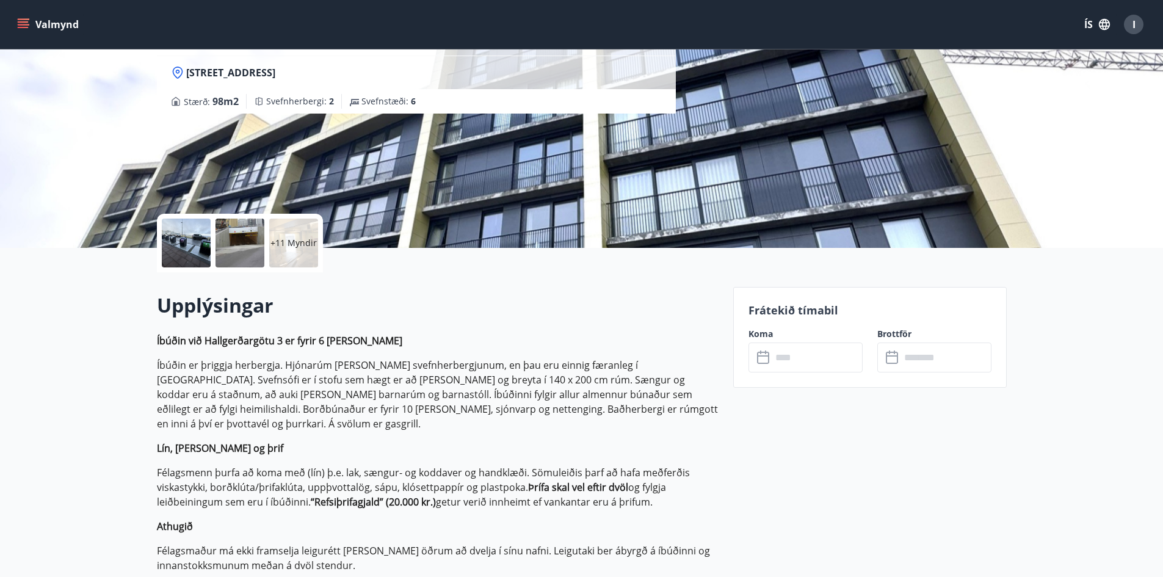
scroll to position [122, 0]
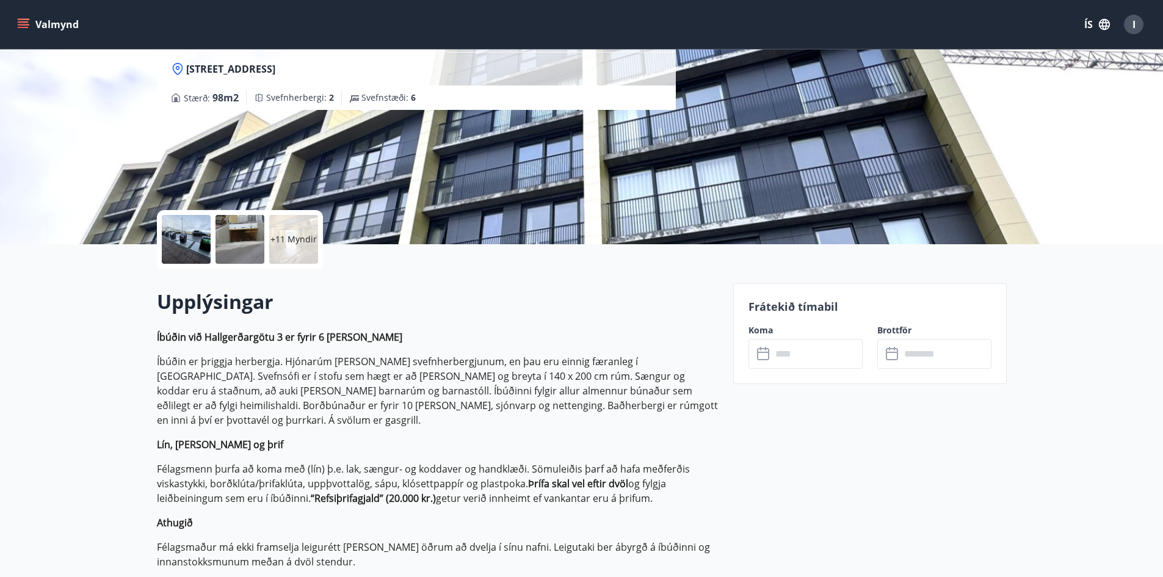
click at [811, 355] on input "text" at bounding box center [816, 354] width 91 height 30
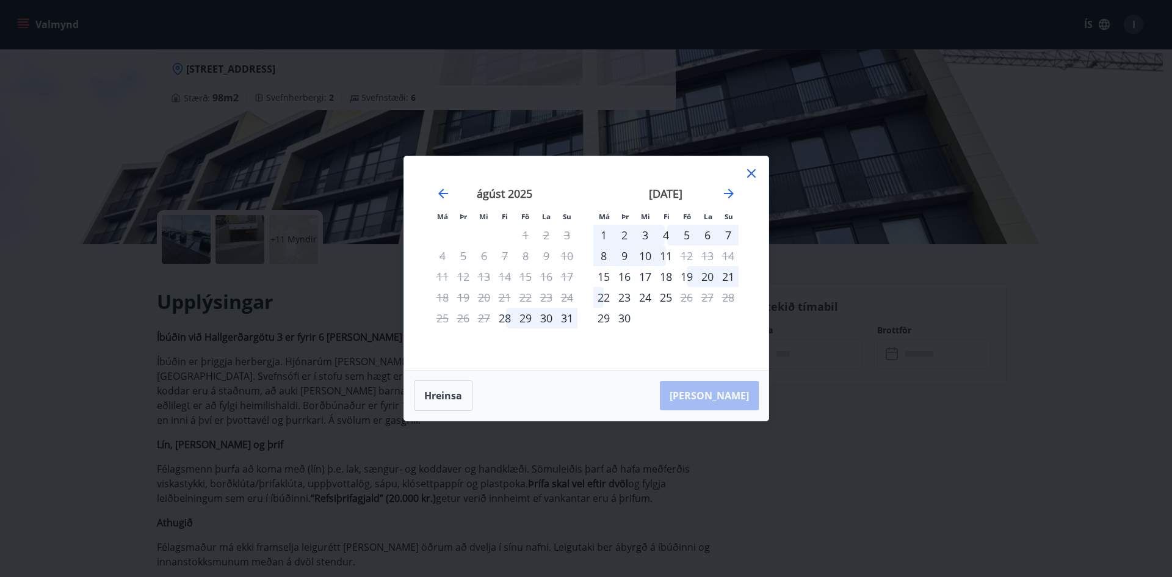
click at [666, 231] on div "4" at bounding box center [665, 235] width 21 height 21
drag, startPoint x: 663, startPoint y: 253, endPoint x: 710, endPoint y: 297, distance: 63.9
click at [664, 253] on div "11" at bounding box center [665, 255] width 21 height 21
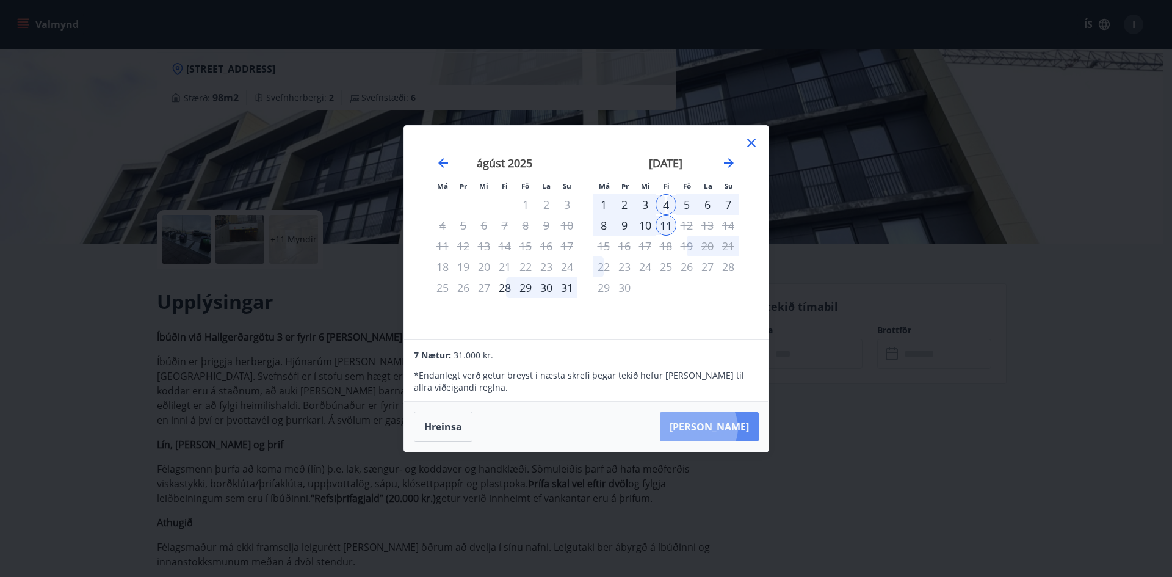
click at [735, 427] on button "Taka Frá" at bounding box center [709, 426] width 99 height 29
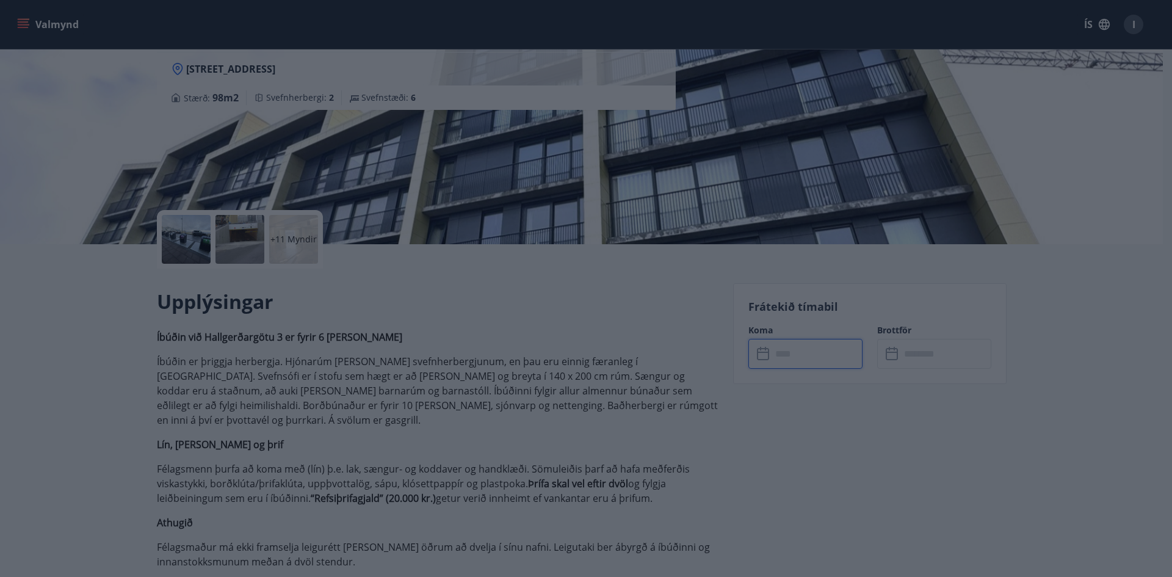
type input "******"
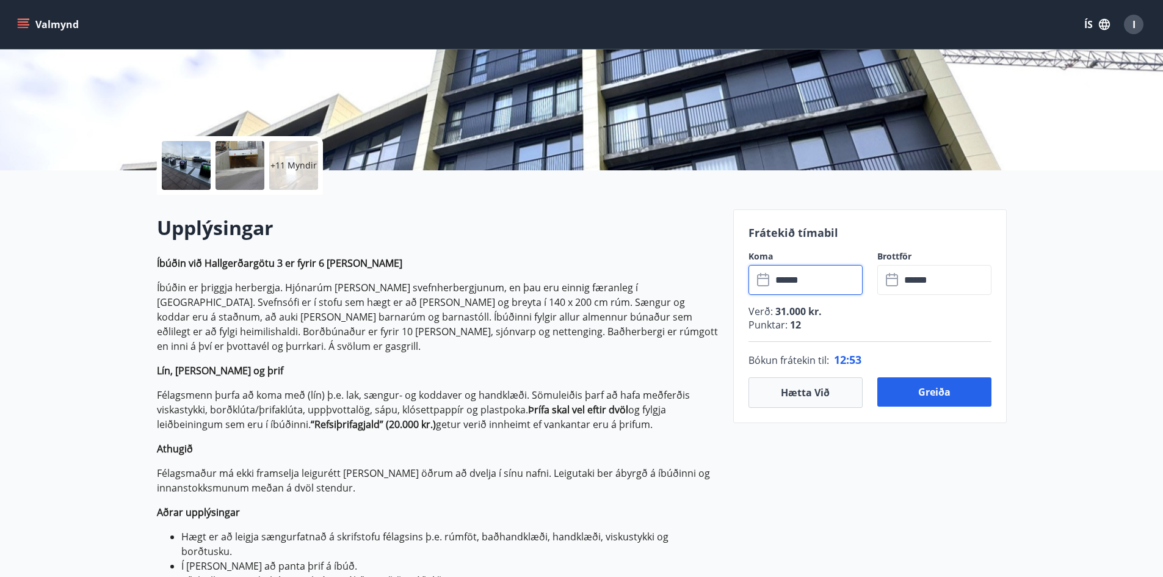
scroll to position [305, 0]
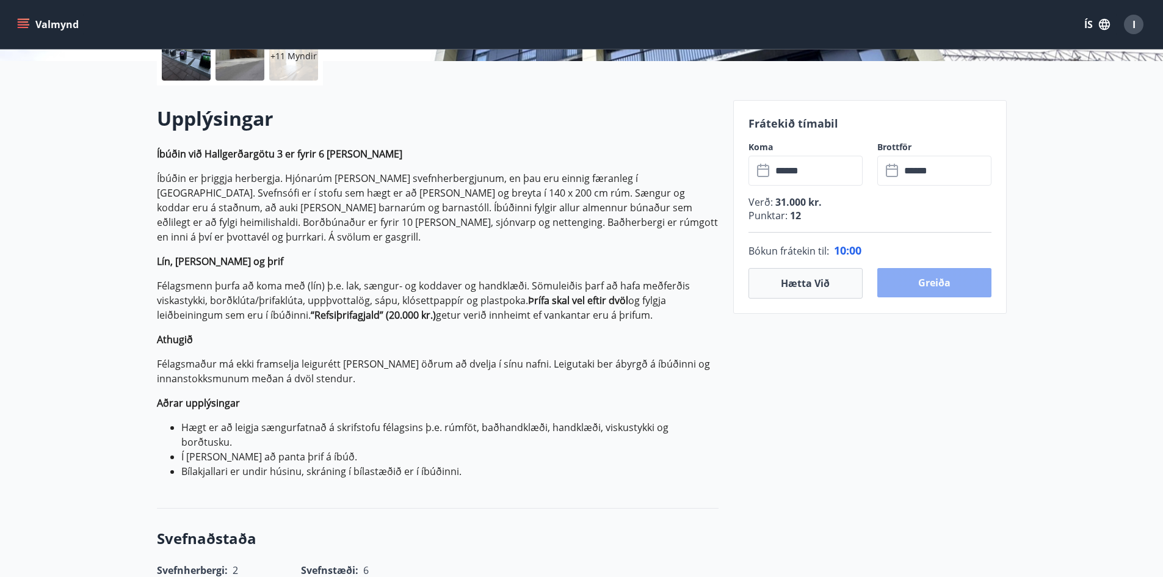
click at [976, 285] on button "Greiða" at bounding box center [934, 282] width 114 height 29
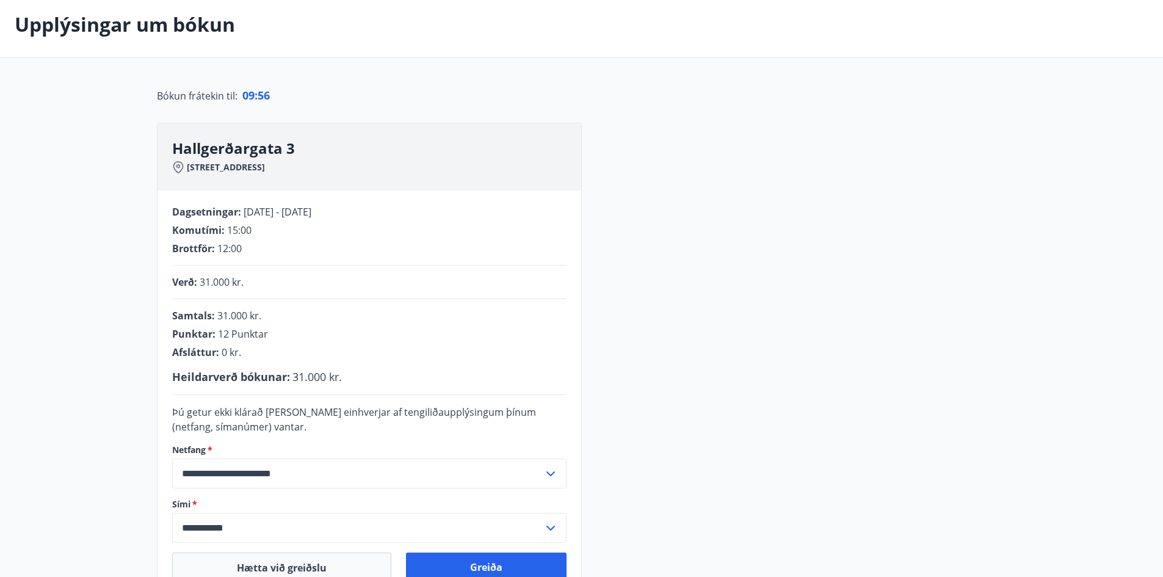
scroll to position [122, 0]
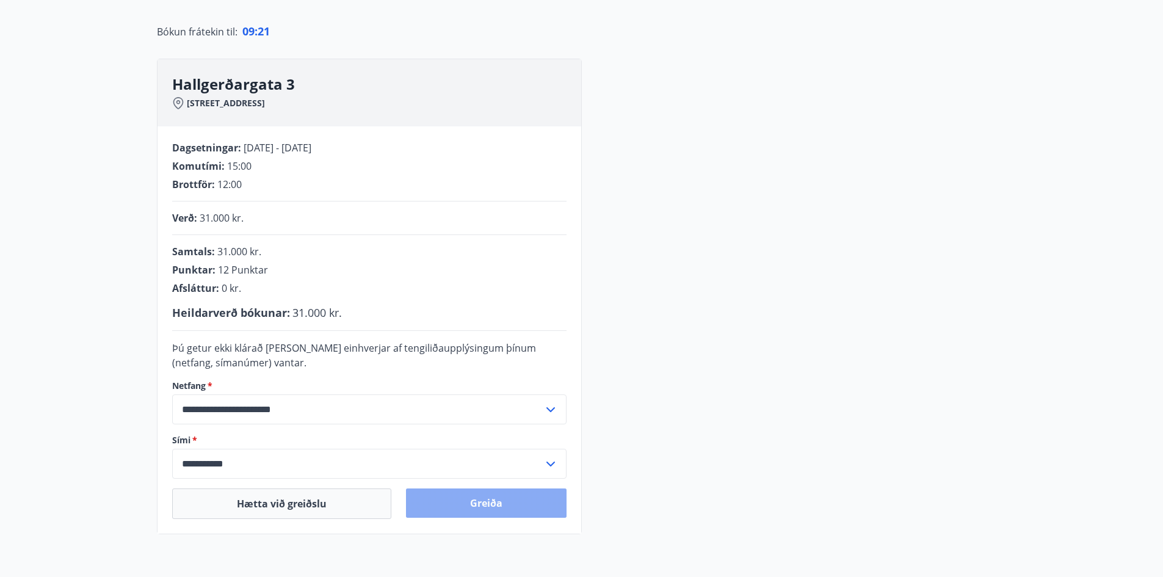
click at [513, 500] on button "Greiða" at bounding box center [486, 502] width 161 height 29
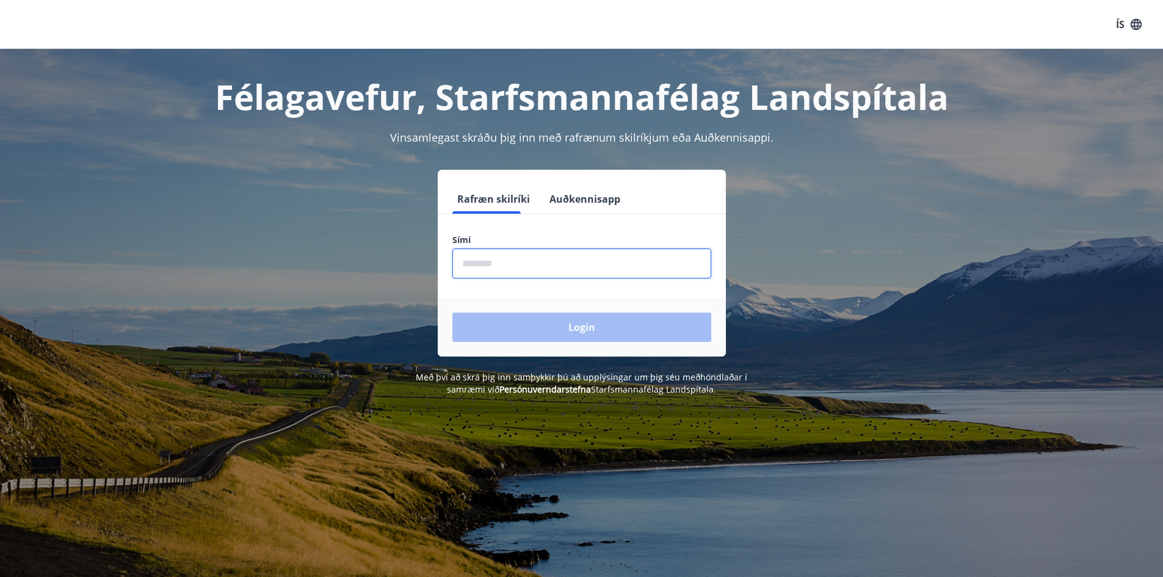
click at [554, 265] on input "phone" at bounding box center [581, 263] width 259 height 30
type input "********"
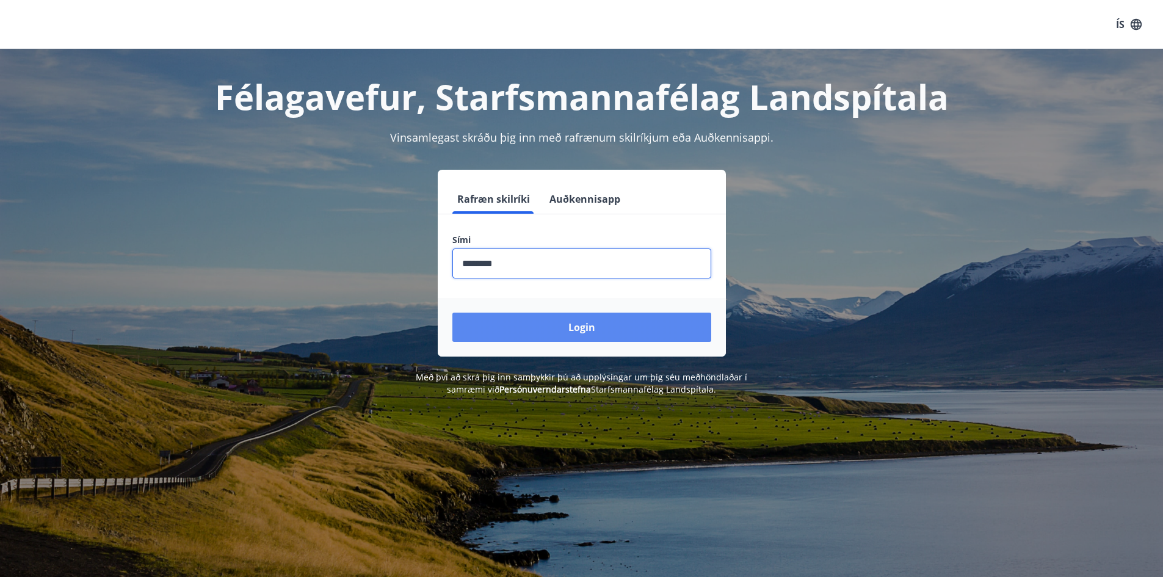
click at [590, 324] on button "Login" at bounding box center [581, 326] width 259 height 29
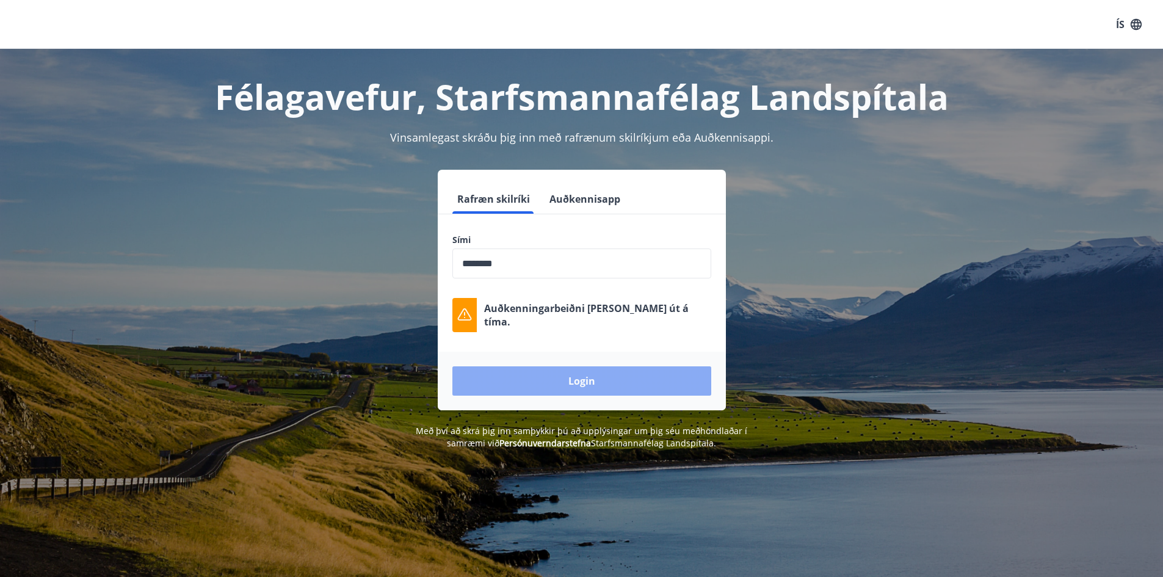
click at [590, 389] on button "Login" at bounding box center [581, 380] width 259 height 29
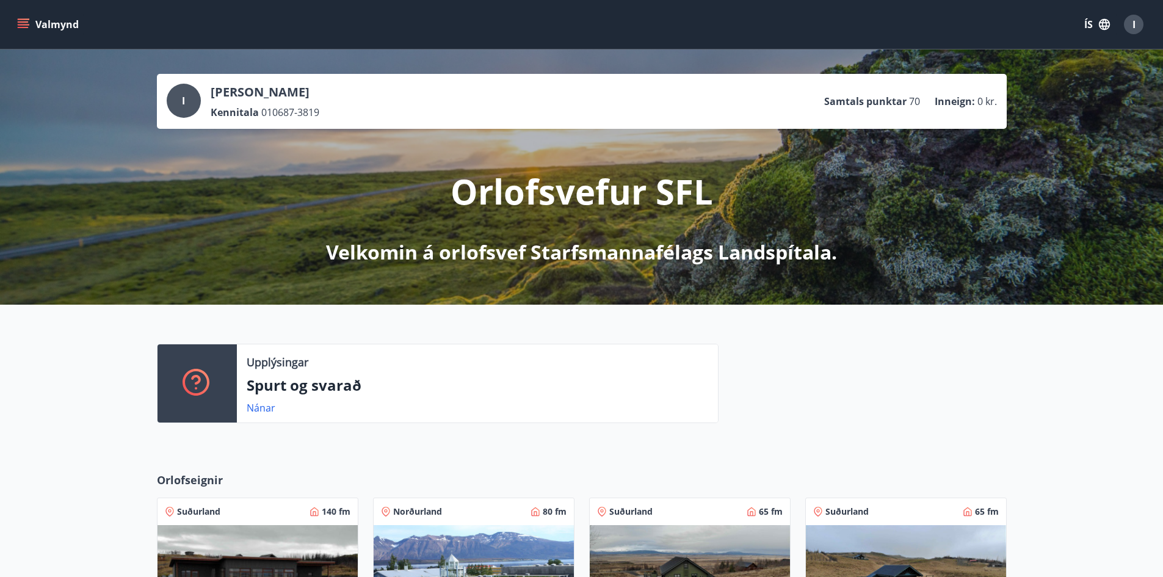
scroll to position [356, 0]
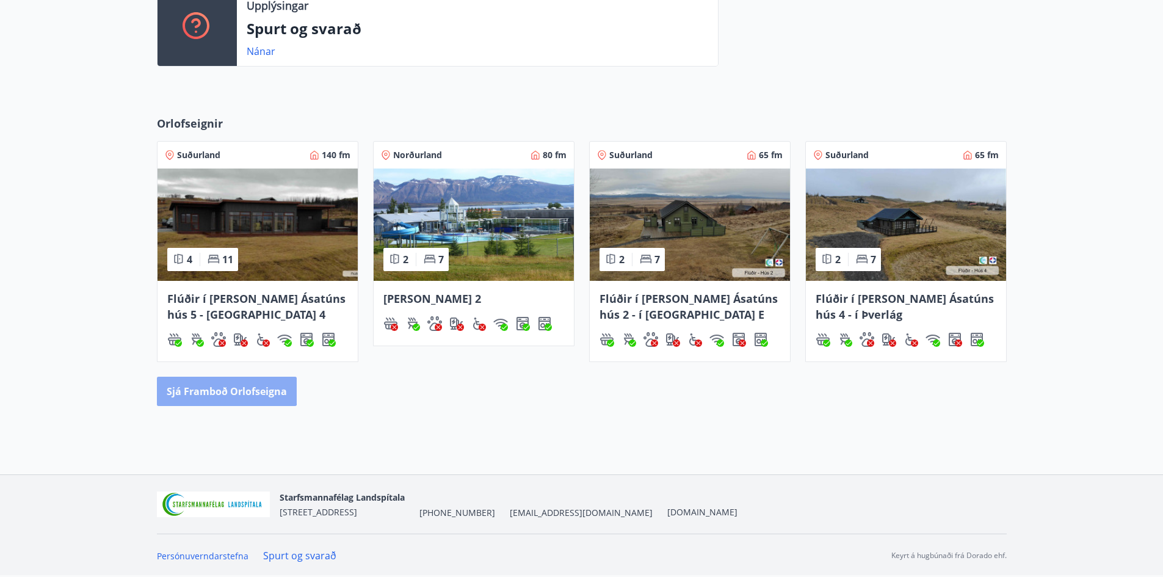
click at [218, 386] on button "Sjá framboð orlofseigna" at bounding box center [227, 391] width 140 height 29
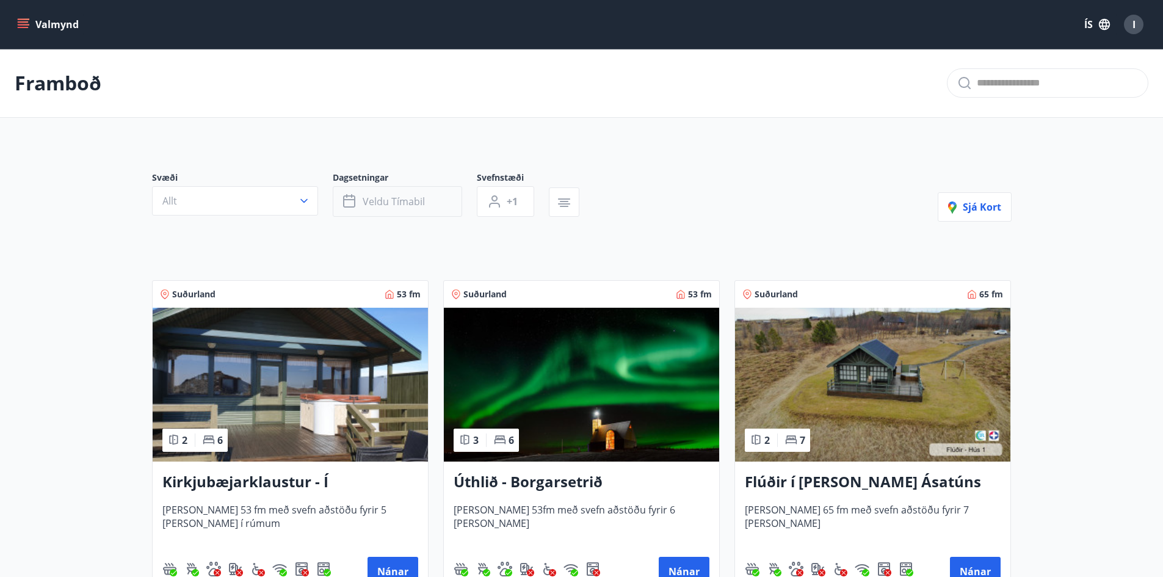
click at [372, 198] on span "Veldu tímabil" at bounding box center [394, 201] width 62 height 13
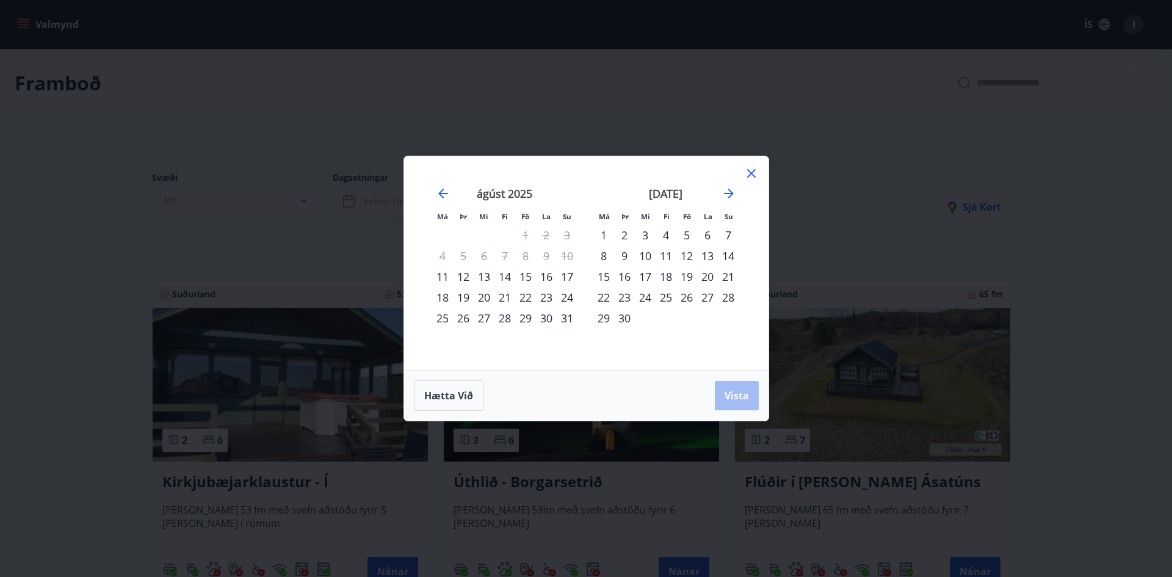
click at [688, 235] on div "5" at bounding box center [686, 235] width 21 height 21
click at [688, 253] on div "12" at bounding box center [686, 255] width 21 height 21
click at [749, 395] on button "Vista" at bounding box center [737, 395] width 44 height 29
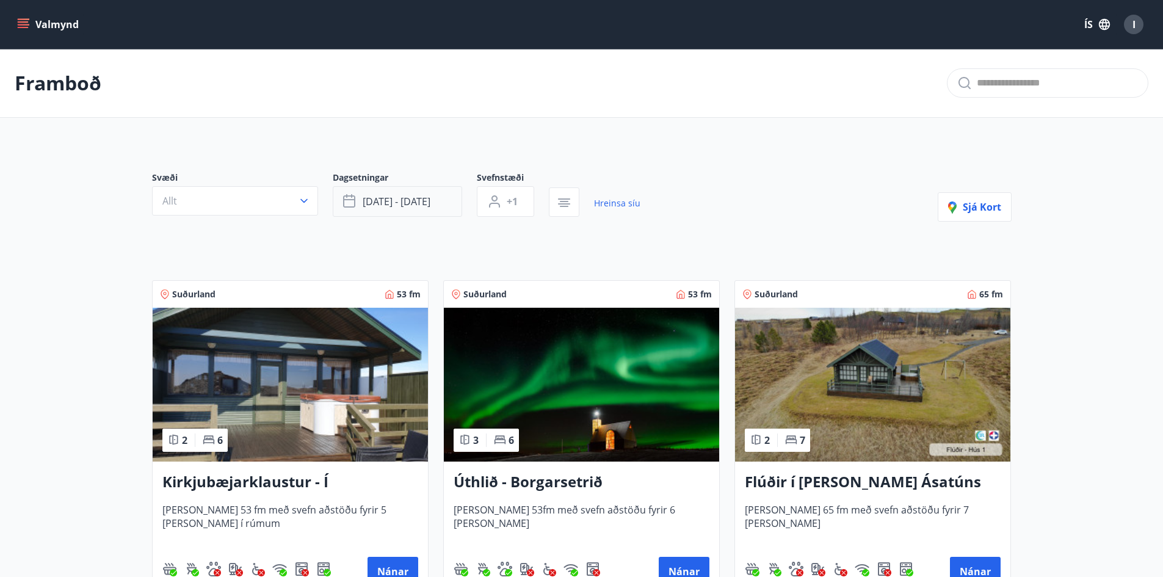
click at [430, 197] on span "sep 05 - sep 12" at bounding box center [397, 201] width 68 height 13
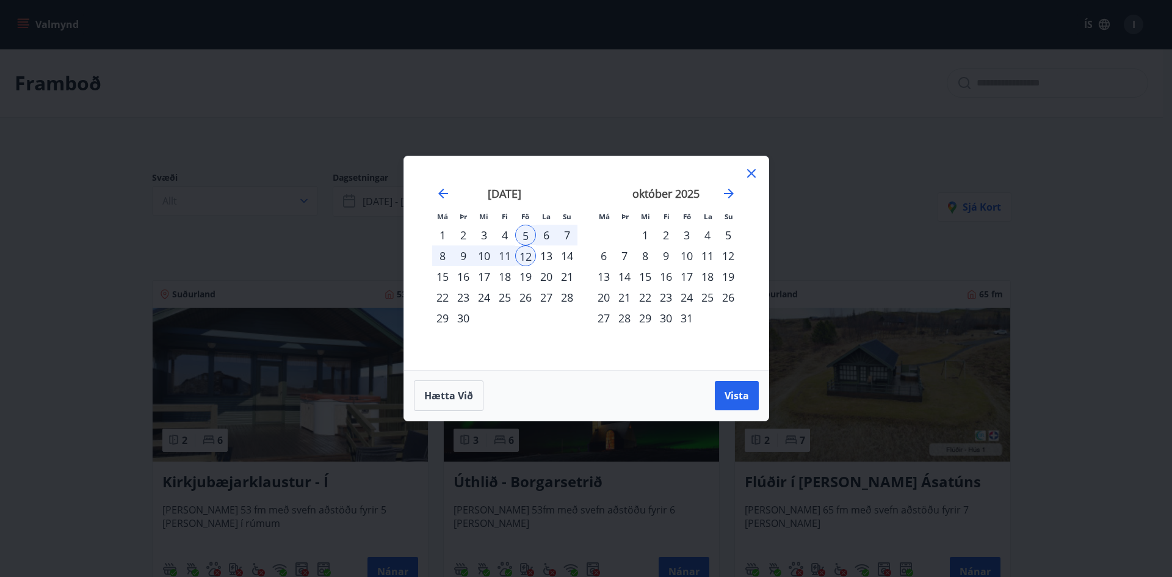
click at [527, 254] on div "12" at bounding box center [525, 255] width 21 height 21
click at [525, 273] on div "19" at bounding box center [525, 276] width 21 height 21
click at [731, 391] on span "Vista" at bounding box center [736, 395] width 24 height 13
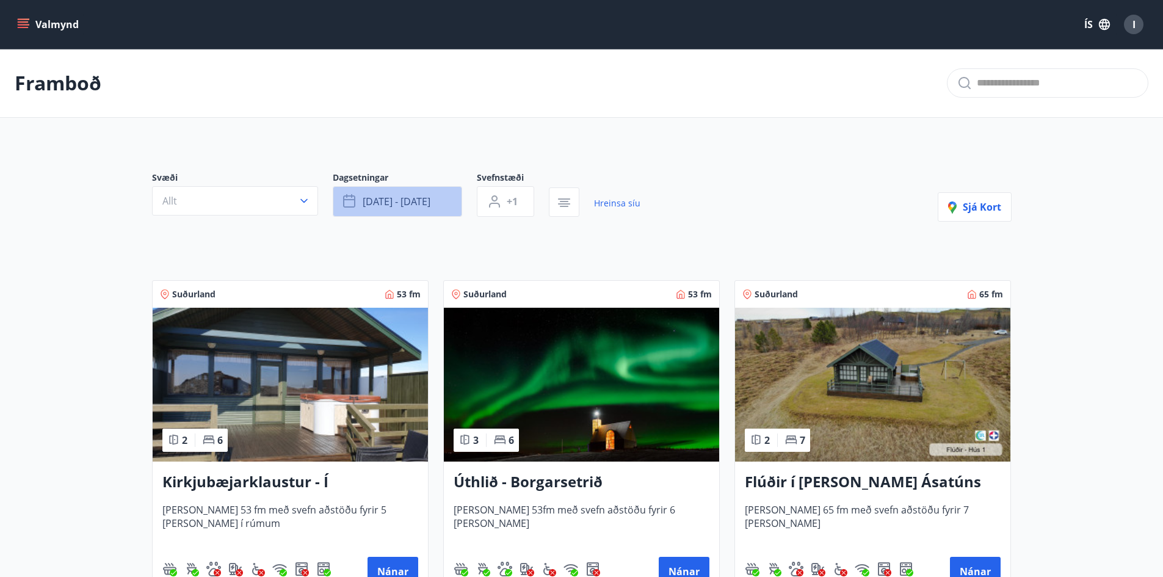
click at [398, 209] on button "sep 12 - sep 19" at bounding box center [397, 201] width 129 height 31
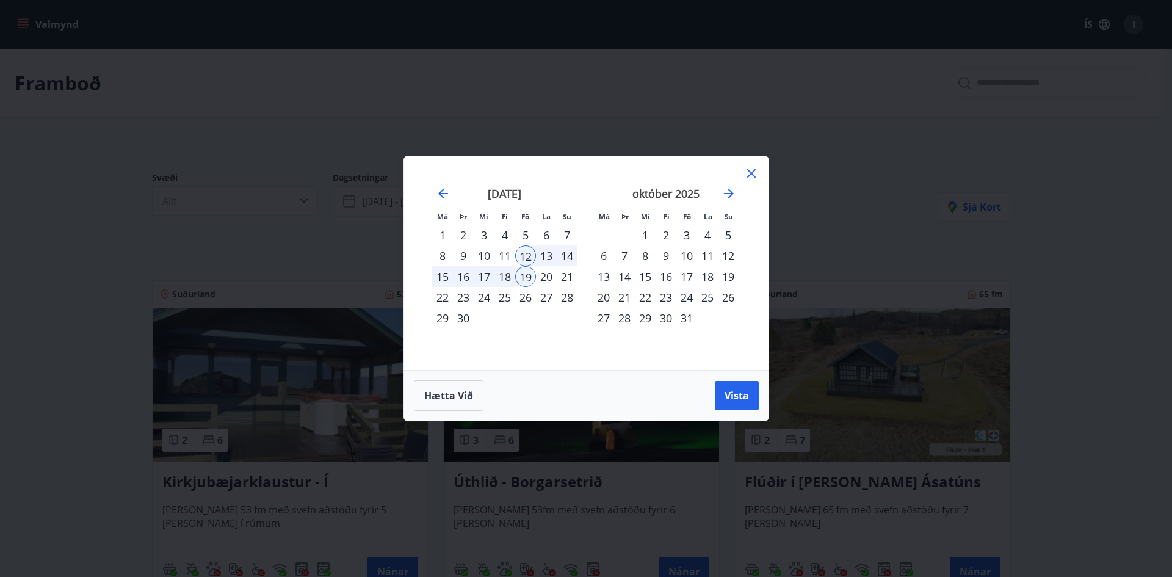
click at [507, 254] on div "11" at bounding box center [504, 255] width 21 height 21
click at [510, 276] on div "18" at bounding box center [504, 276] width 21 height 21
drag, startPoint x: 739, startPoint y: 398, endPoint x: 738, endPoint y: 388, distance: 9.8
click at [740, 397] on span "Vista" at bounding box center [736, 395] width 24 height 13
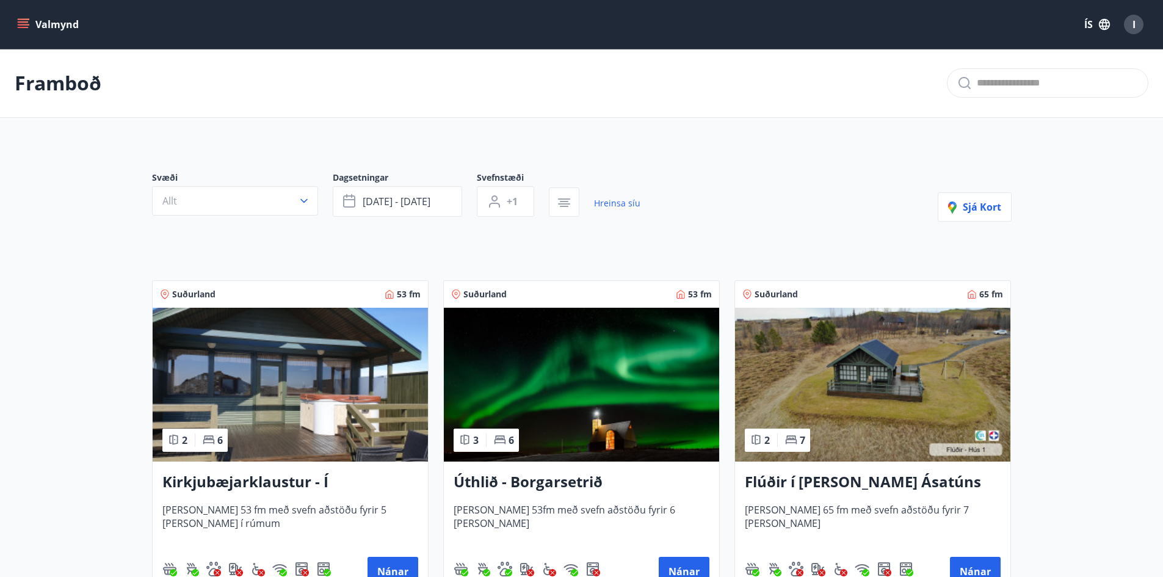
scroll to position [244, 0]
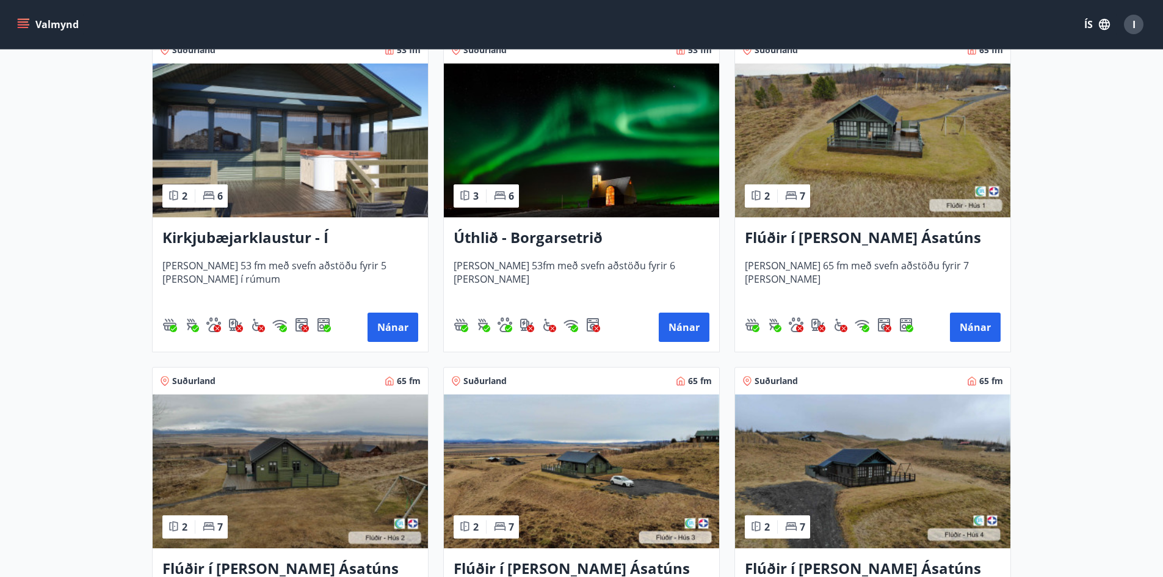
click at [848, 135] on img at bounding box center [872, 140] width 275 height 154
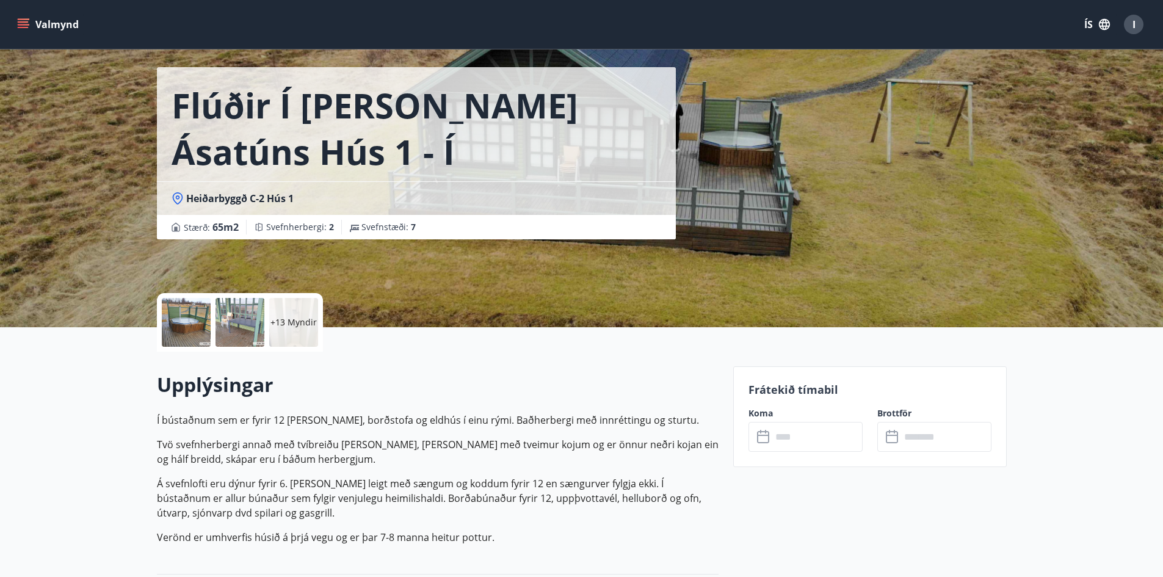
scroll to position [244, 0]
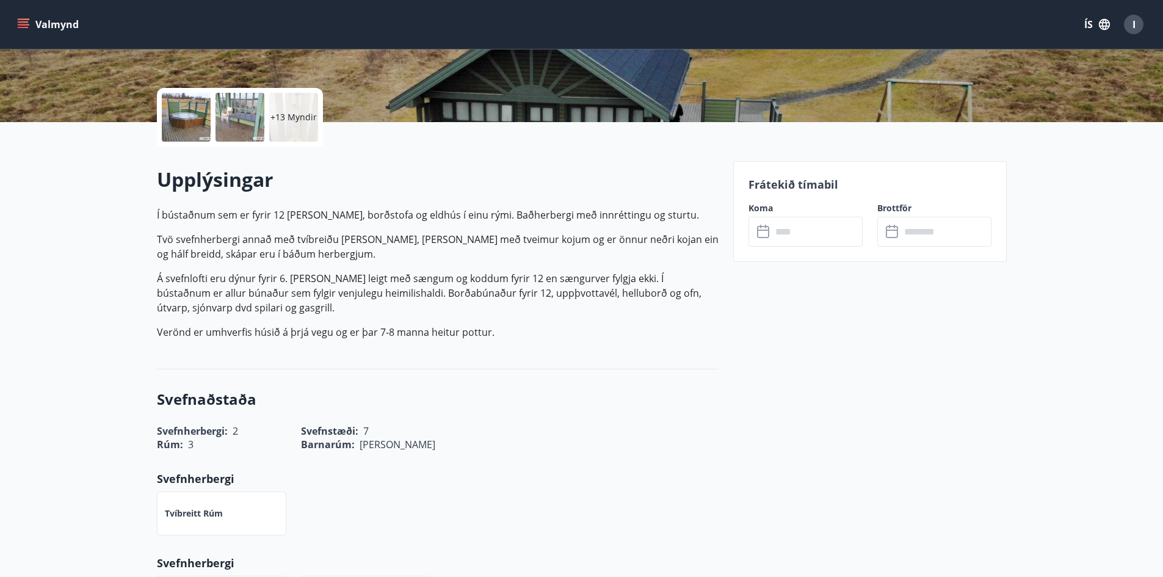
click at [764, 234] on icon at bounding box center [764, 232] width 15 height 15
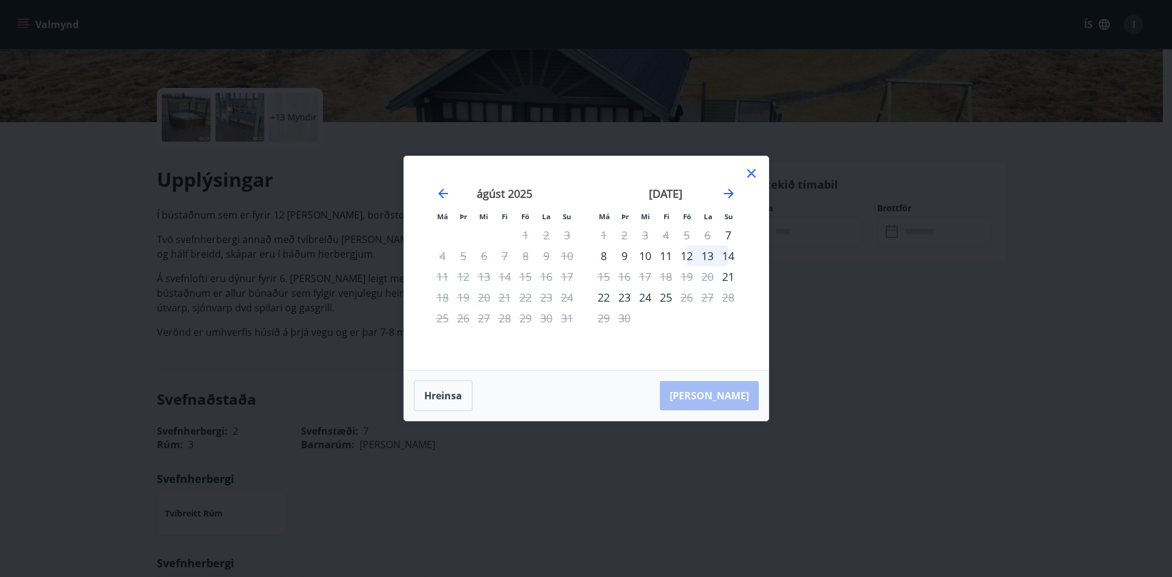
click at [746, 173] on icon at bounding box center [751, 173] width 15 height 15
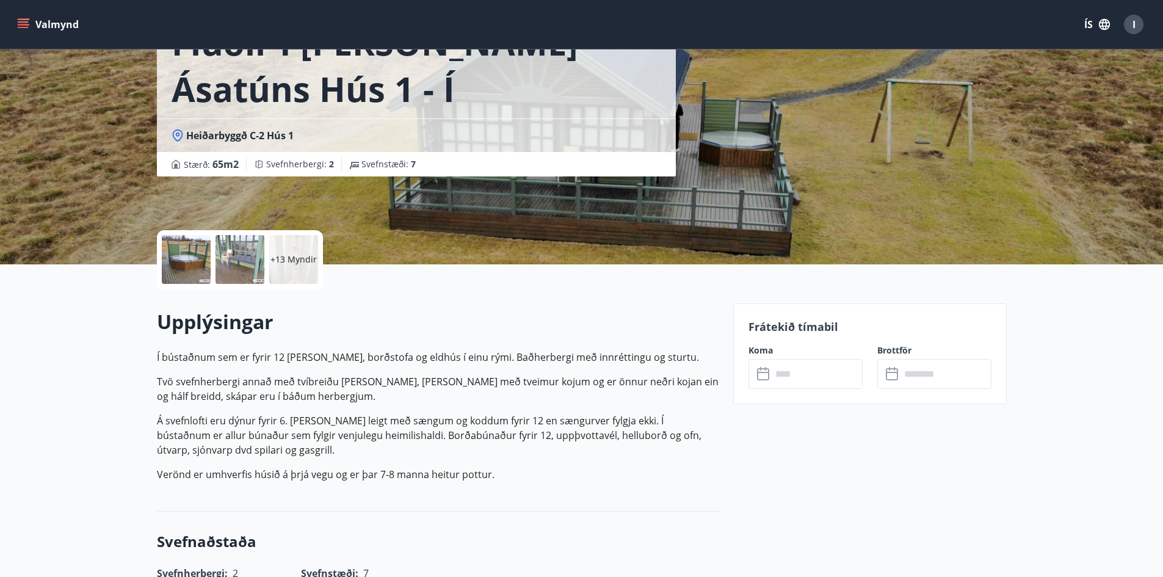
scroll to position [183, 0]
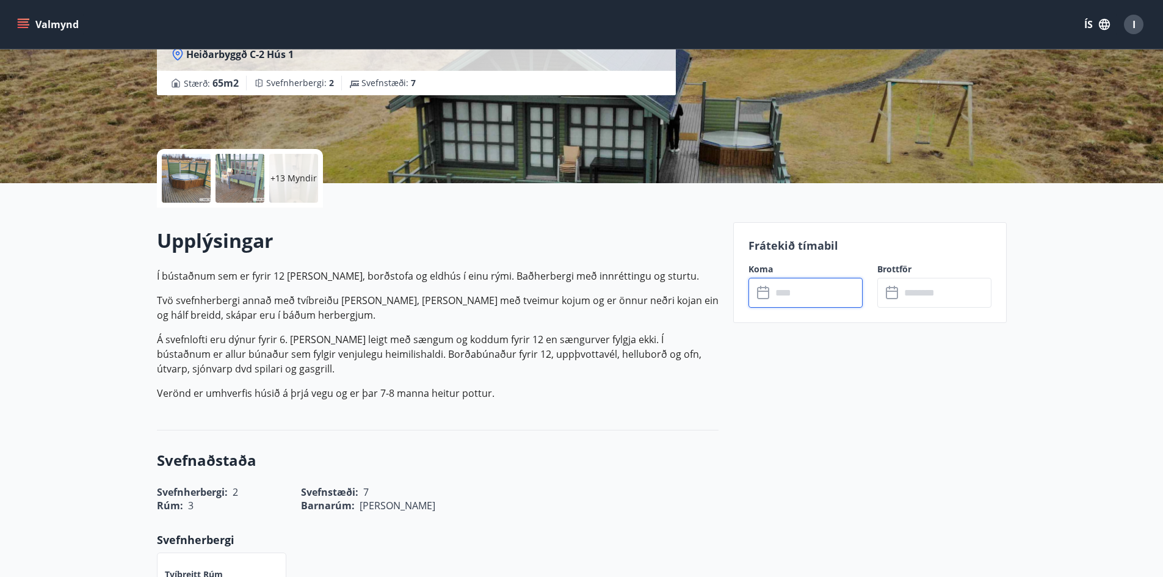
click at [782, 295] on input "text" at bounding box center [816, 293] width 91 height 30
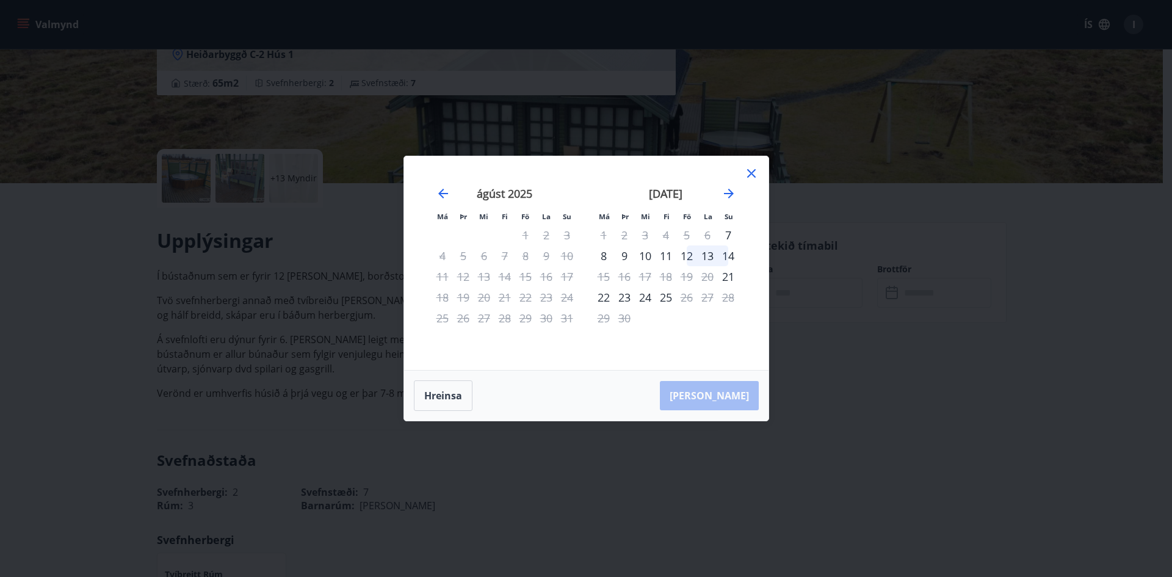
click at [747, 169] on icon at bounding box center [751, 173] width 15 height 15
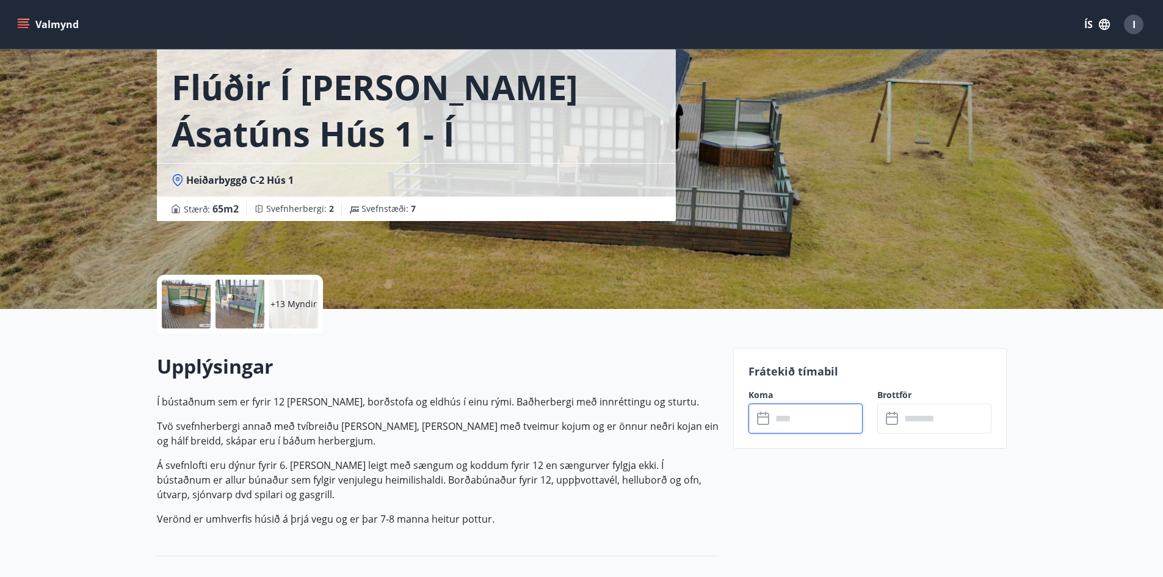
scroll to position [0, 0]
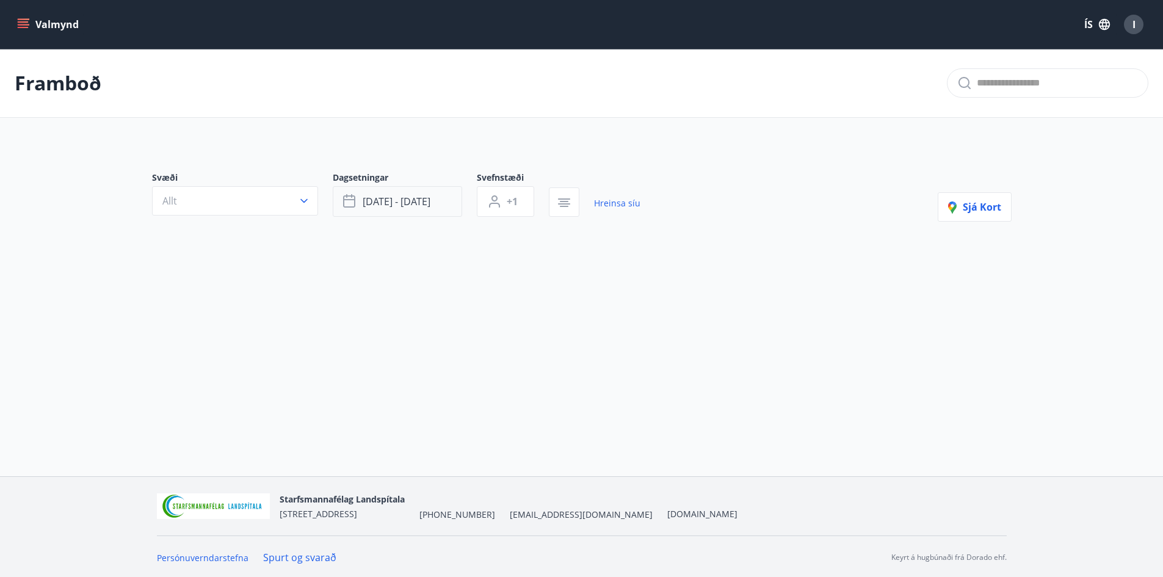
click at [435, 200] on button "sep 11 - sep 18" at bounding box center [397, 201] width 129 height 31
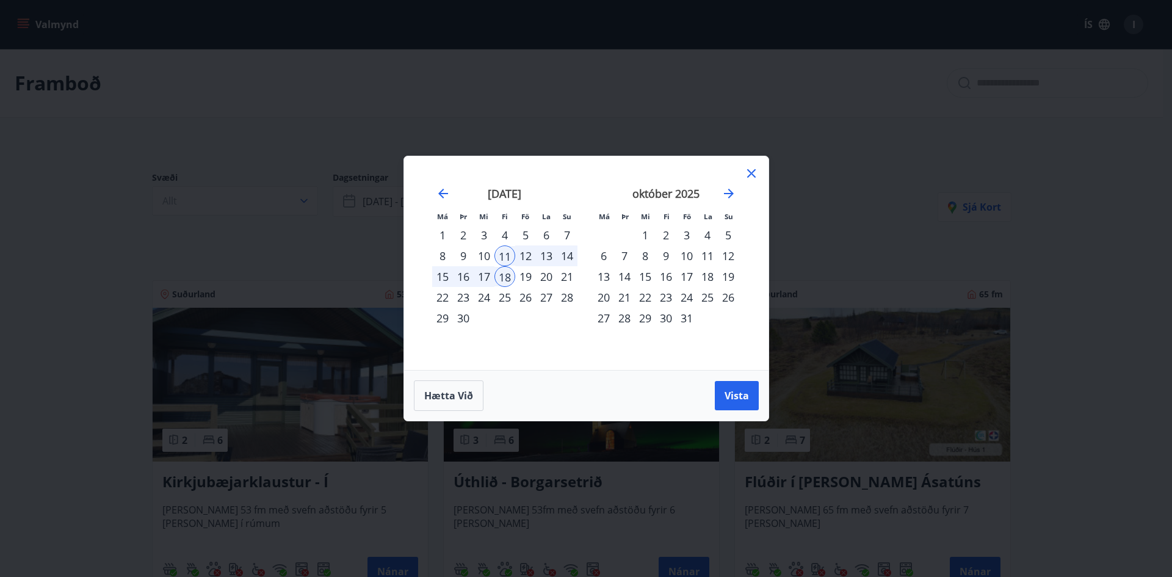
click at [521, 254] on div "12" at bounding box center [525, 255] width 21 height 21
click at [504, 279] on div "18" at bounding box center [504, 276] width 21 height 21
click at [721, 392] on button "Vista" at bounding box center [737, 395] width 44 height 29
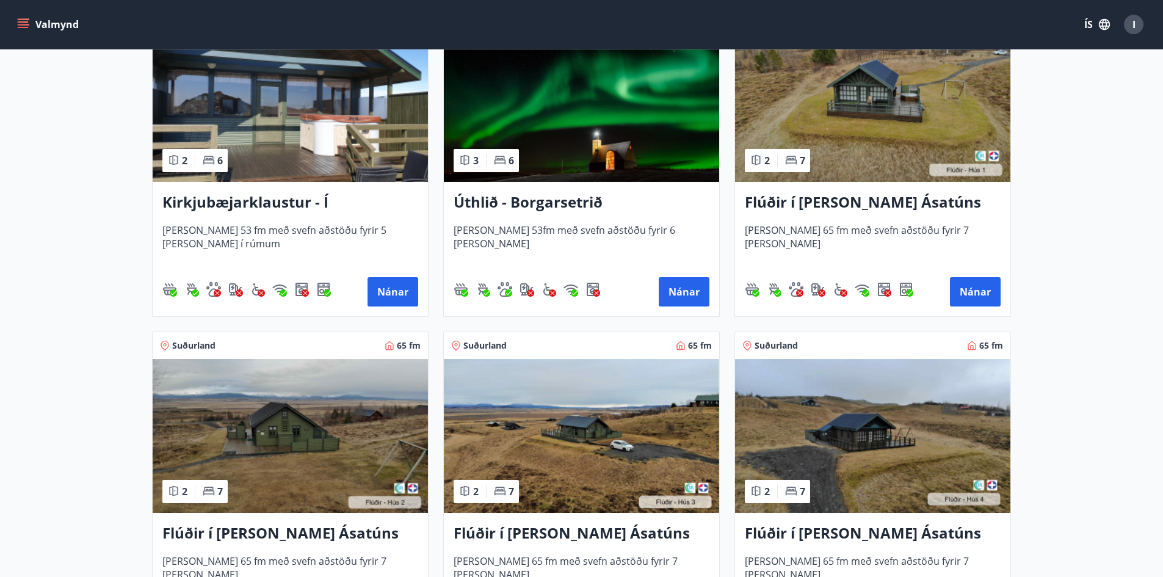
scroll to position [305, 0]
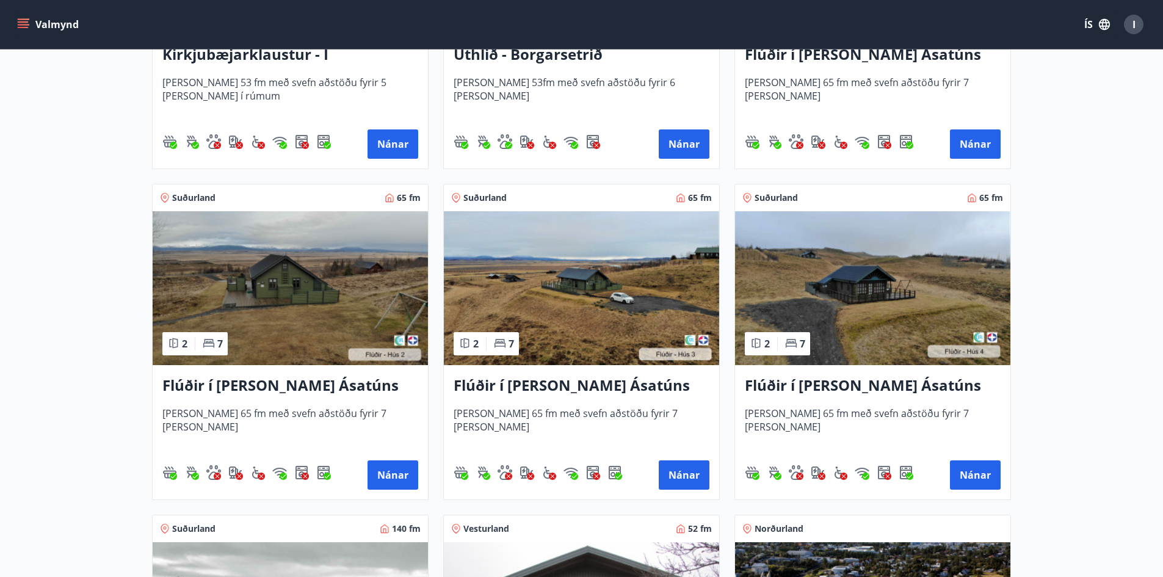
click at [616, 286] on img at bounding box center [581, 288] width 275 height 154
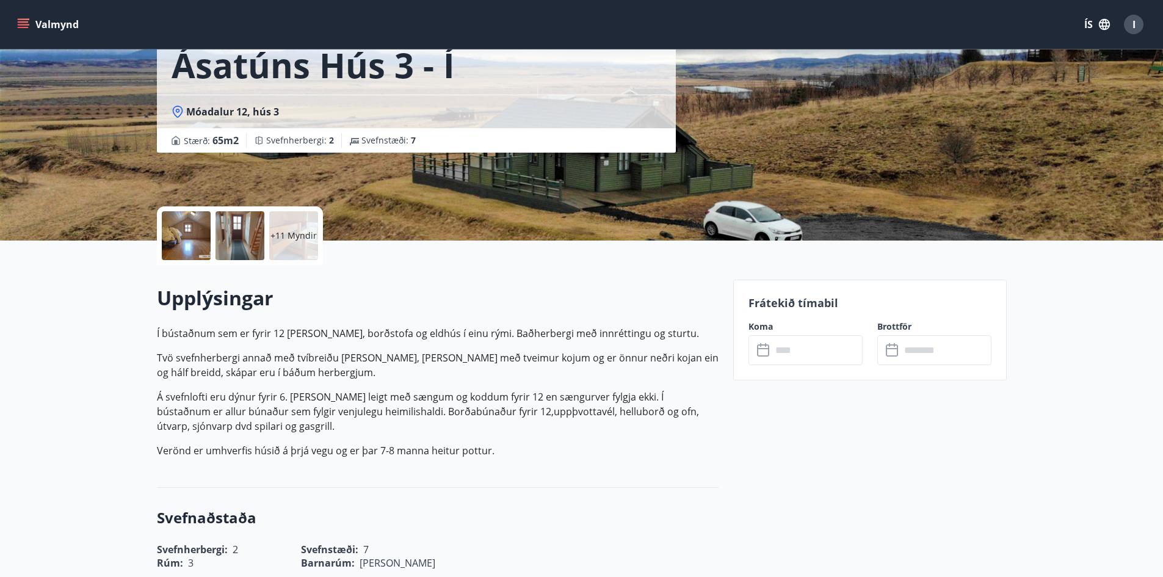
scroll to position [305, 0]
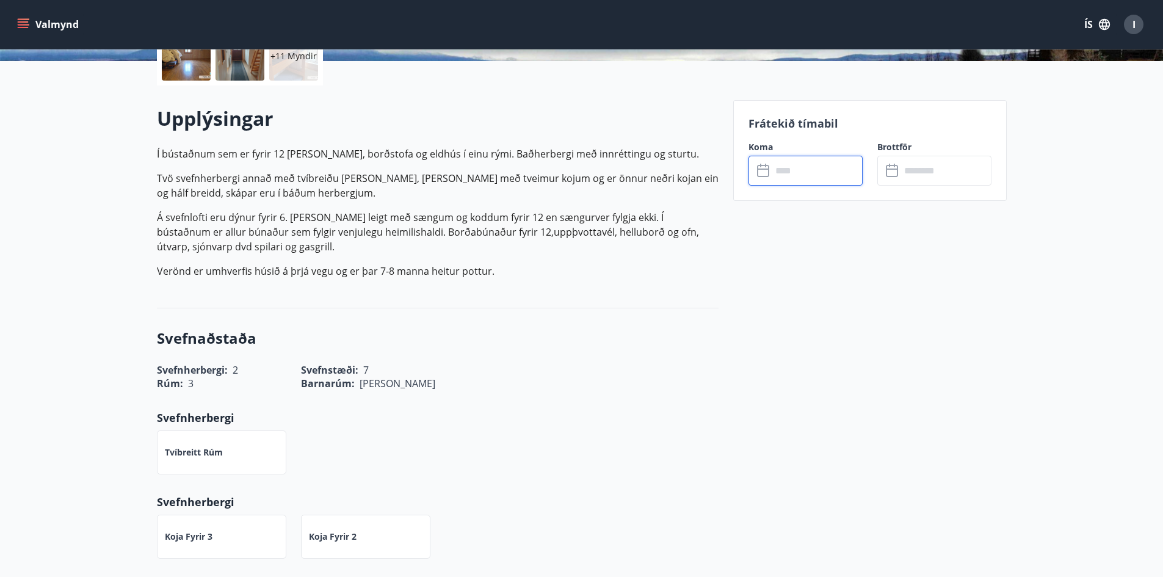
click at [802, 168] on input "text" at bounding box center [816, 171] width 91 height 30
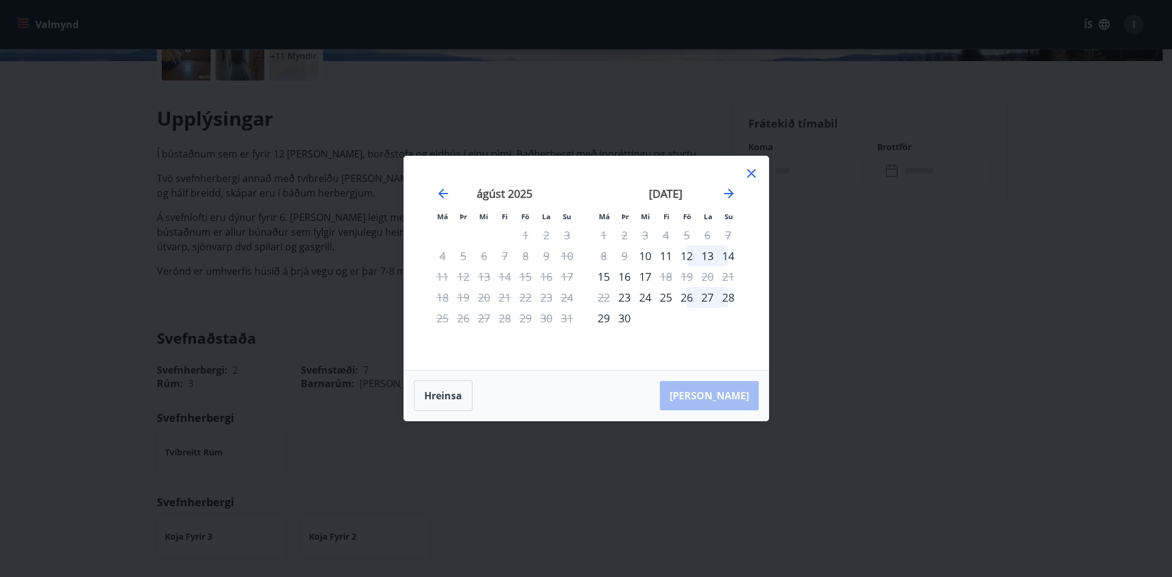
click at [664, 257] on div "11" at bounding box center [665, 255] width 21 height 21
click at [666, 279] on div "18" at bounding box center [665, 276] width 21 height 21
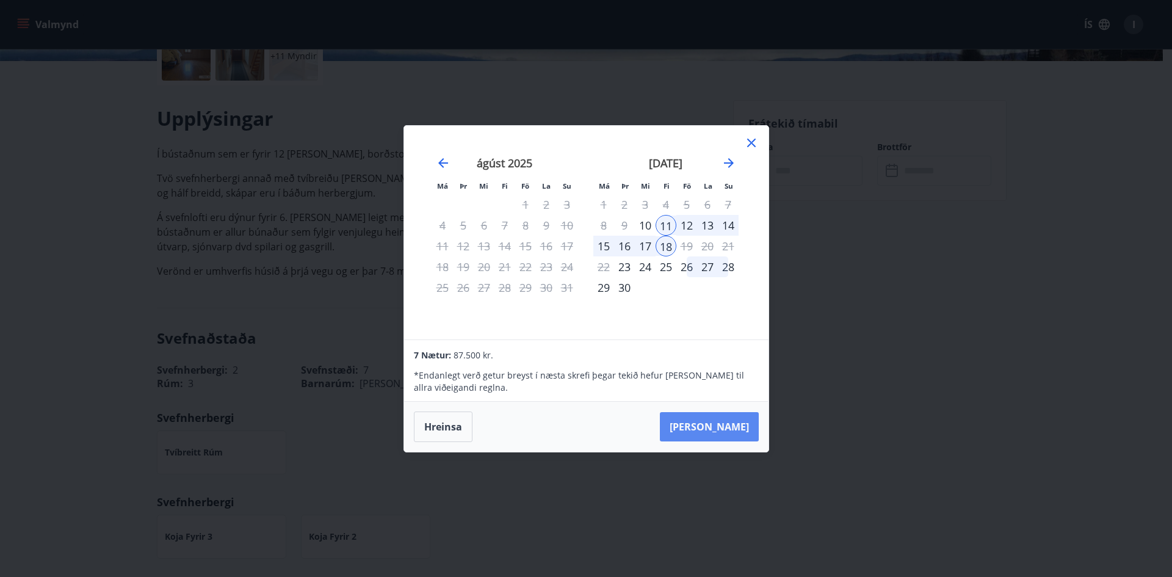
click at [736, 430] on button "Taka Frá" at bounding box center [709, 426] width 99 height 29
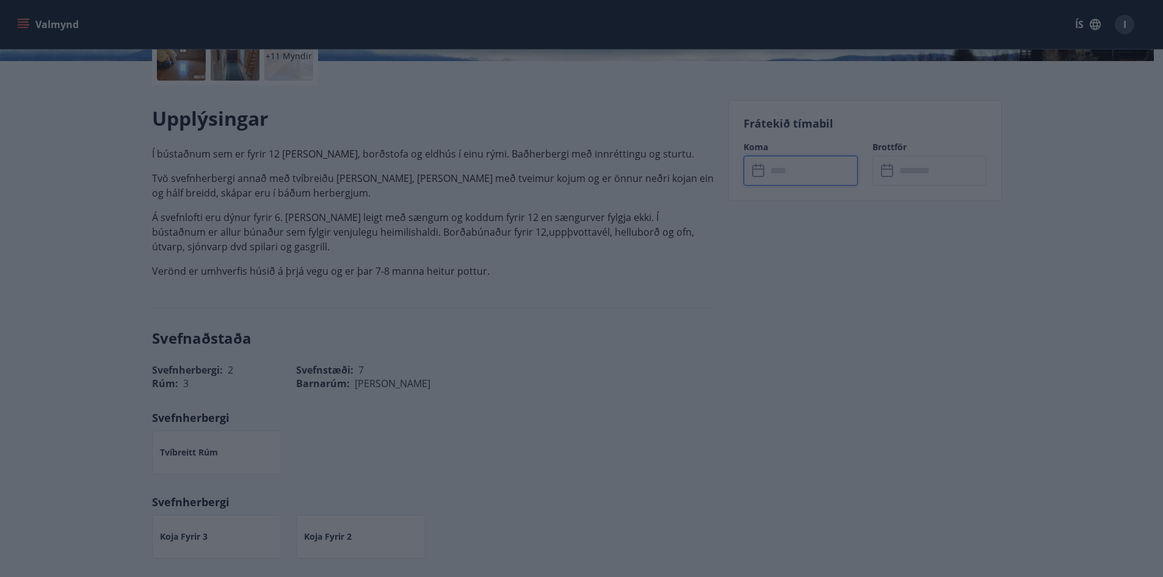
type input "******"
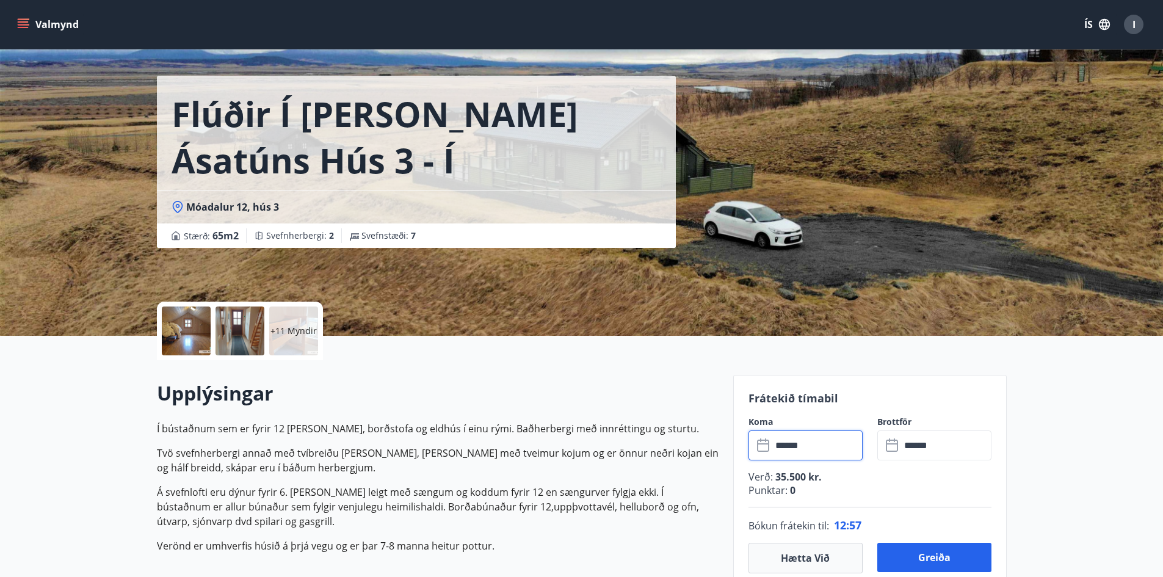
scroll to position [0, 0]
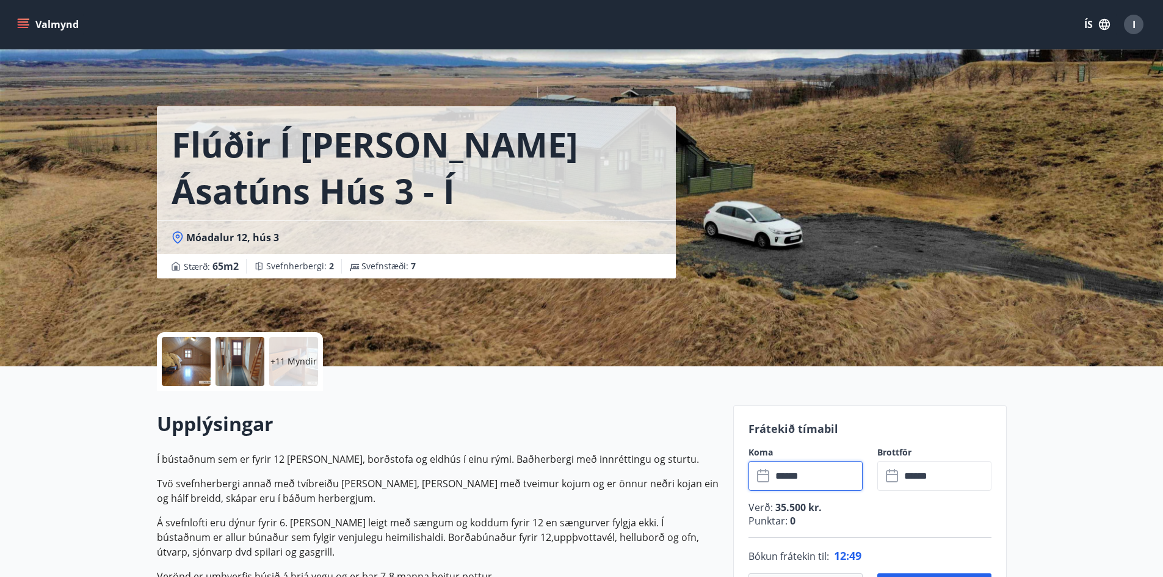
click at [202, 354] on div at bounding box center [186, 361] width 49 height 49
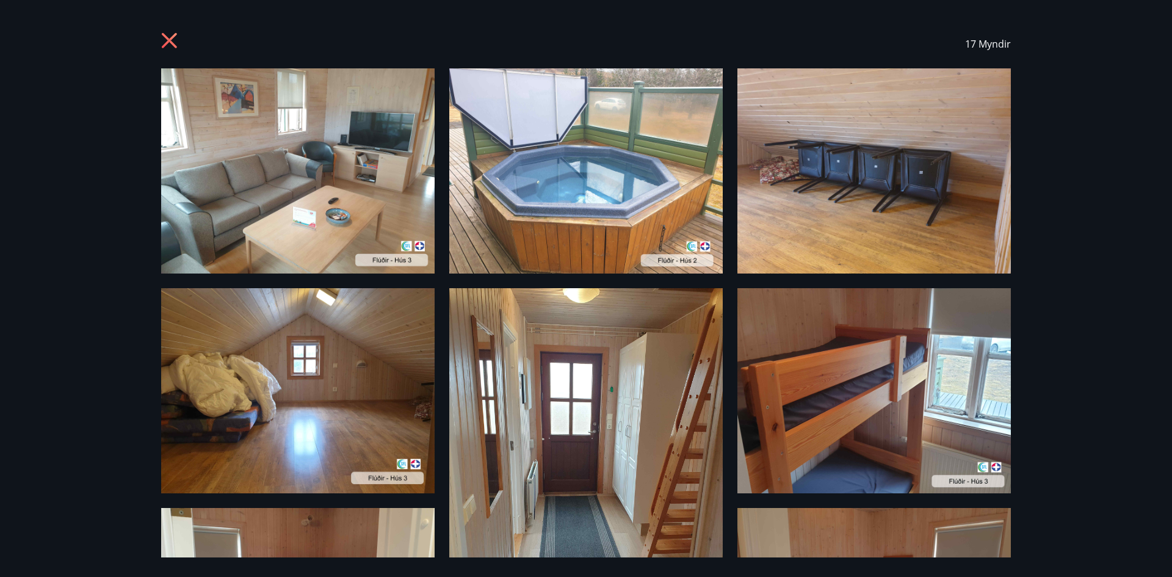
click at [387, 184] on img at bounding box center [297, 170] width 273 height 205
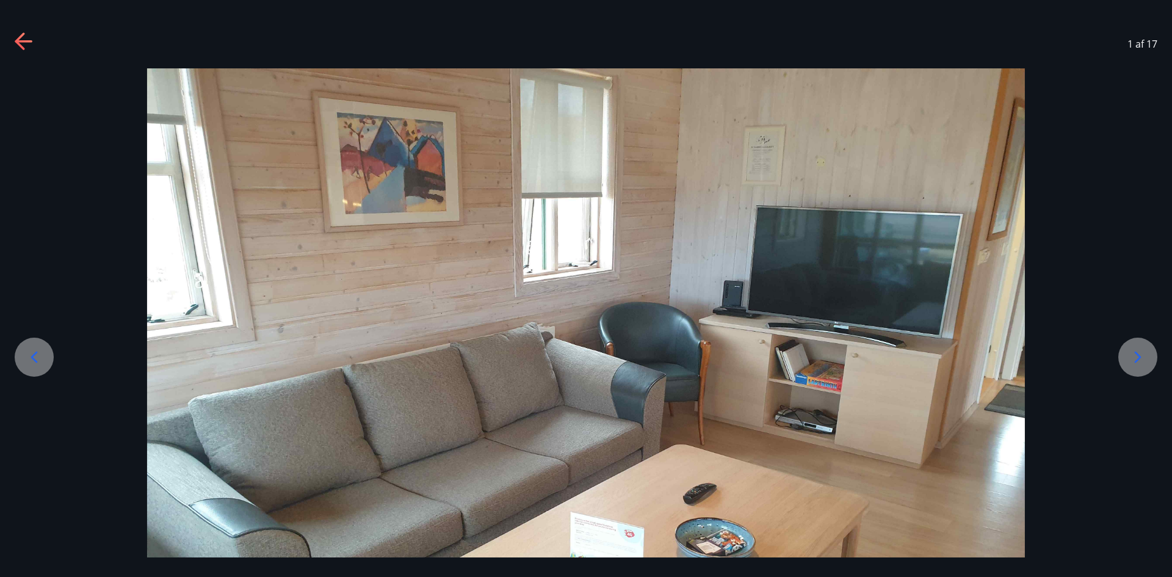
click at [1133, 355] on icon at bounding box center [1138, 357] width 20 height 20
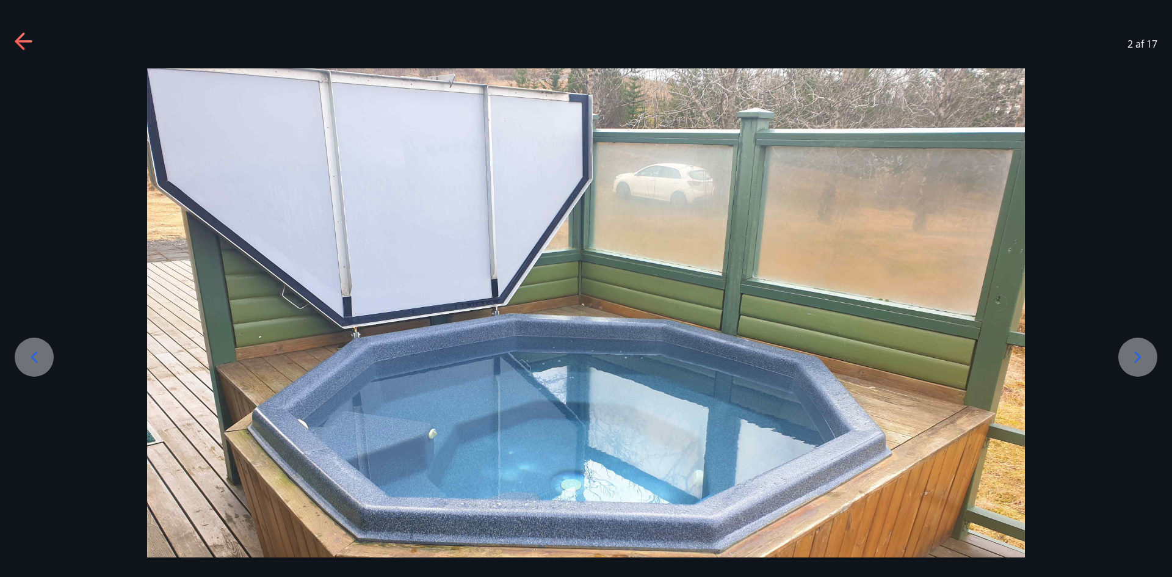
click at [1133, 353] on icon at bounding box center [1138, 357] width 20 height 20
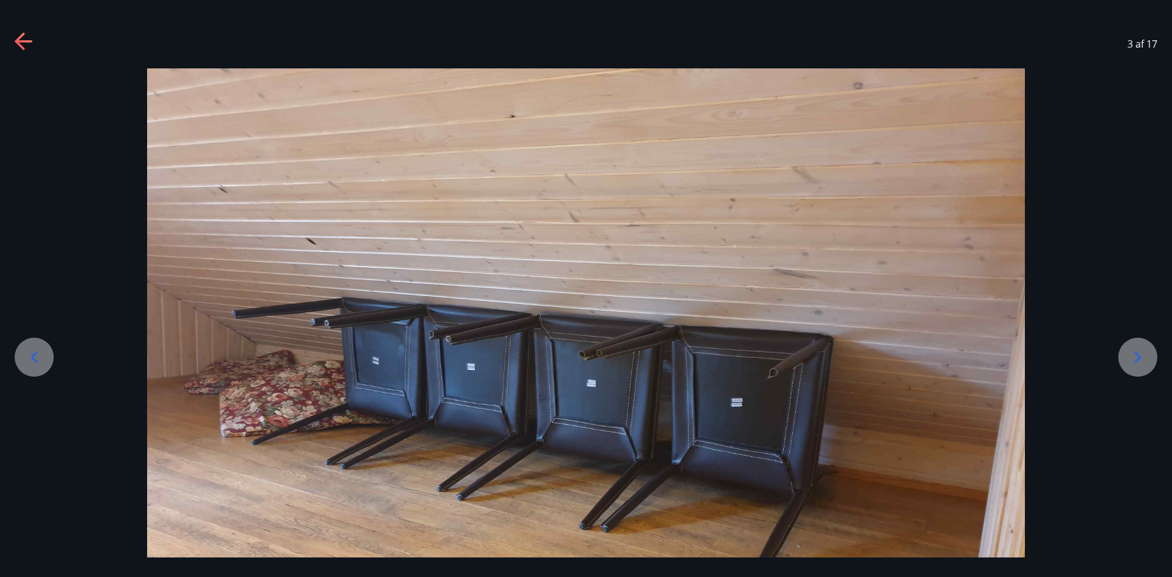
click at [1133, 353] on icon at bounding box center [1138, 357] width 20 height 20
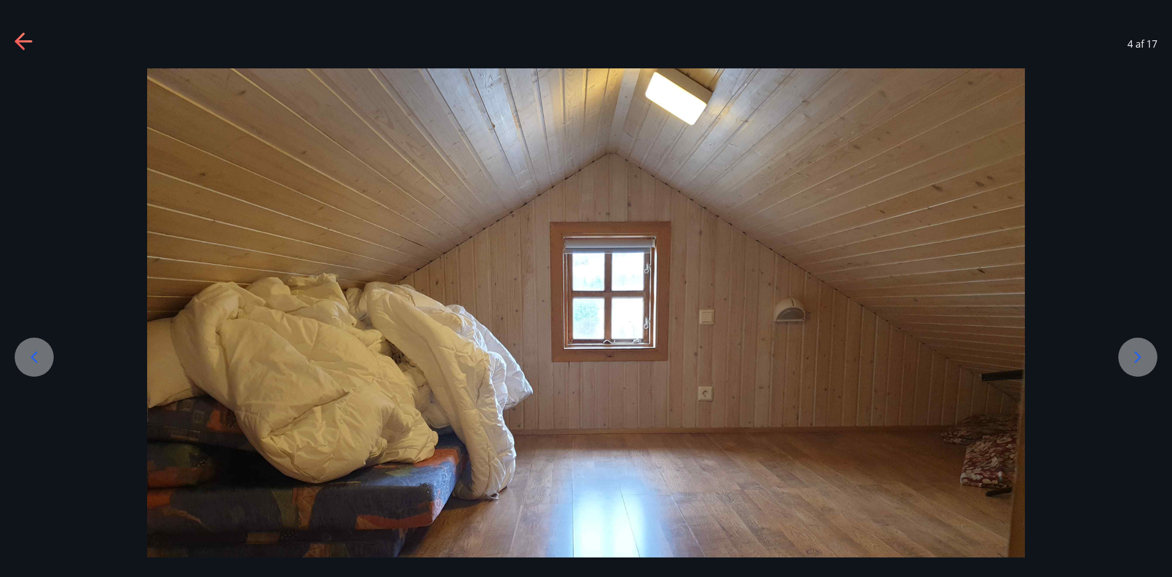
click at [1132, 353] on icon at bounding box center [1138, 357] width 20 height 20
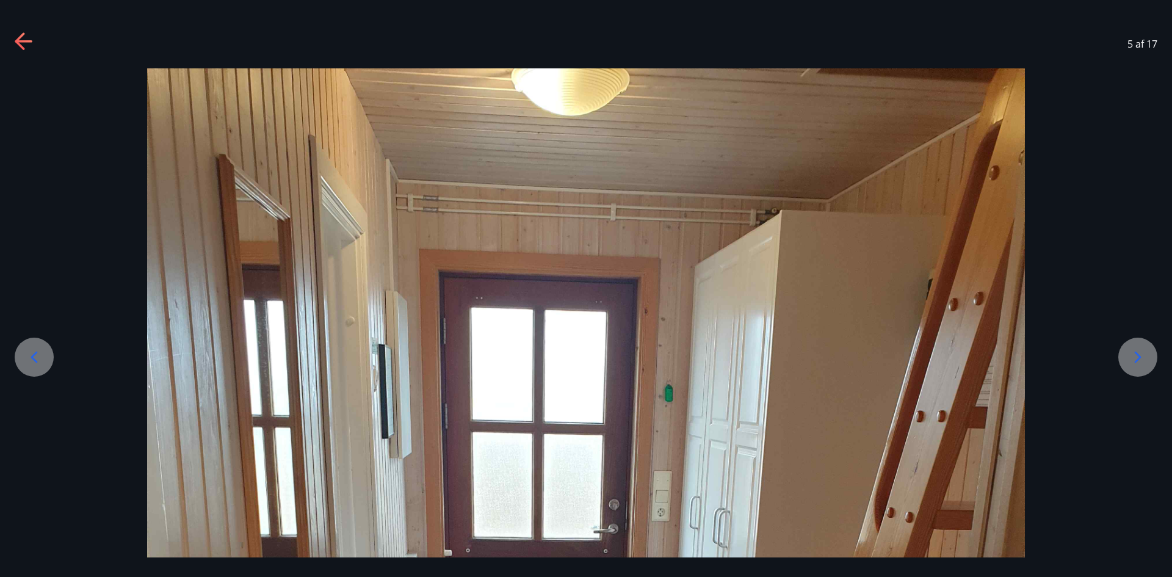
click at [35, 360] on icon at bounding box center [34, 357] width 7 height 12
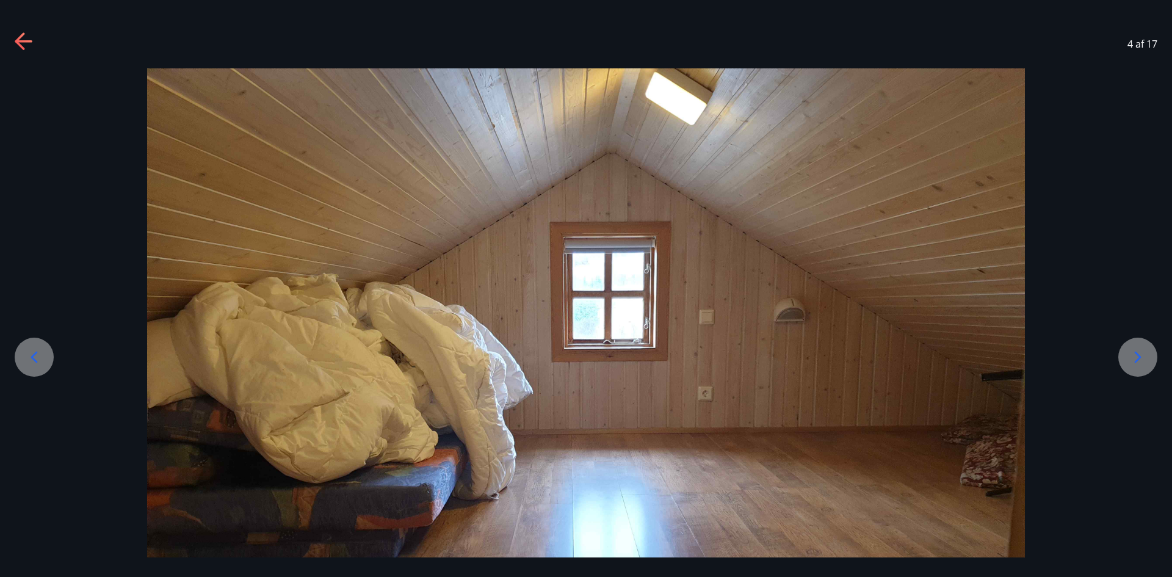
click at [1136, 363] on icon at bounding box center [1138, 357] width 20 height 20
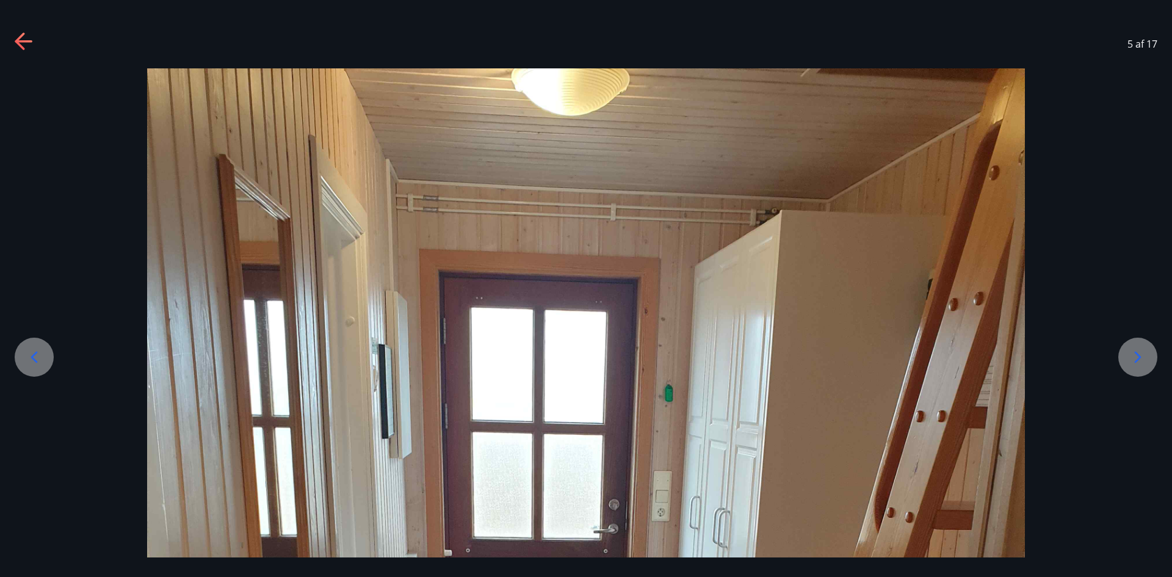
click at [1134, 361] on icon at bounding box center [1138, 357] width 20 height 20
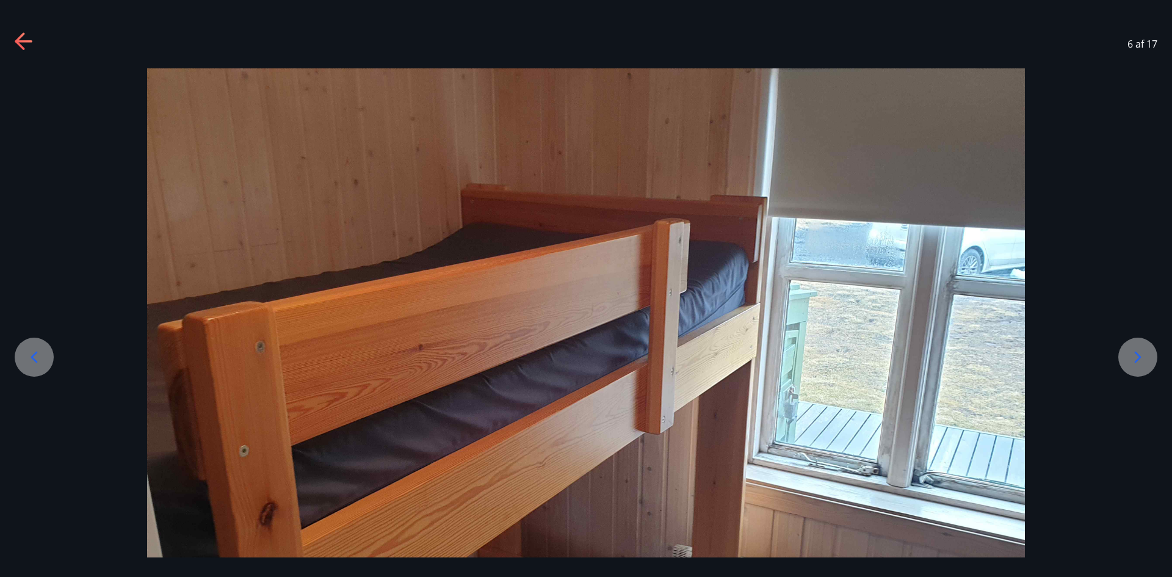
click at [1134, 361] on icon at bounding box center [1138, 357] width 20 height 20
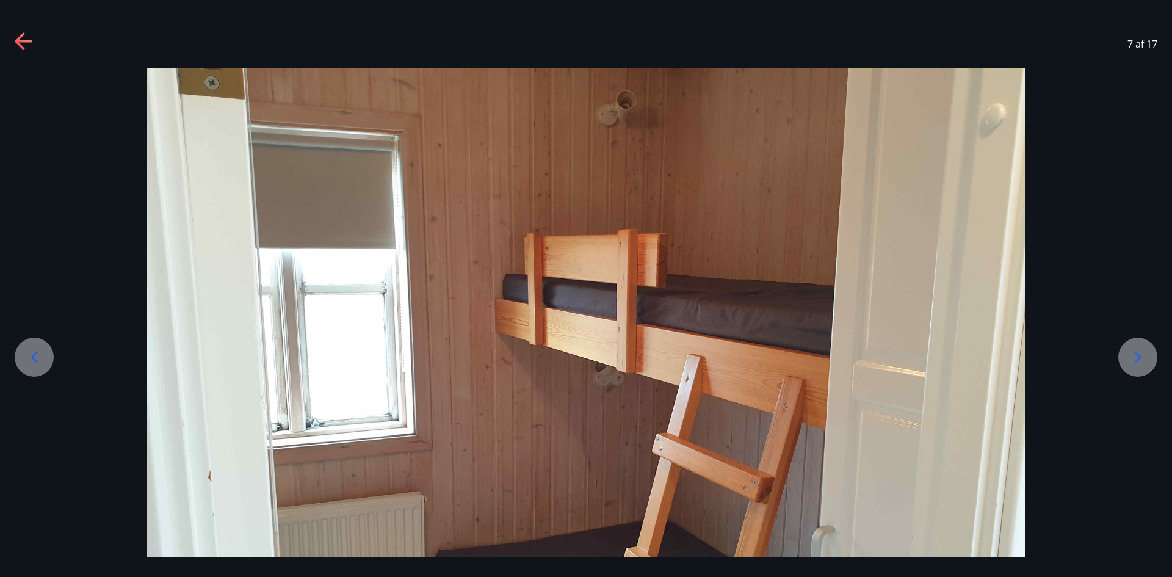
click at [1134, 361] on icon at bounding box center [1138, 357] width 20 height 20
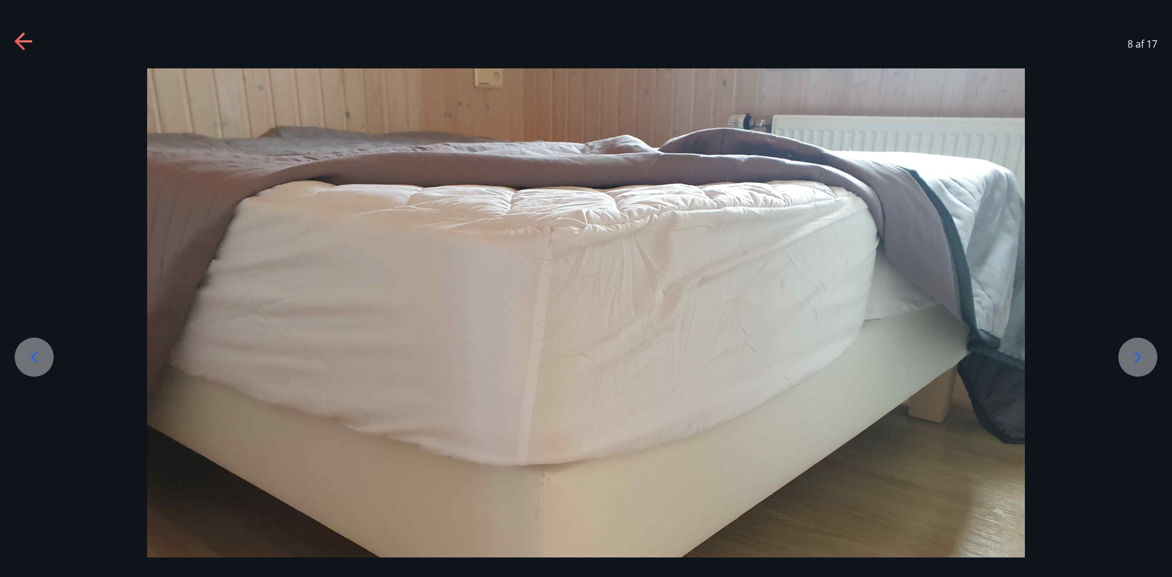
click at [1134, 361] on icon at bounding box center [1138, 357] width 20 height 20
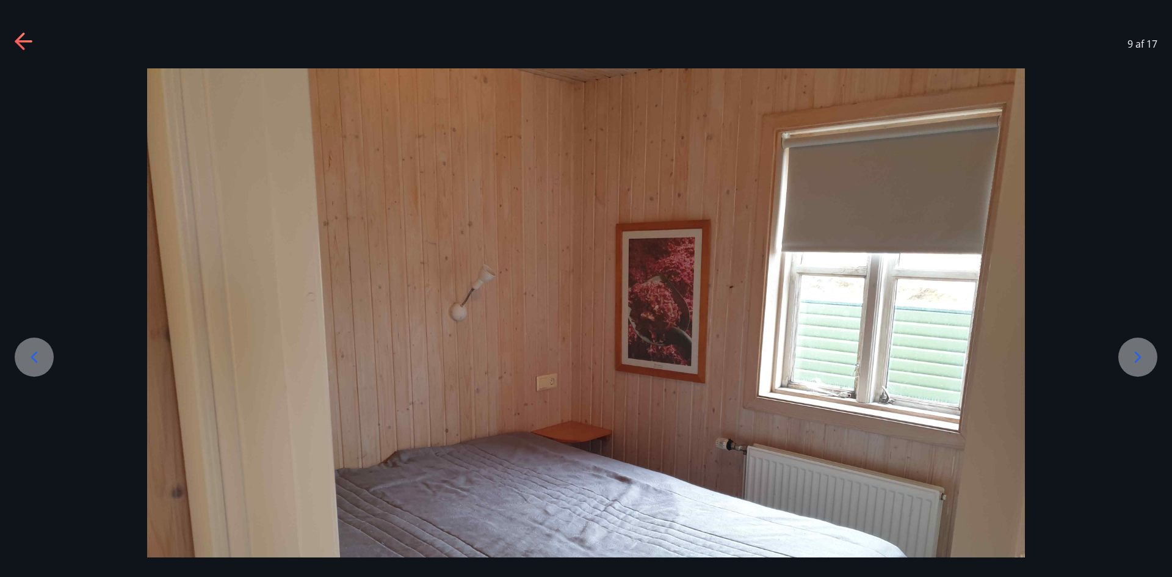
click at [1134, 361] on icon at bounding box center [1138, 357] width 20 height 20
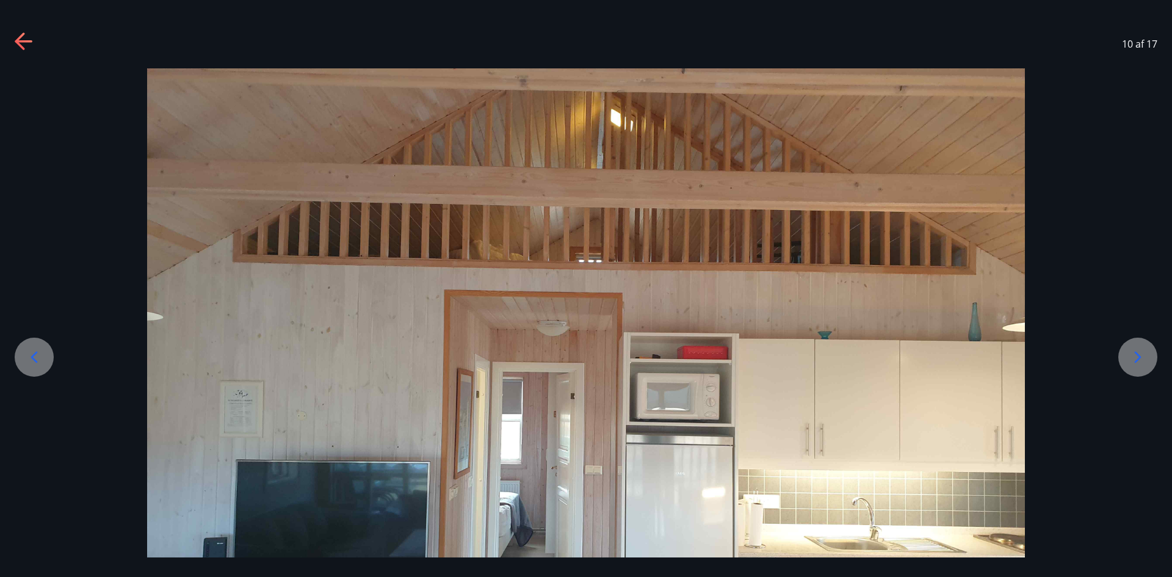
click at [1134, 361] on icon at bounding box center [1138, 357] width 20 height 20
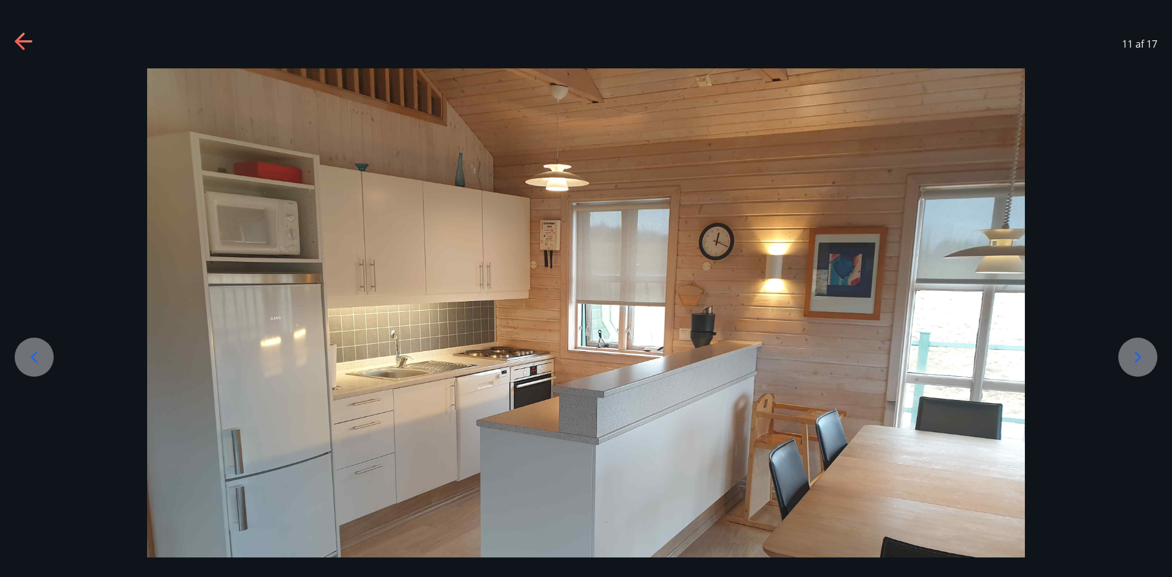
click at [1134, 361] on icon at bounding box center [1138, 357] width 20 height 20
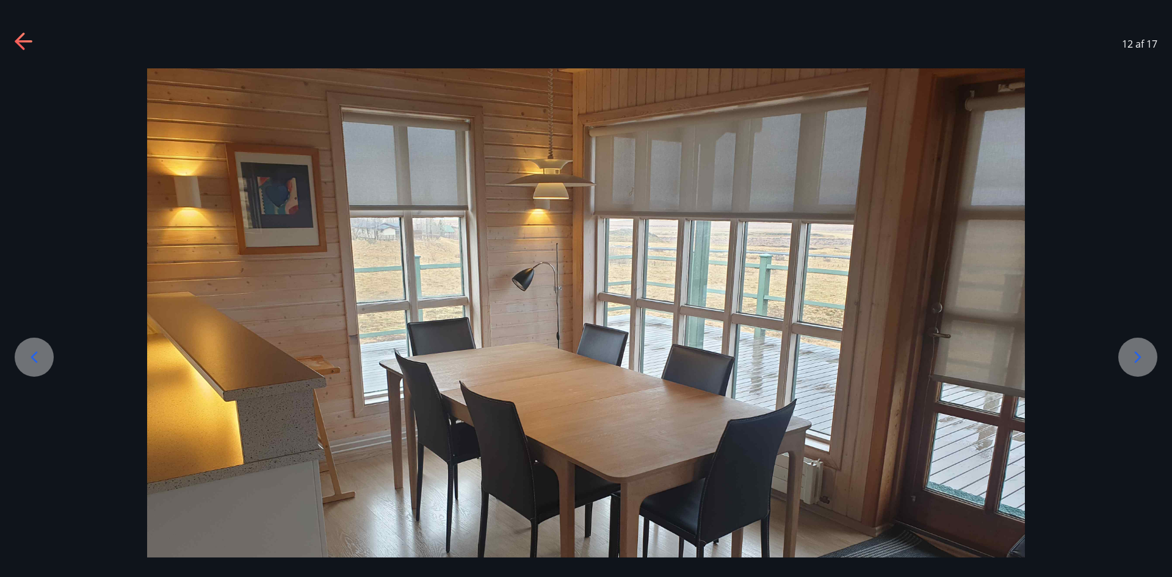
click at [1134, 361] on icon at bounding box center [1138, 357] width 20 height 20
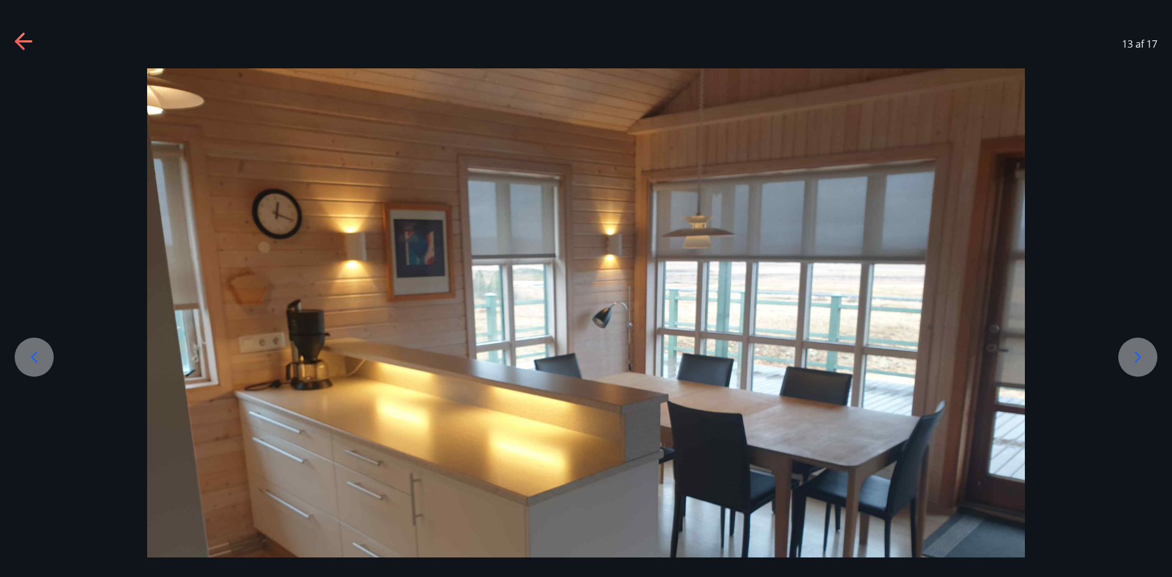
click at [1134, 361] on icon at bounding box center [1138, 357] width 20 height 20
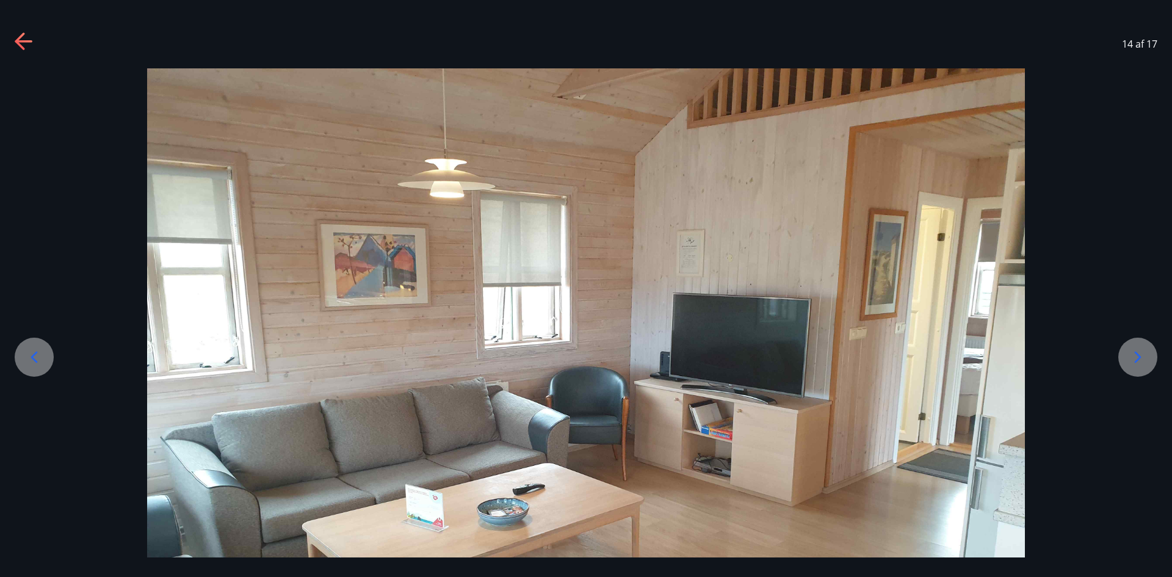
click at [1134, 361] on icon at bounding box center [1138, 357] width 20 height 20
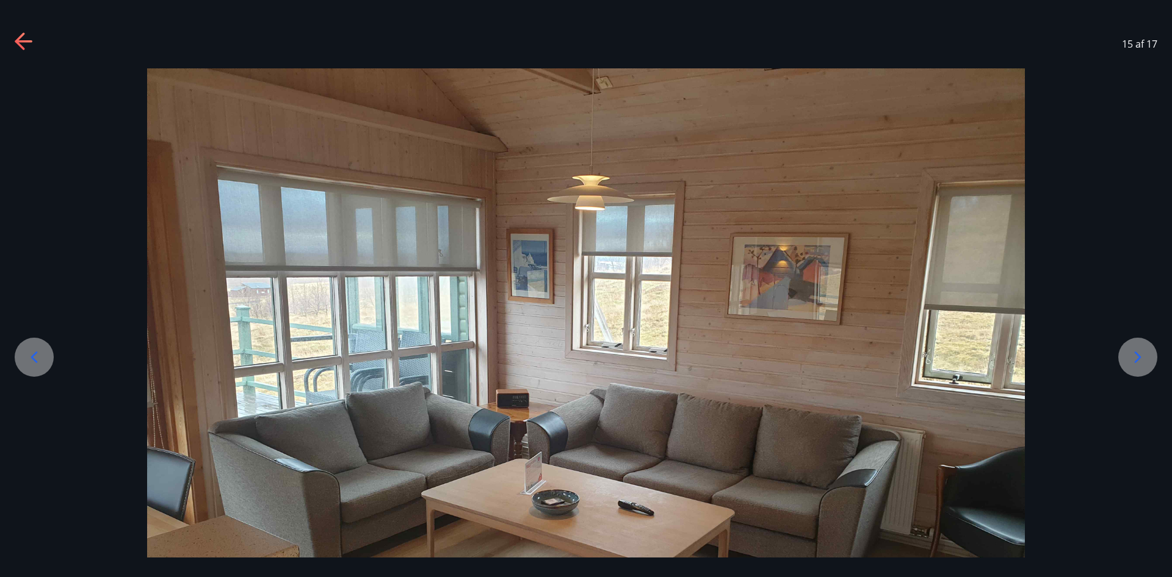
click at [1134, 361] on icon at bounding box center [1138, 357] width 20 height 20
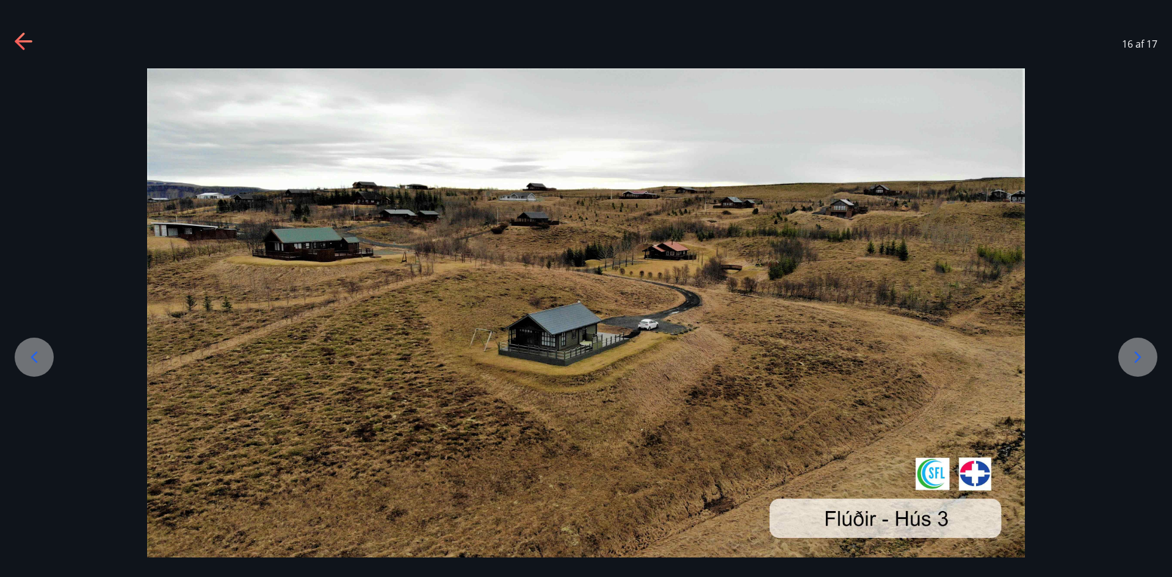
click at [22, 43] on icon at bounding box center [25, 42] width 20 height 20
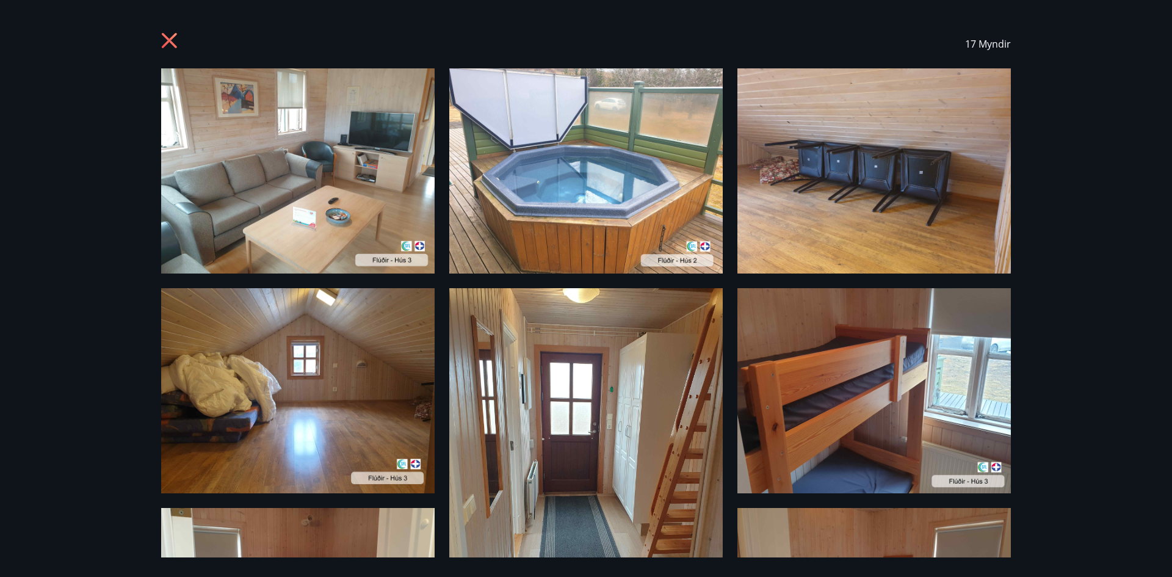
click at [170, 37] on icon at bounding box center [171, 42] width 20 height 20
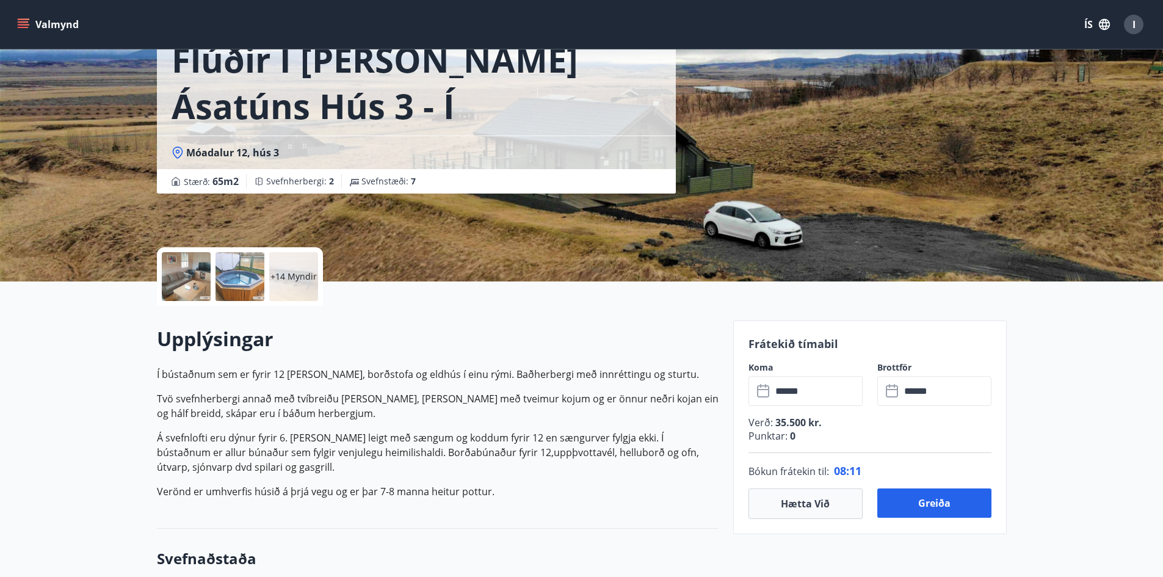
scroll to position [122, 0]
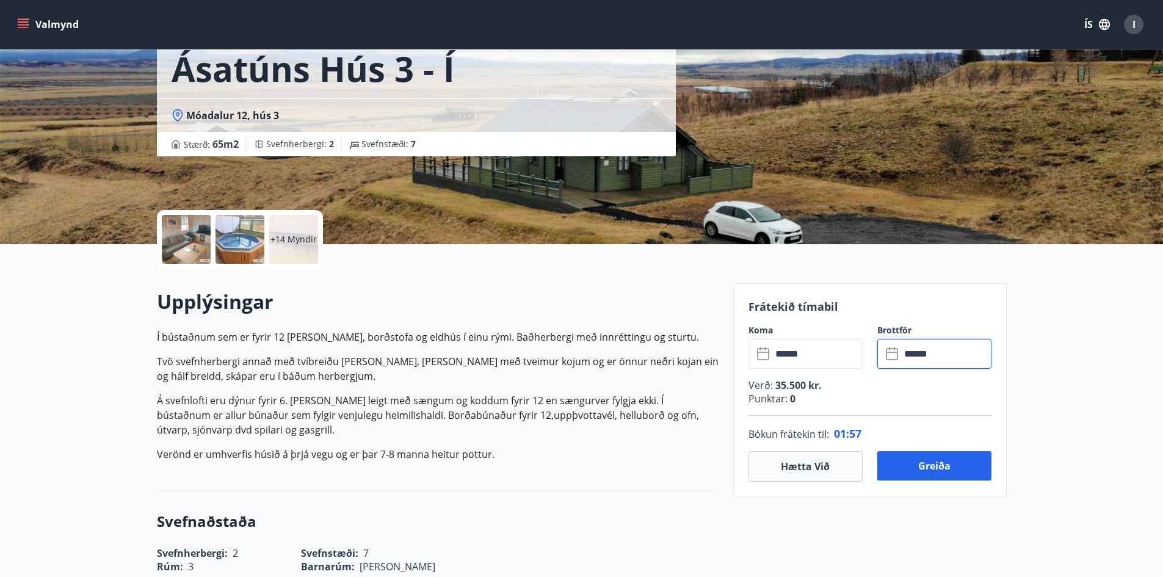
click at [936, 345] on input "******" at bounding box center [945, 354] width 91 height 30
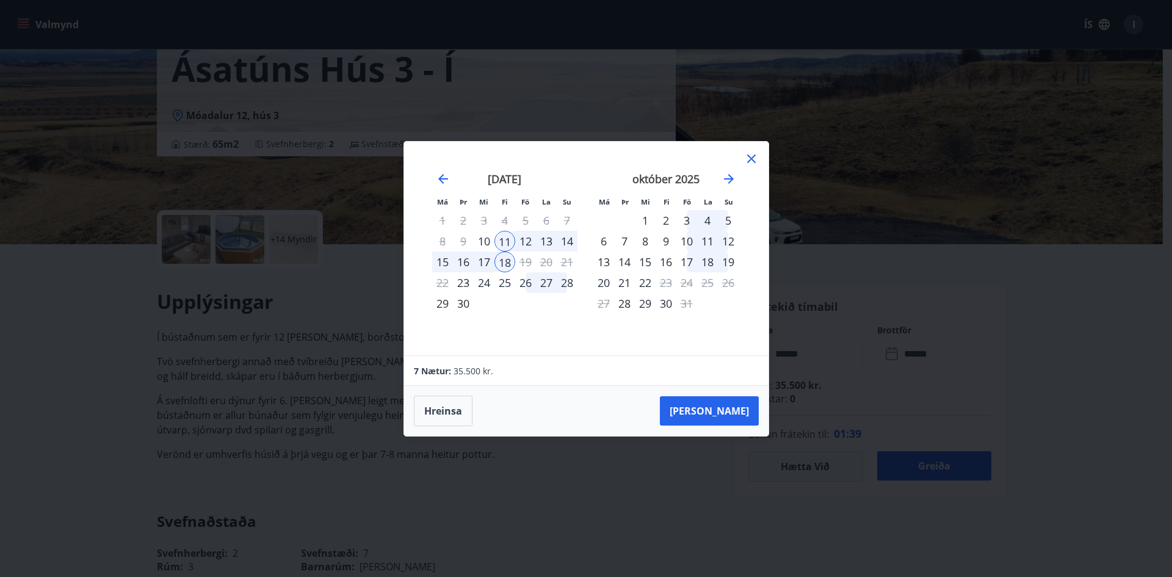
click at [752, 161] on icon at bounding box center [751, 158] width 15 height 15
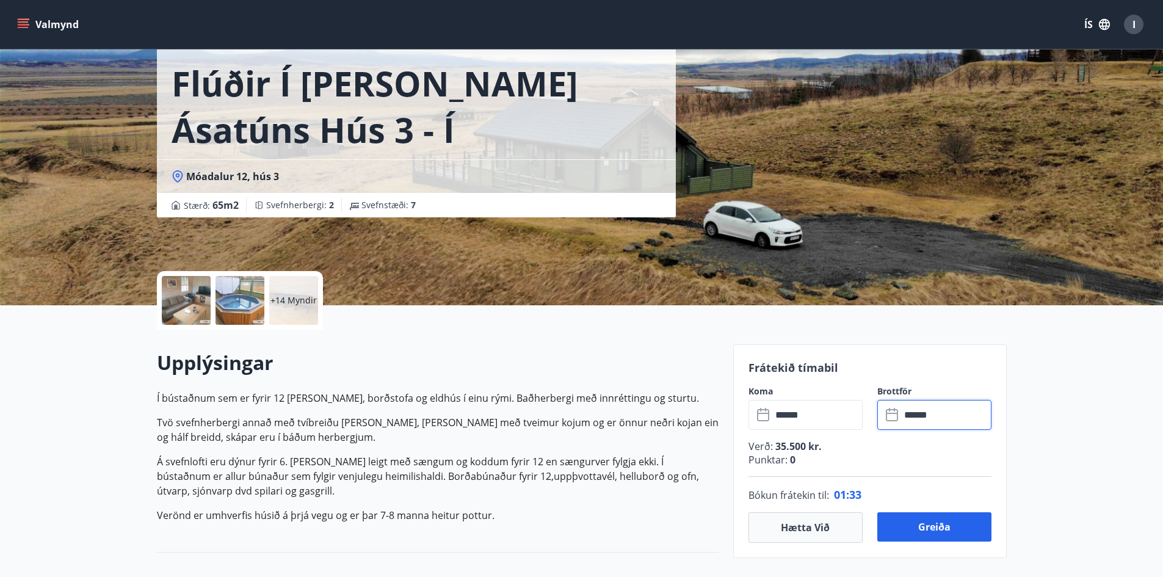
scroll to position [0, 0]
